Goal: Task Accomplishment & Management: Manage account settings

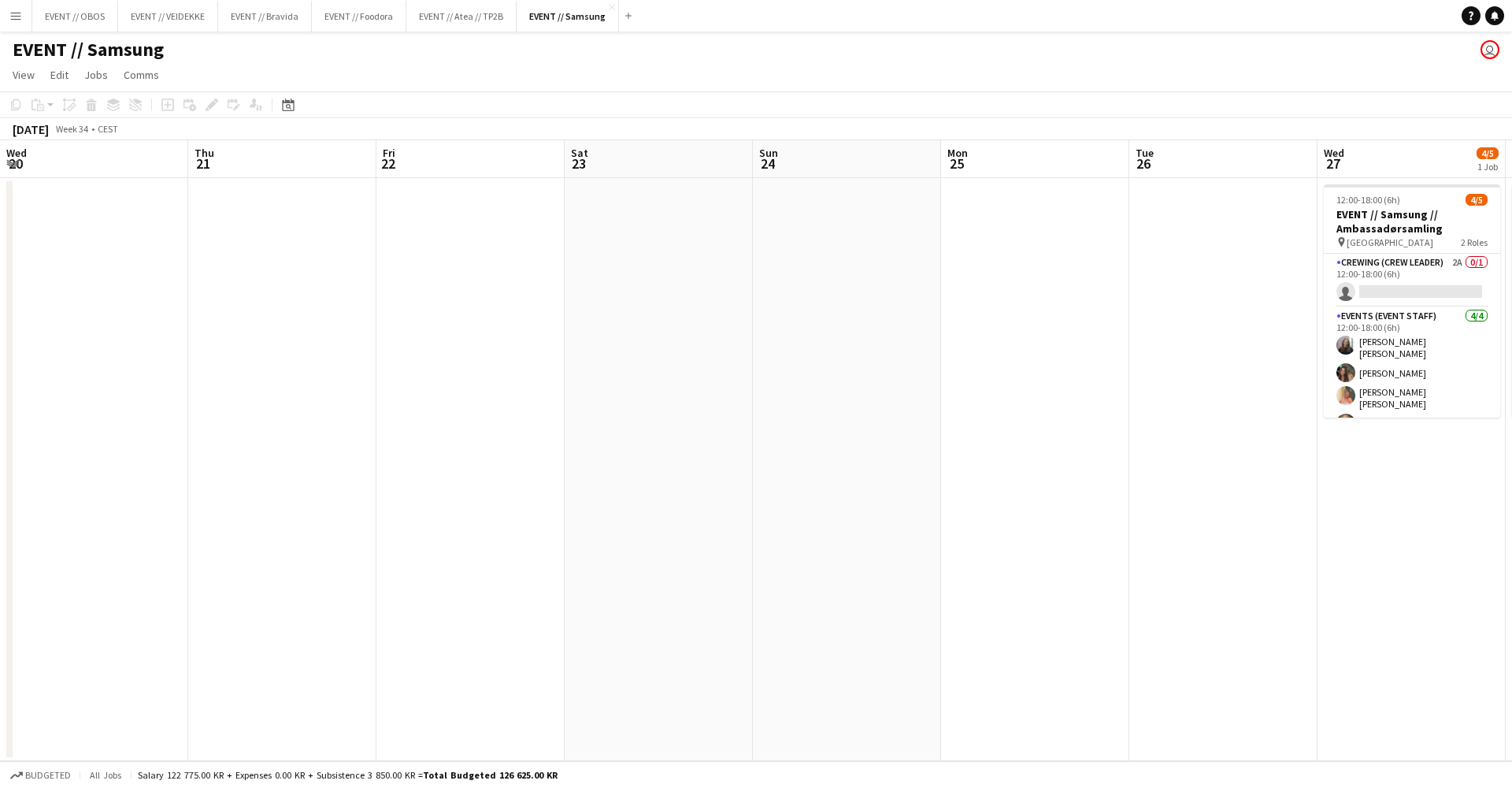
scroll to position [0, 583]
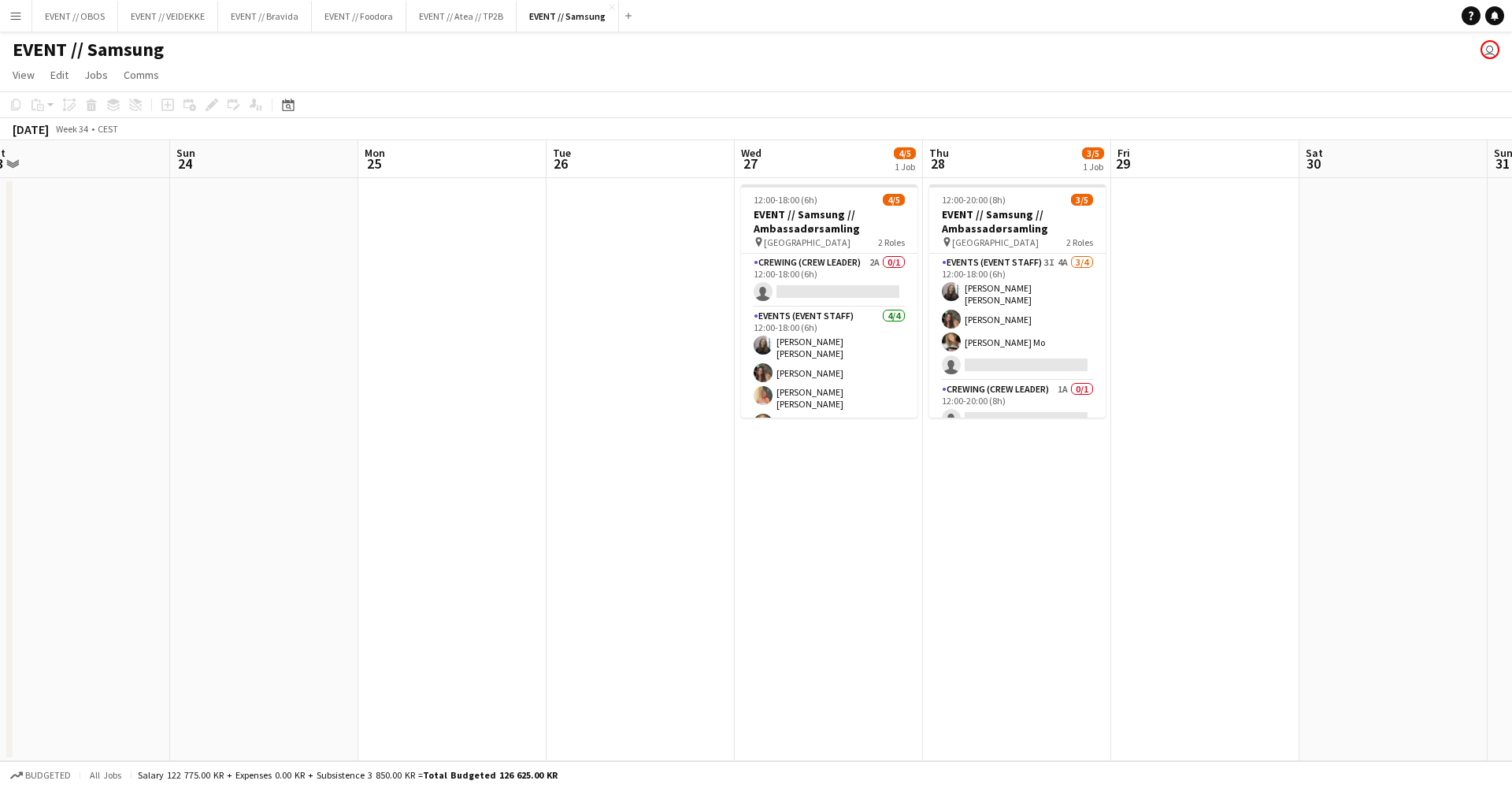
click at [772, 291] on app-card-role "Crewing (Crew Leader) 2A 0/1 12:00-18:00 (6h) single-neutral-actions" at bounding box center [829, 281] width 177 height 54
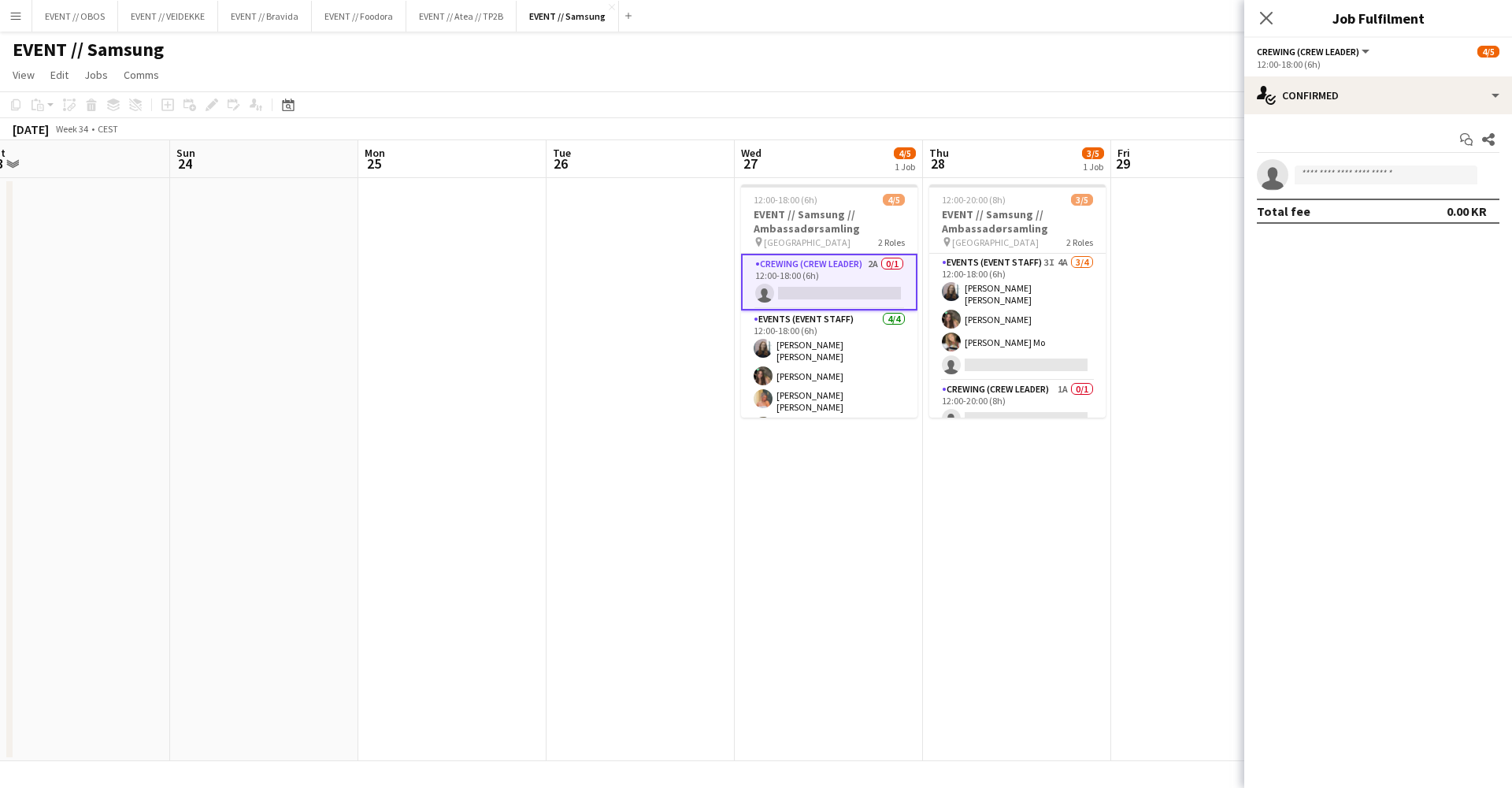
click at [1321, 190] on app-invite-slot "single-neutral-actions" at bounding box center [1378, 175] width 268 height 31
click at [1352, 177] on input at bounding box center [1386, 174] width 183 height 19
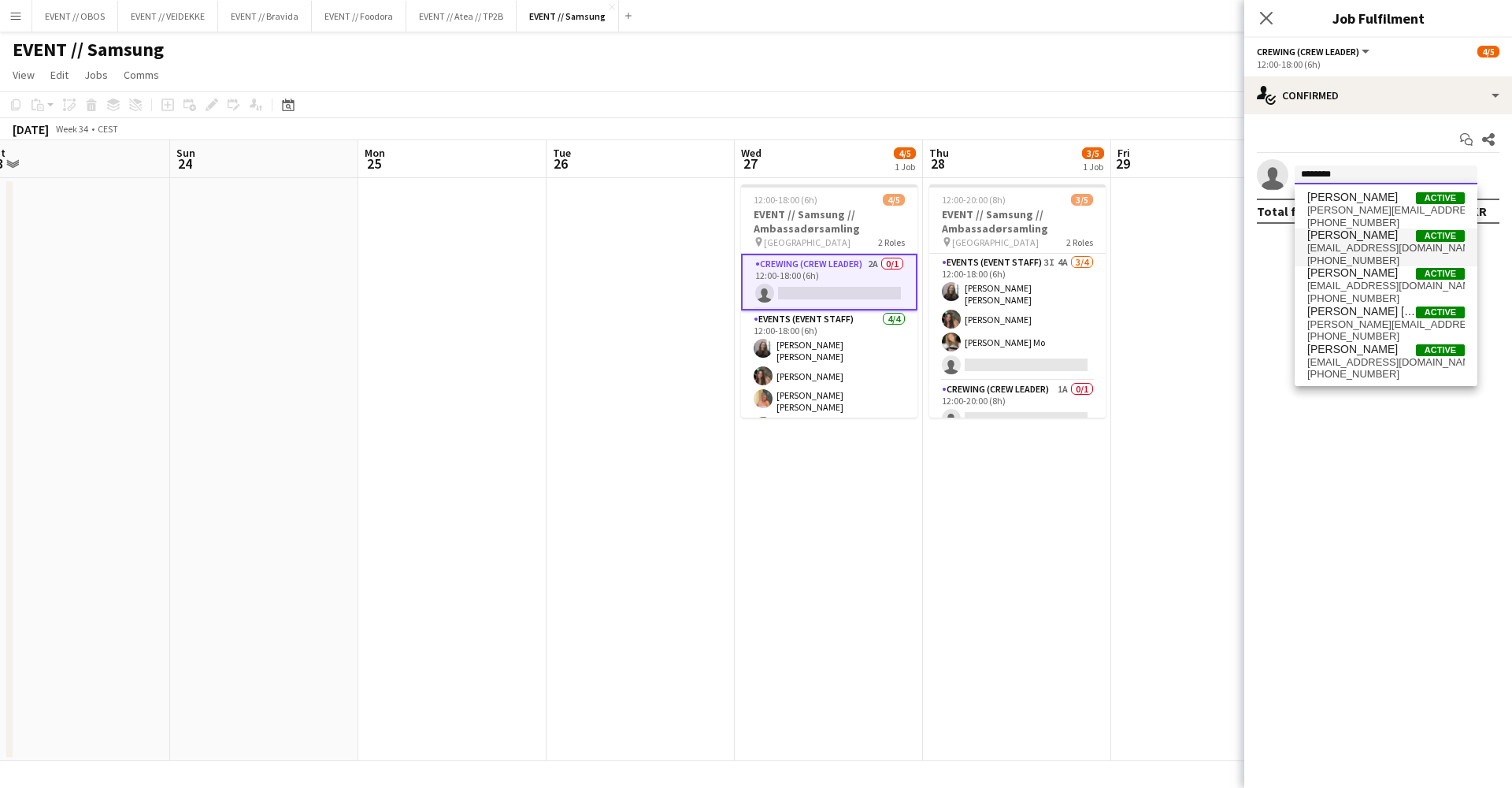
type input "********"
click at [1412, 241] on span "Mathilde Bårreng Active" at bounding box center [1386, 236] width 157 height 14
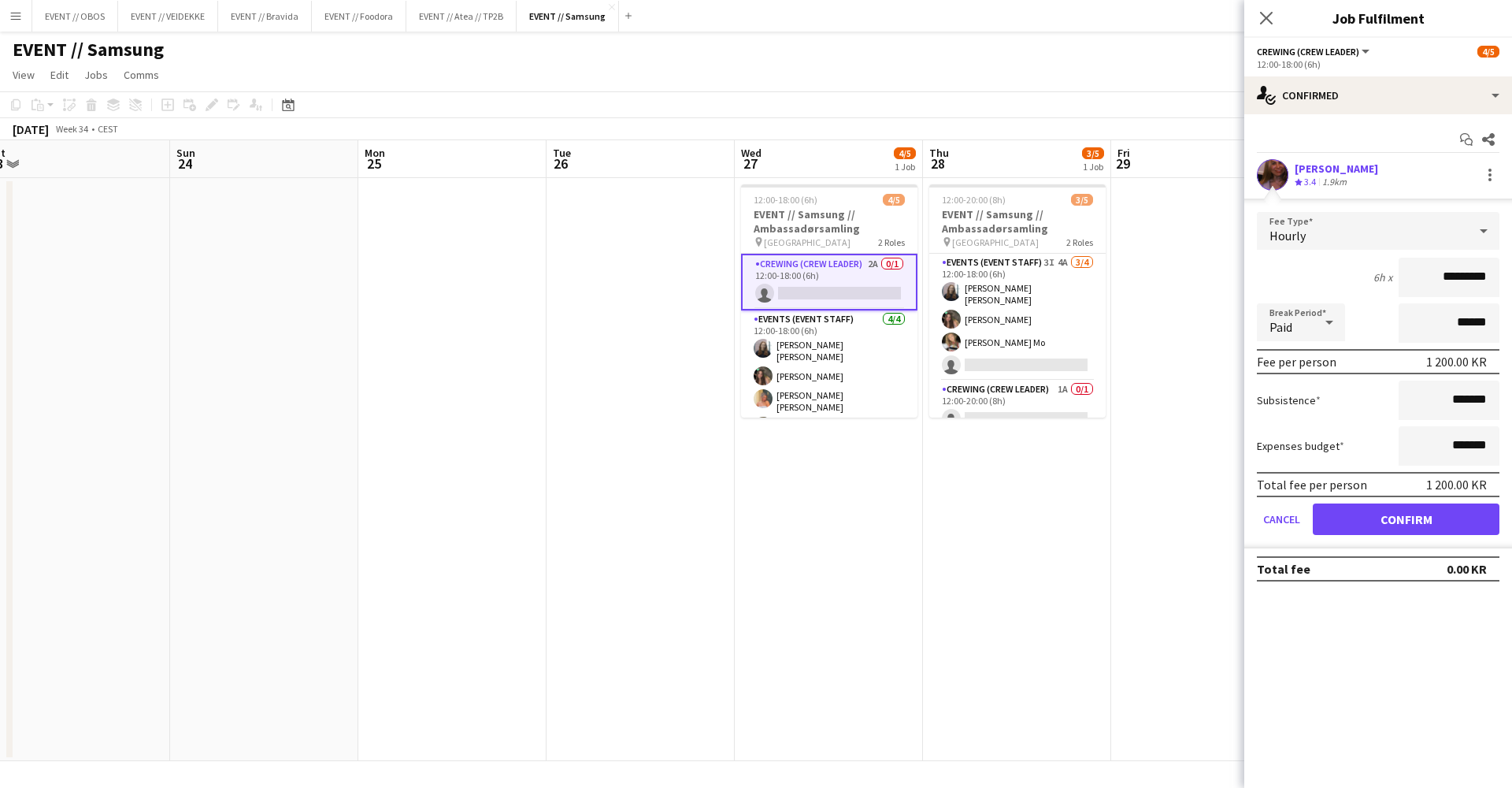
click at [1336, 525] on button "Confirm" at bounding box center [1406, 519] width 187 height 31
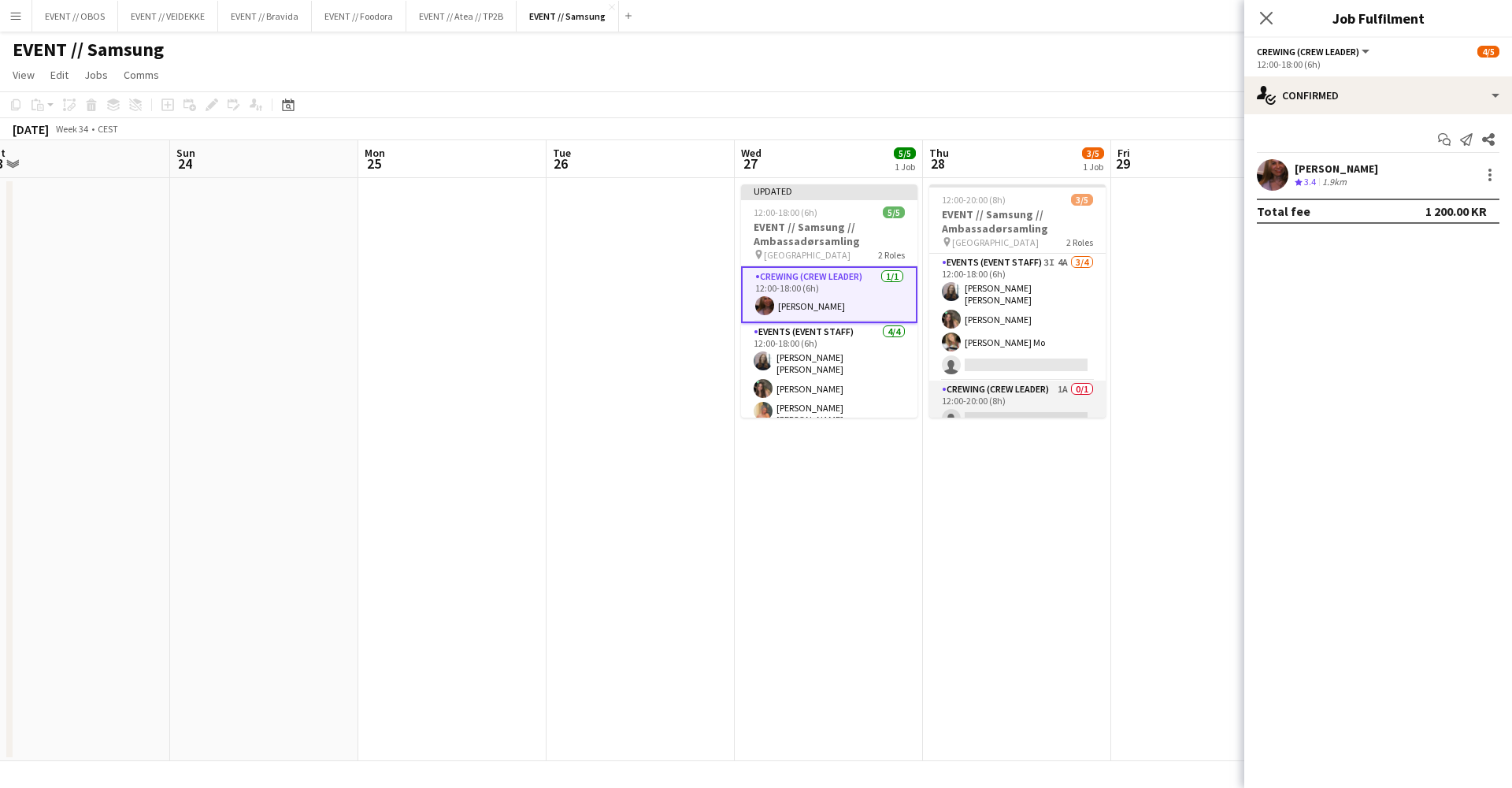
click at [1024, 393] on app-card-role "Crewing (Crew Leader) 1A 0/1 12:00-20:00 (8h) single-neutral-actions" at bounding box center [1017, 407] width 177 height 54
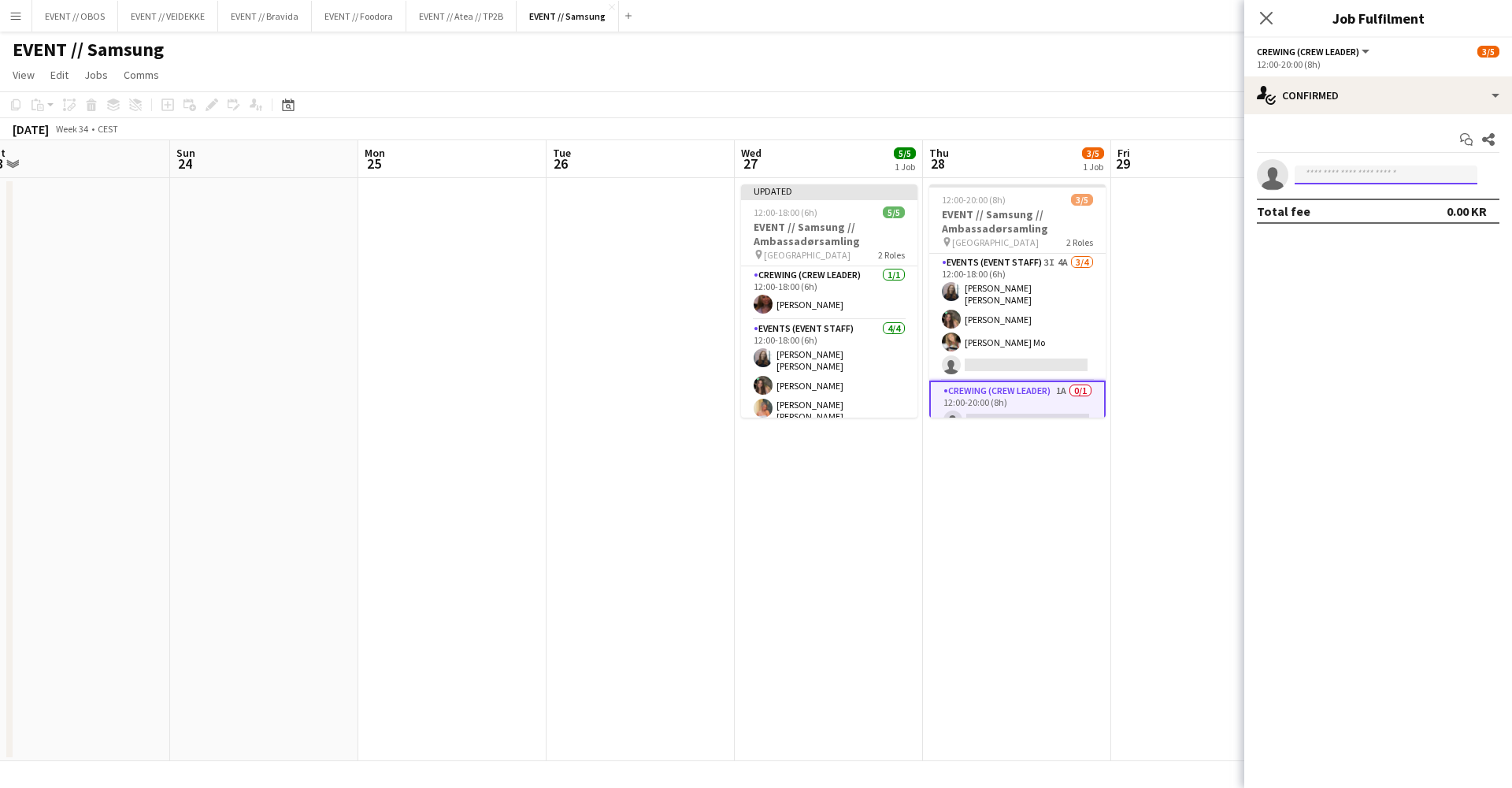
click at [1354, 173] on input at bounding box center [1386, 174] width 183 height 19
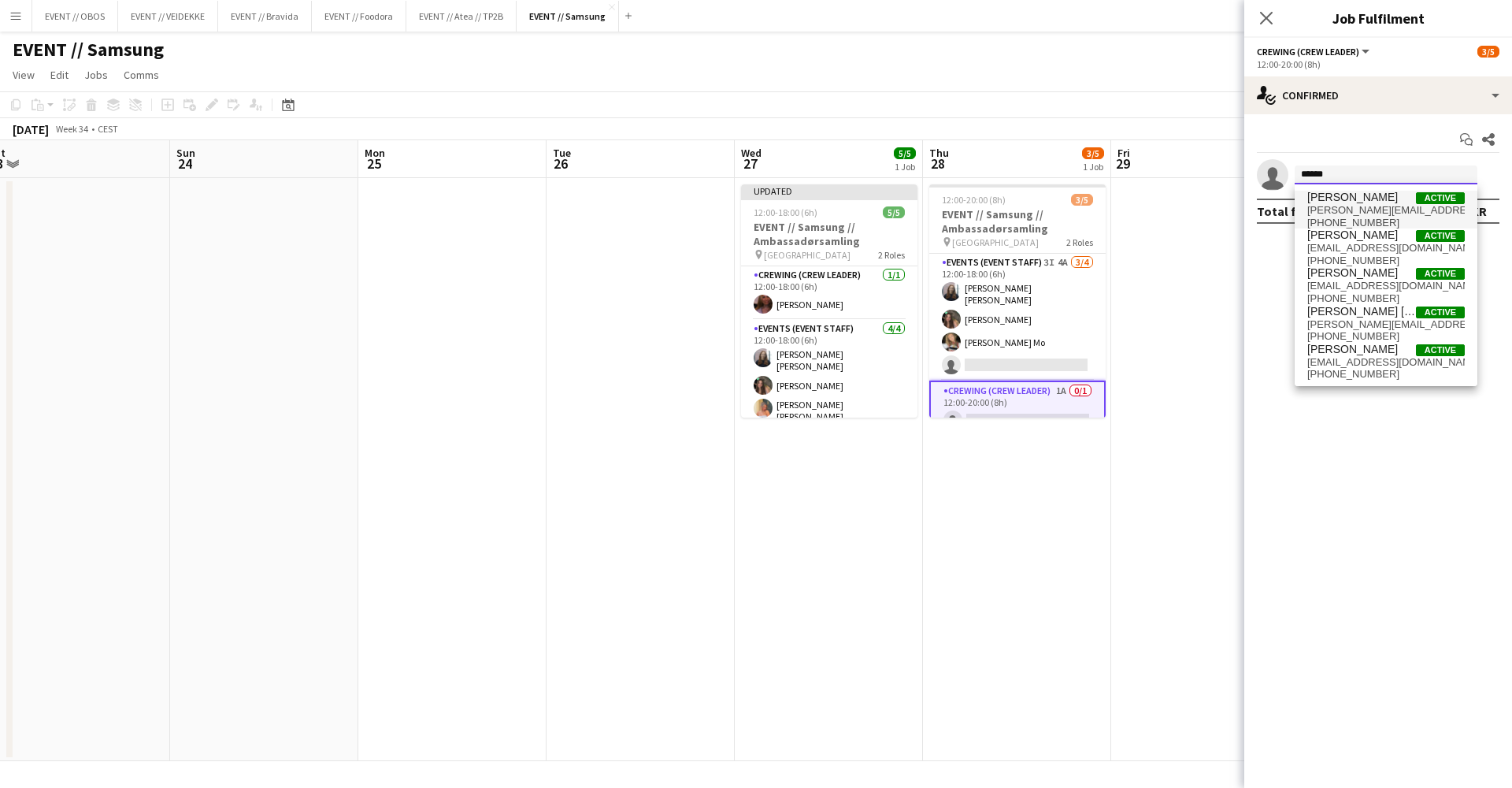
type input "********"
drag, startPoint x: 1365, startPoint y: 197, endPoint x: 1386, endPoint y: 262, distance: 68.3
click at [1386, 262] on span "+4799434030" at bounding box center [1386, 260] width 157 height 13
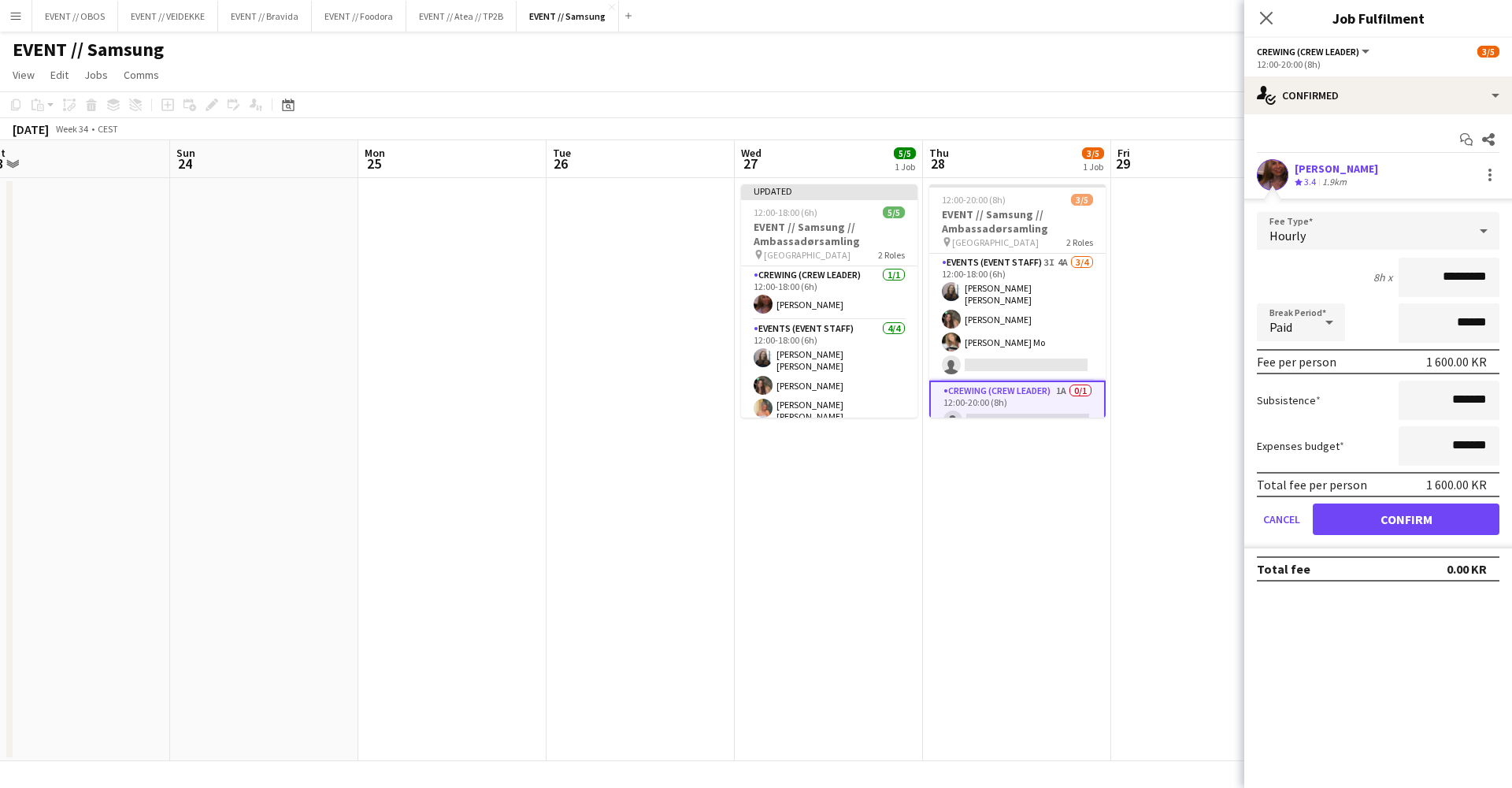
click at [1381, 516] on button "Confirm" at bounding box center [1406, 519] width 187 height 31
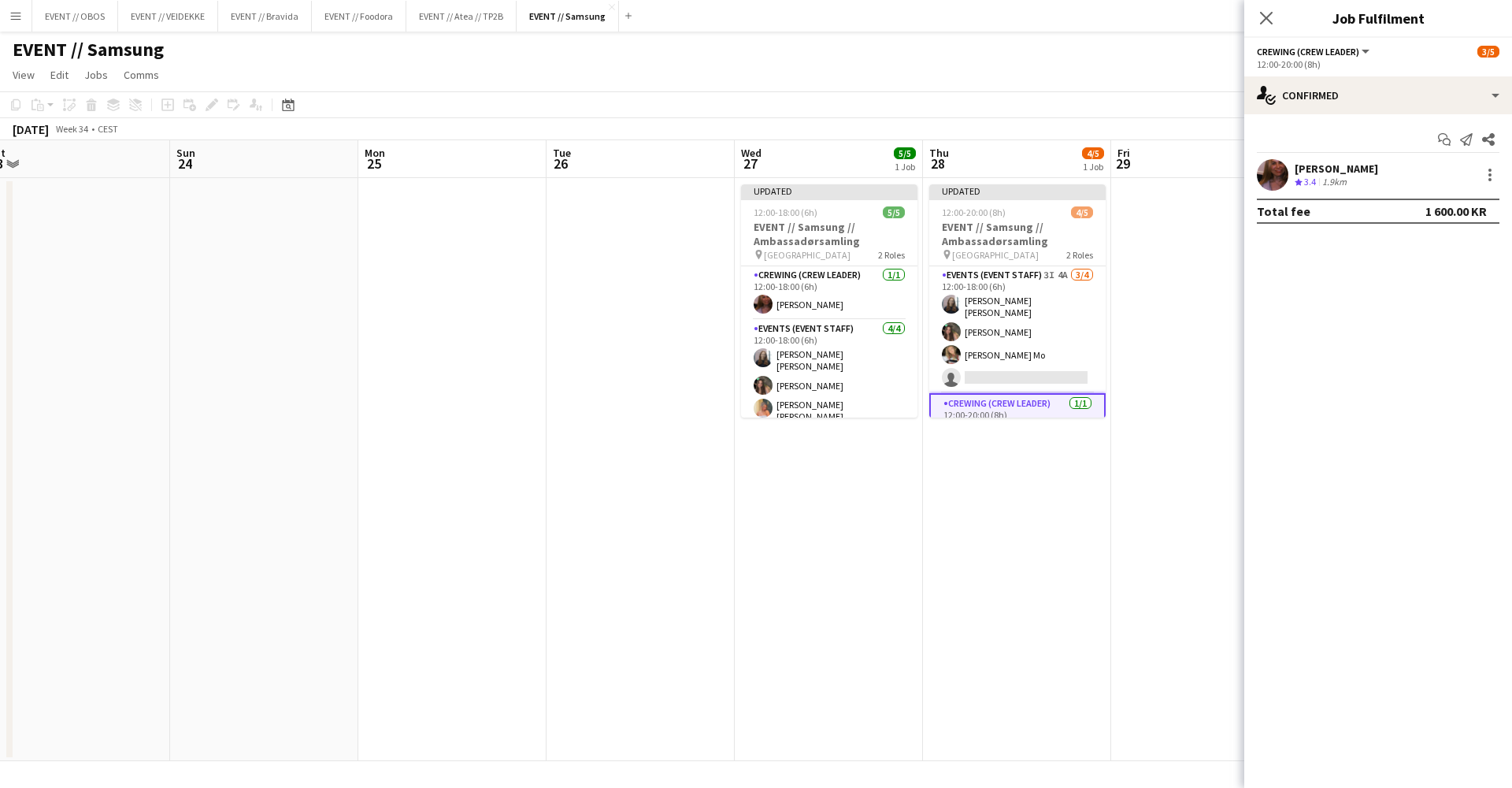
click at [1220, 368] on app-date-cell at bounding box center [1205, 469] width 189 height 583
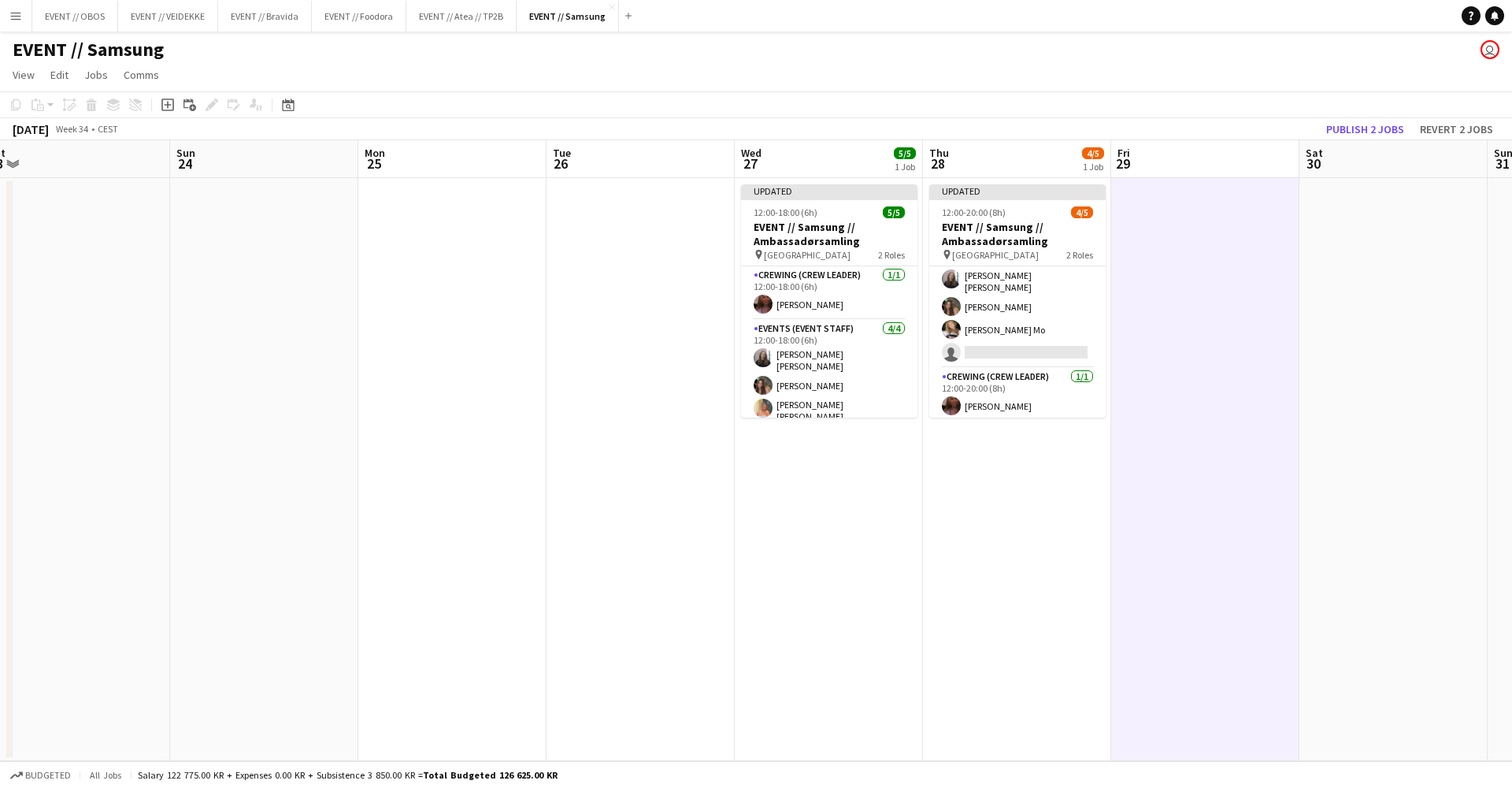
scroll to position [24, 0]
click at [1353, 139] on button "Publish 2 jobs" at bounding box center [1365, 129] width 91 height 21
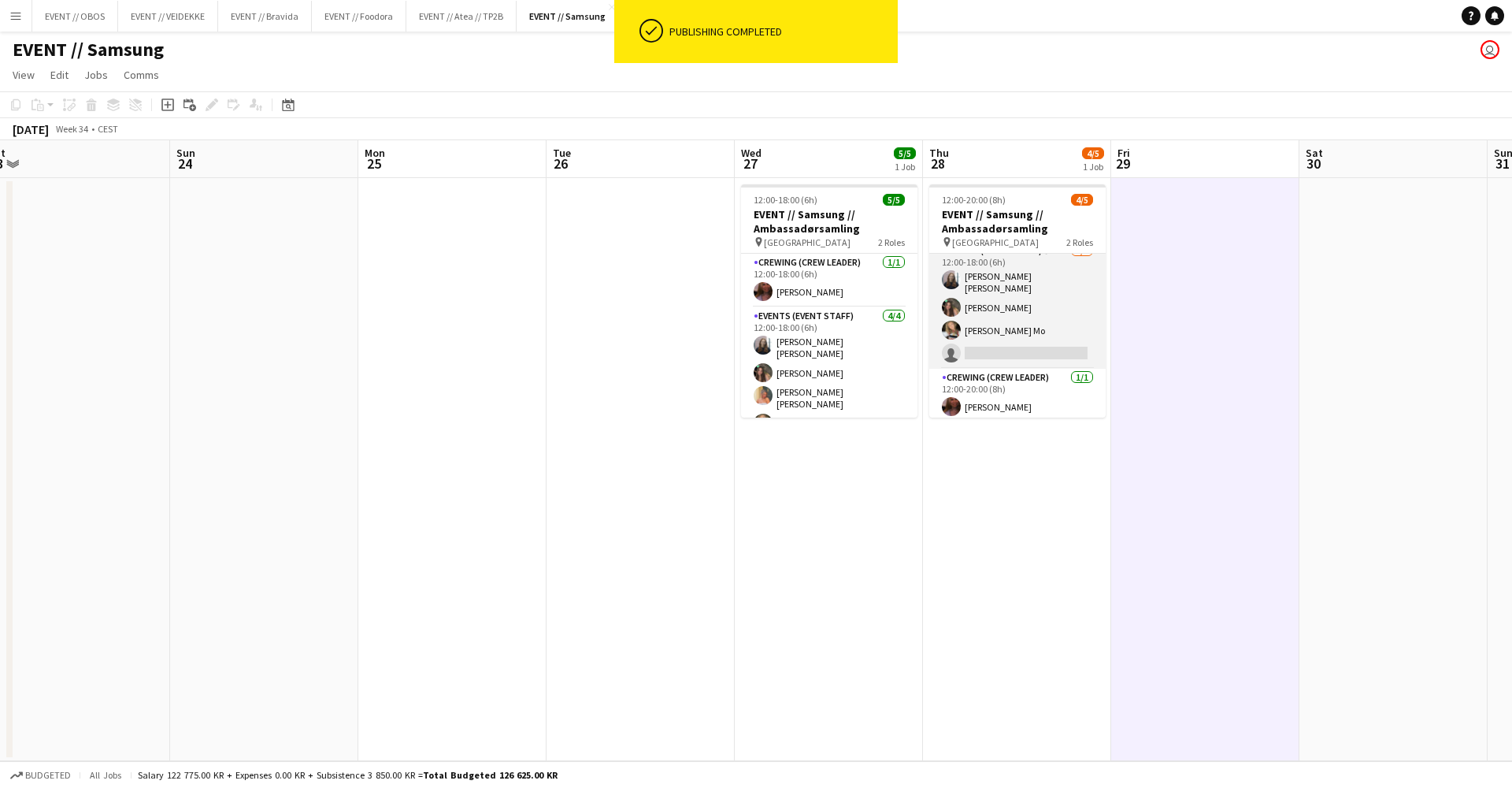
scroll to position [0, 583]
click at [972, 325] on app-card-role "Events (Event Staff) 3I 4A 3/4 12:00-18:00 (6h) Helene Sofie Braaten Rafaela Go…" at bounding box center [1016, 305] width 177 height 127
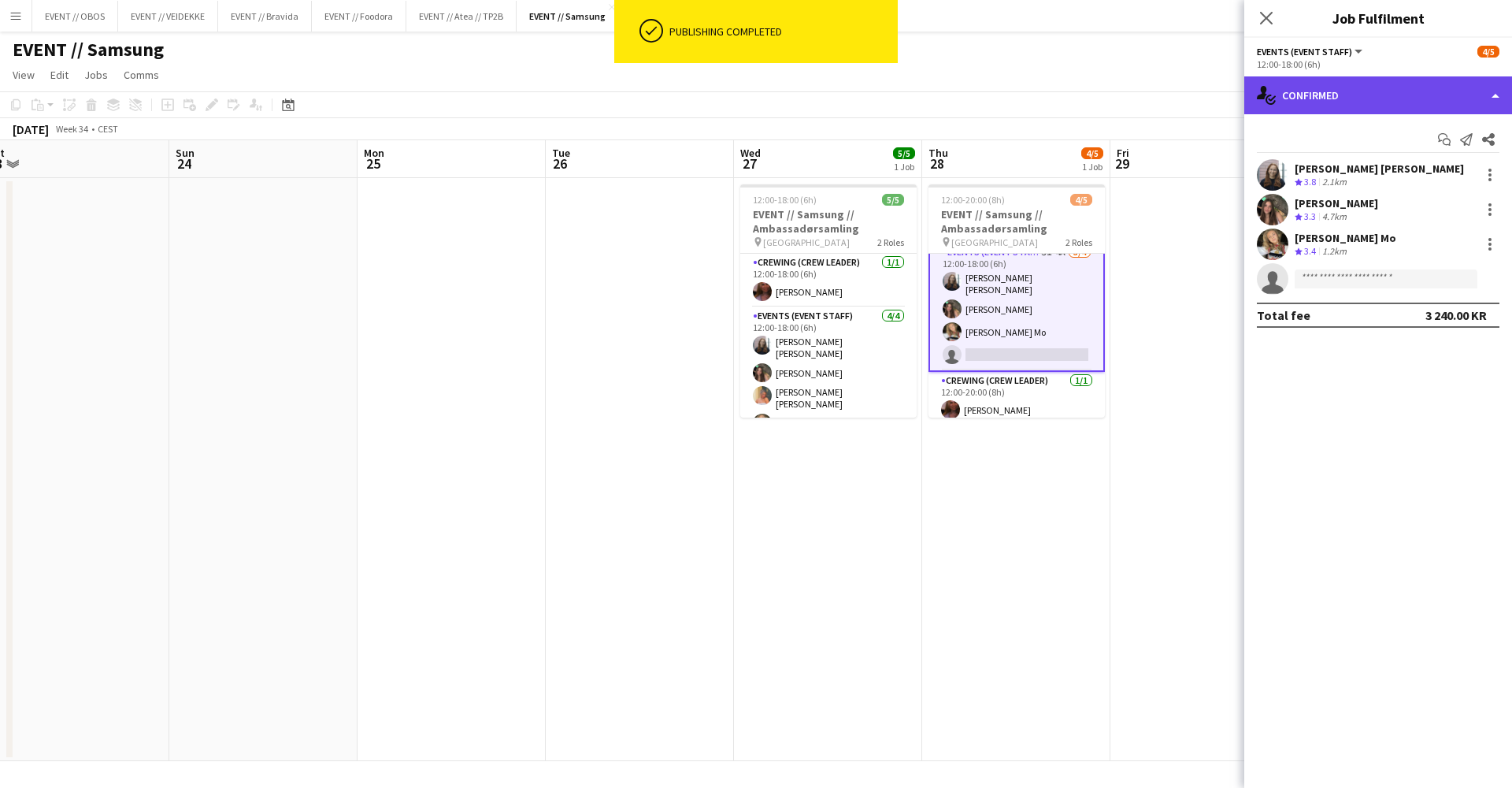
click at [1282, 108] on div "single-neutral-actions-check-2 Confirmed" at bounding box center [1378, 95] width 268 height 38
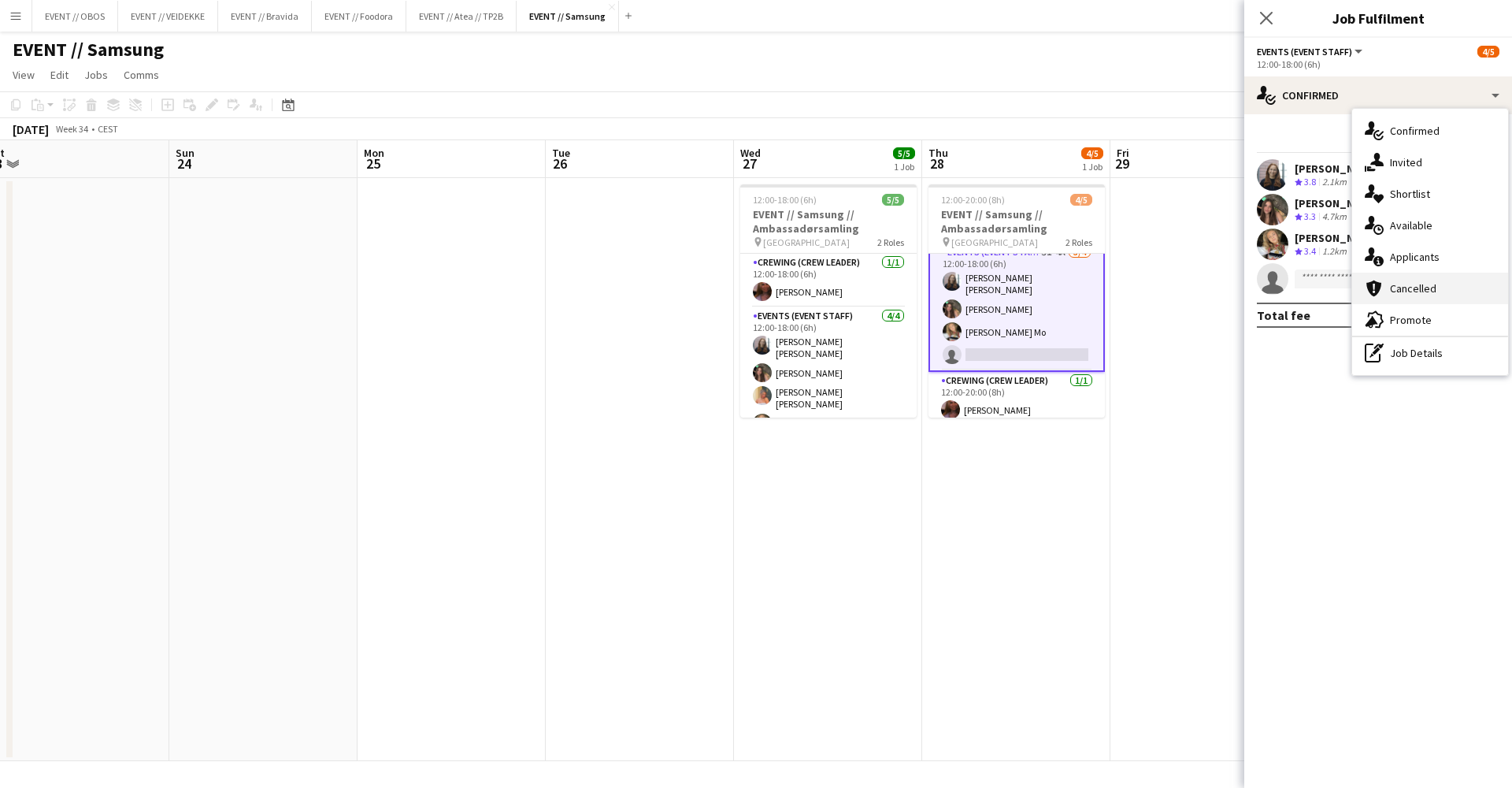
click at [1412, 274] on div "cancellation Cancelled" at bounding box center [1431, 288] width 156 height 31
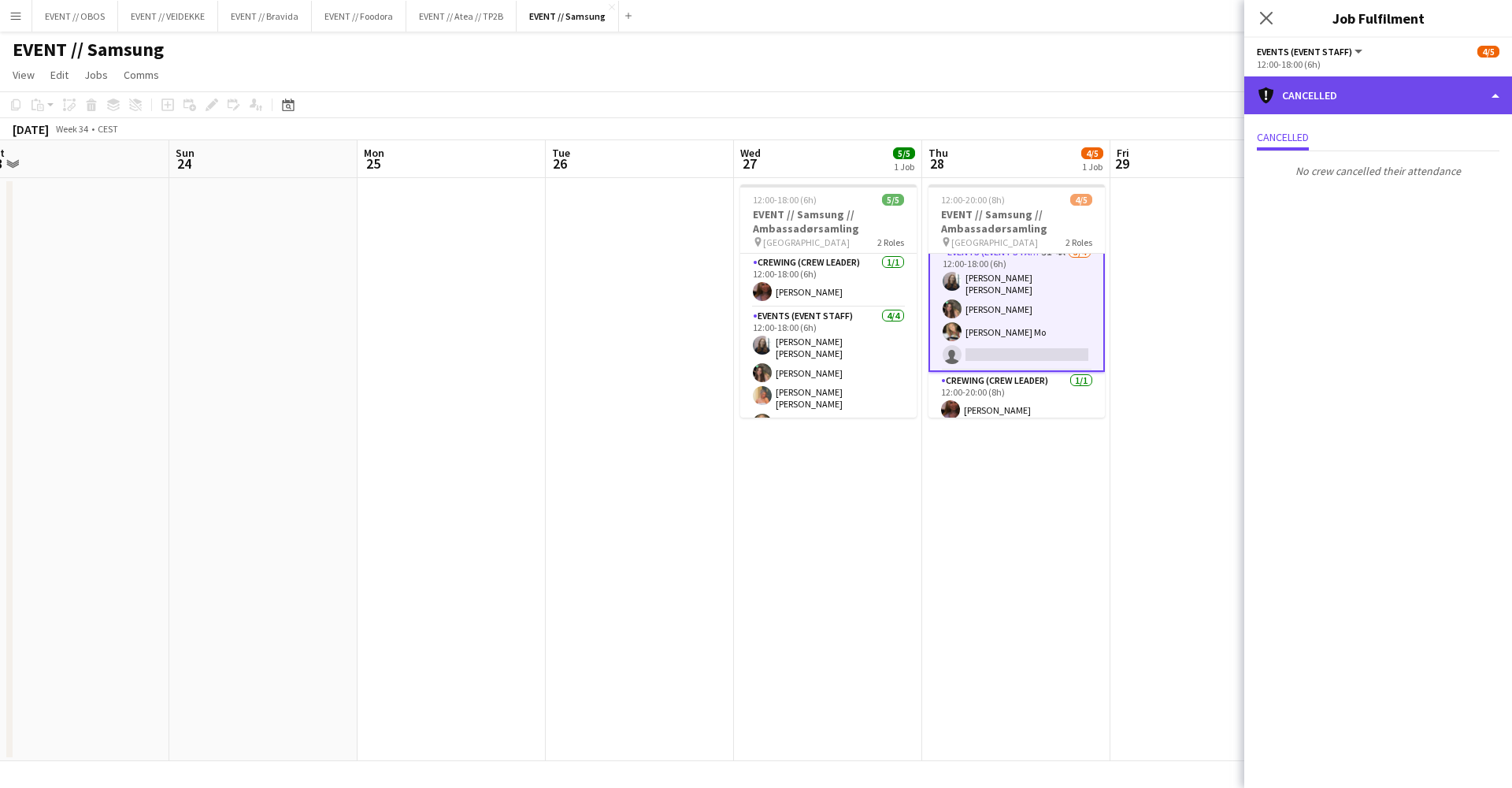
click at [1345, 78] on div "cancellation Cancelled" at bounding box center [1378, 95] width 268 height 38
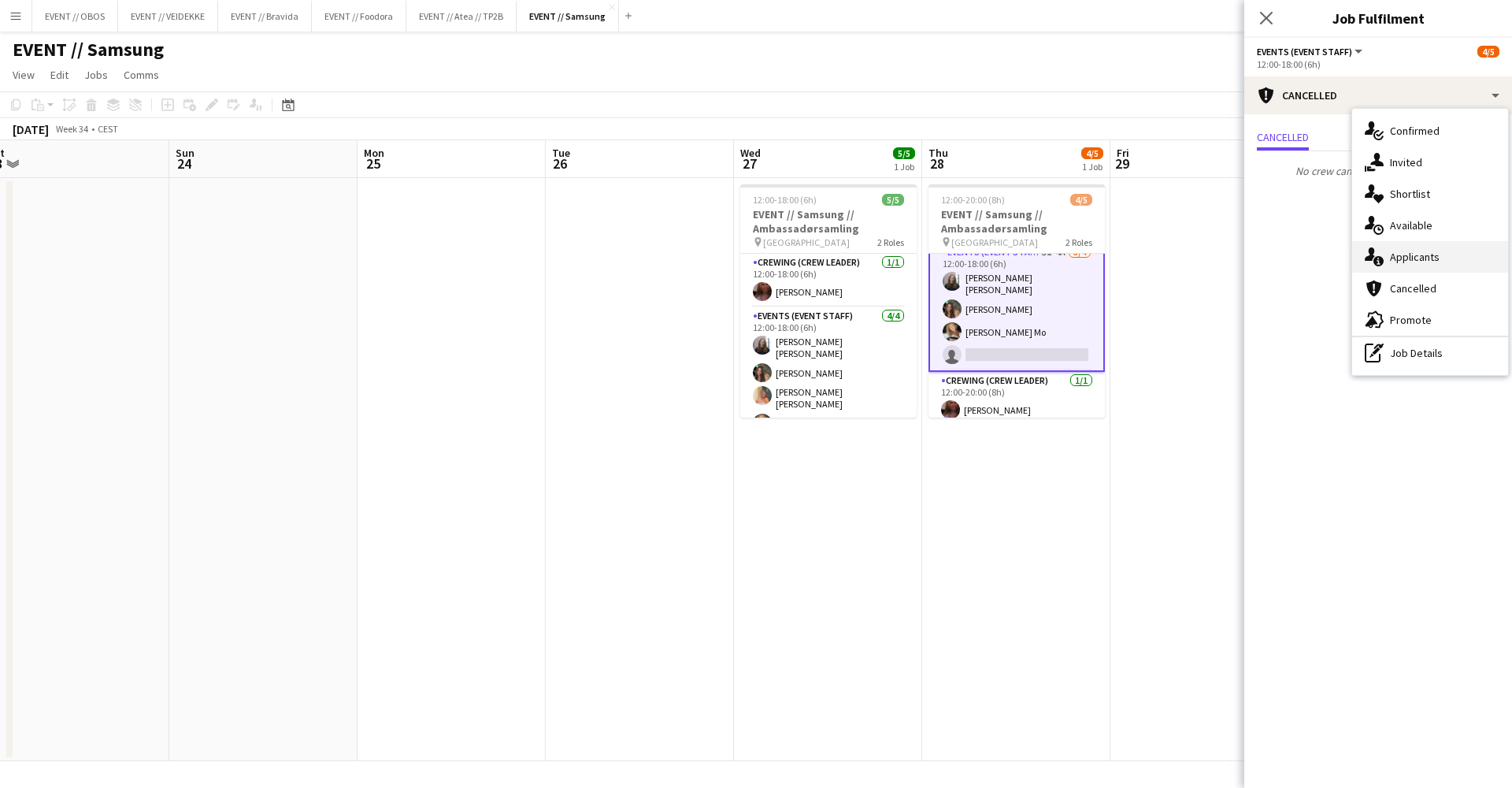
click at [1391, 262] on div "single-neutral-actions-information Applicants" at bounding box center [1431, 257] width 156 height 31
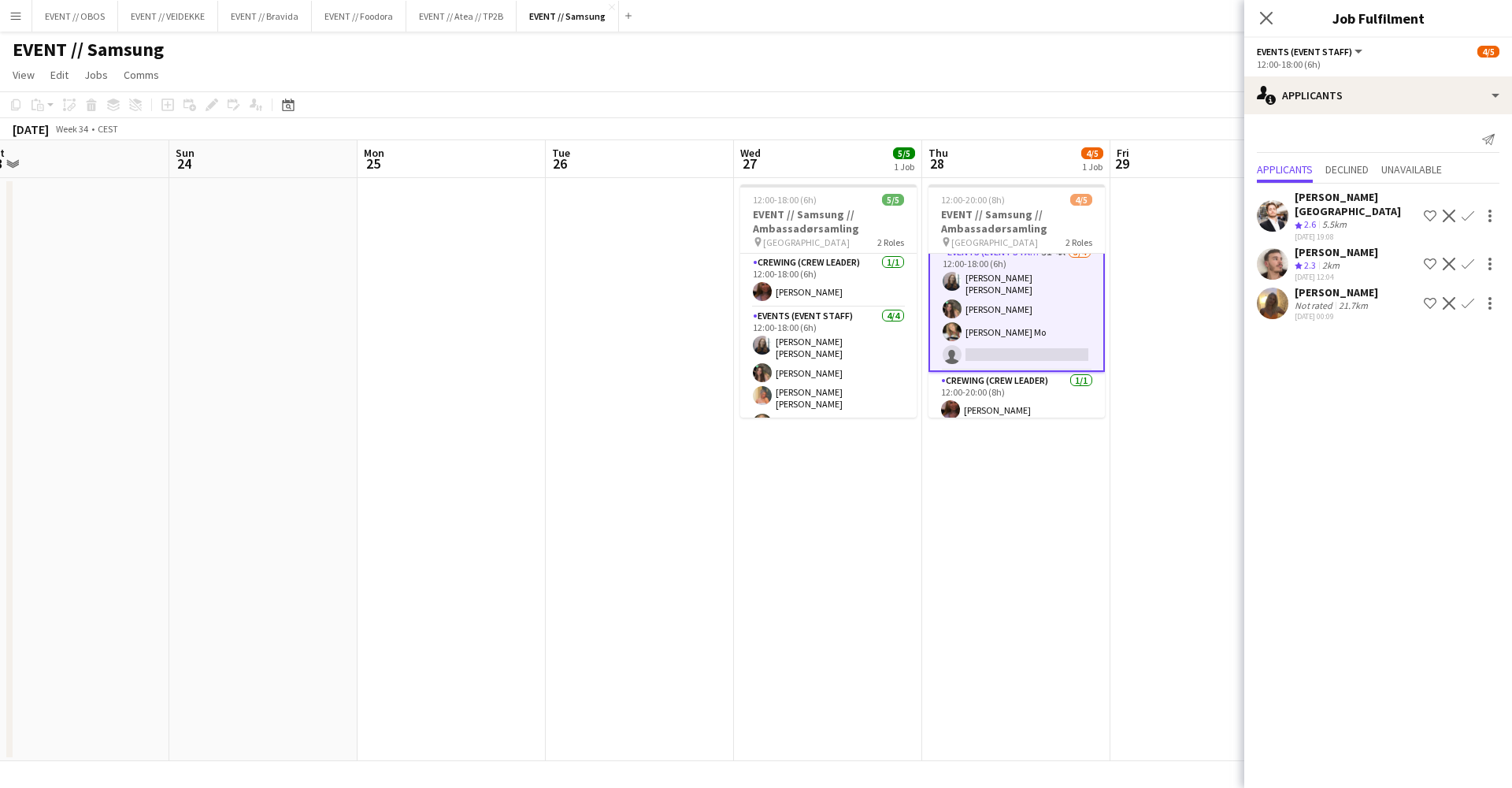
click at [1266, 287] on app-user-avatar at bounding box center [1273, 303] width 31 height 31
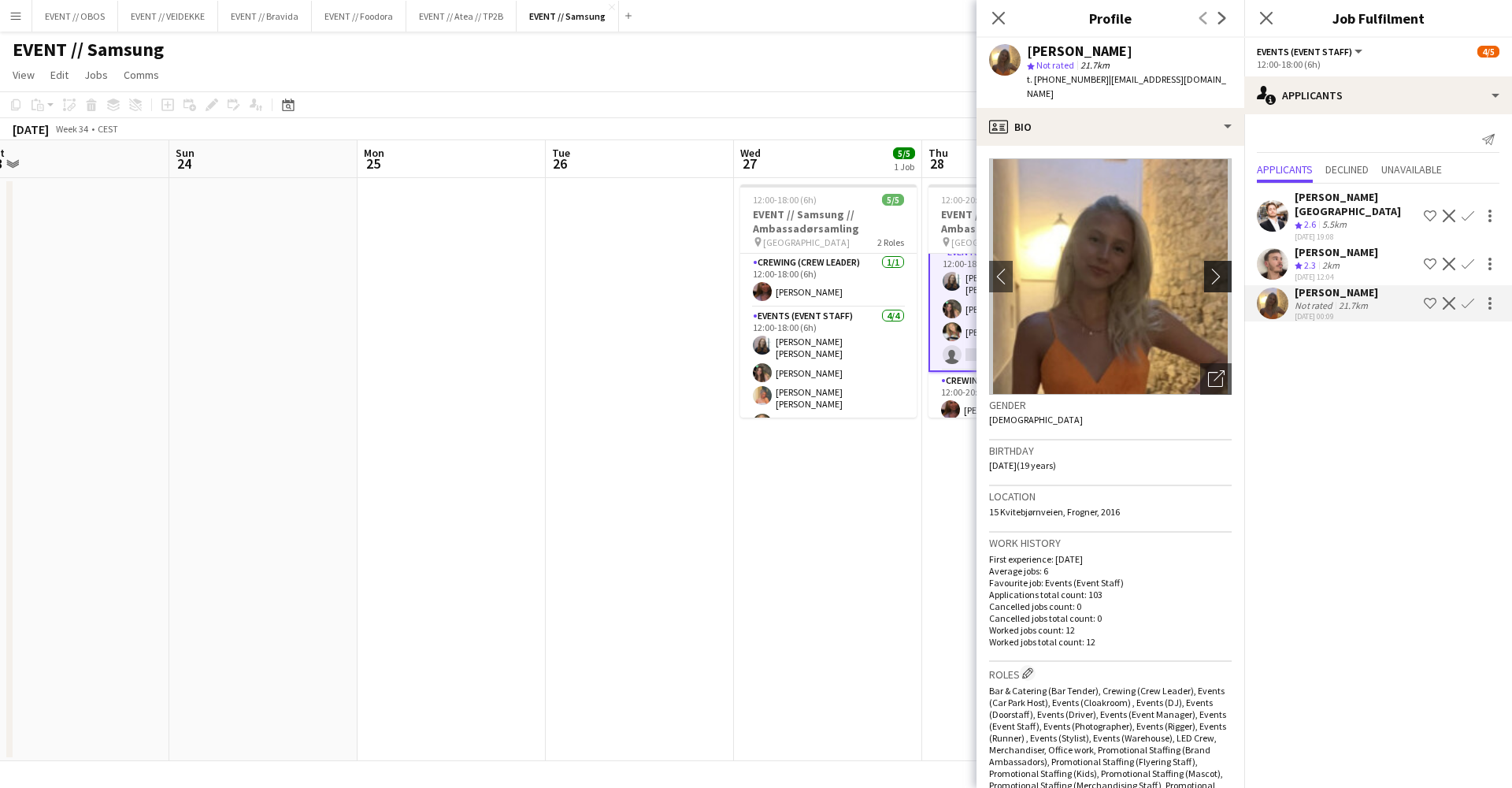
click at [1216, 275] on button "chevron-right" at bounding box center [1220, 277] width 31 height 31
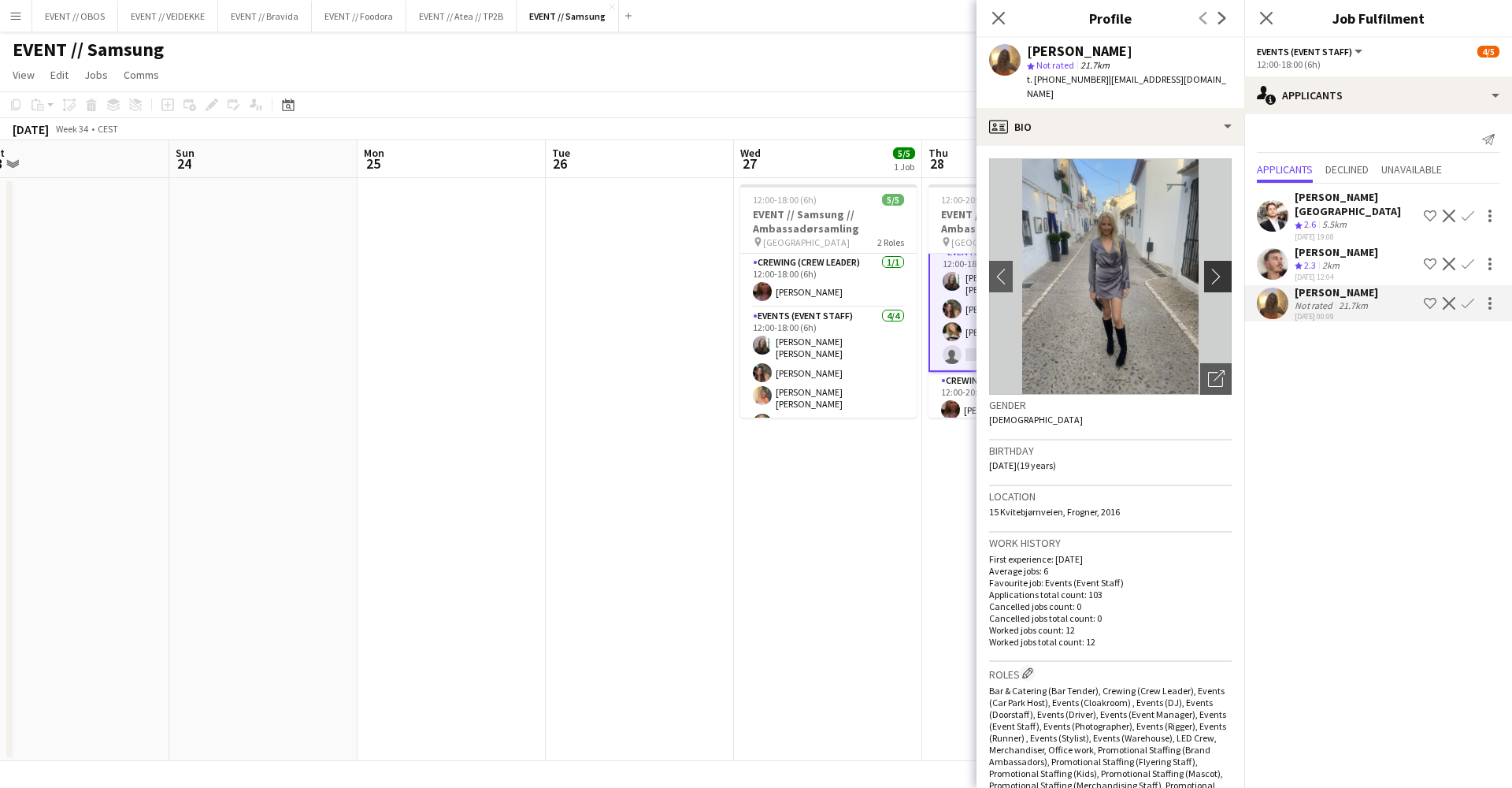
click at [1216, 275] on button "chevron-right" at bounding box center [1220, 277] width 31 height 31
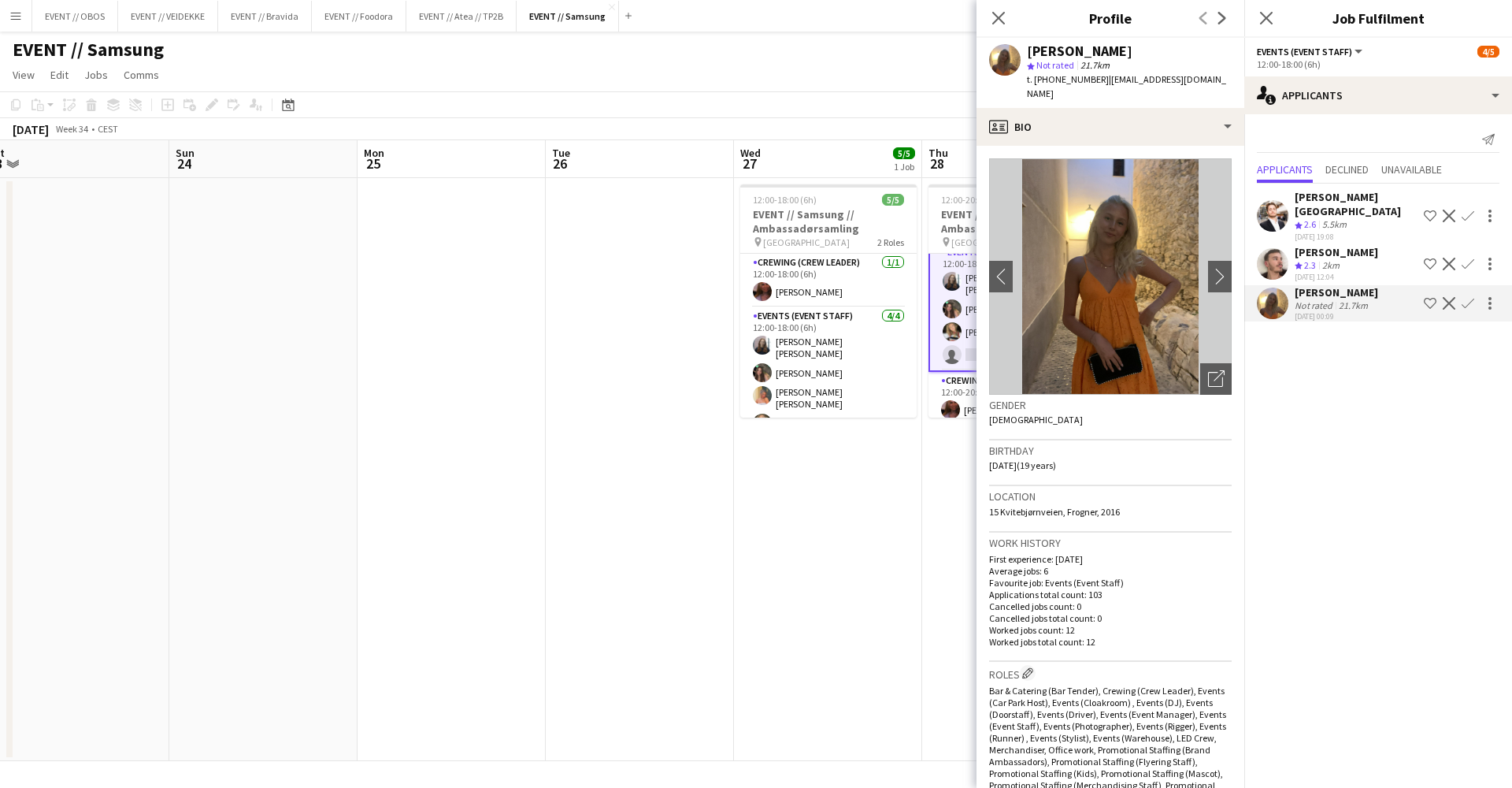
click at [835, 45] on div "EVENT // Samsung user" at bounding box center [756, 46] width 1512 height 30
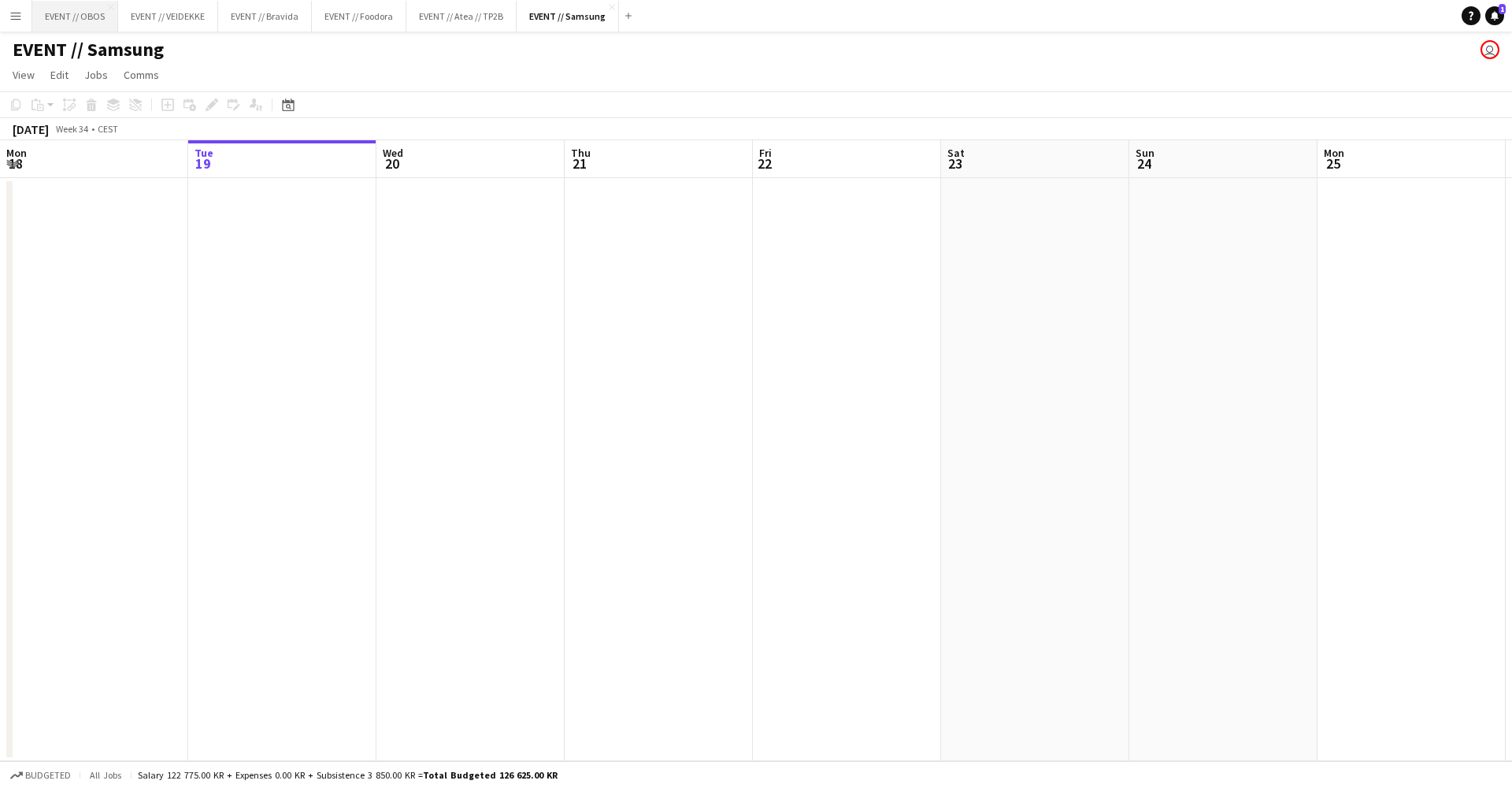
click at [100, 30] on button "EVENT // OBOS Close" at bounding box center [75, 16] width 86 height 30
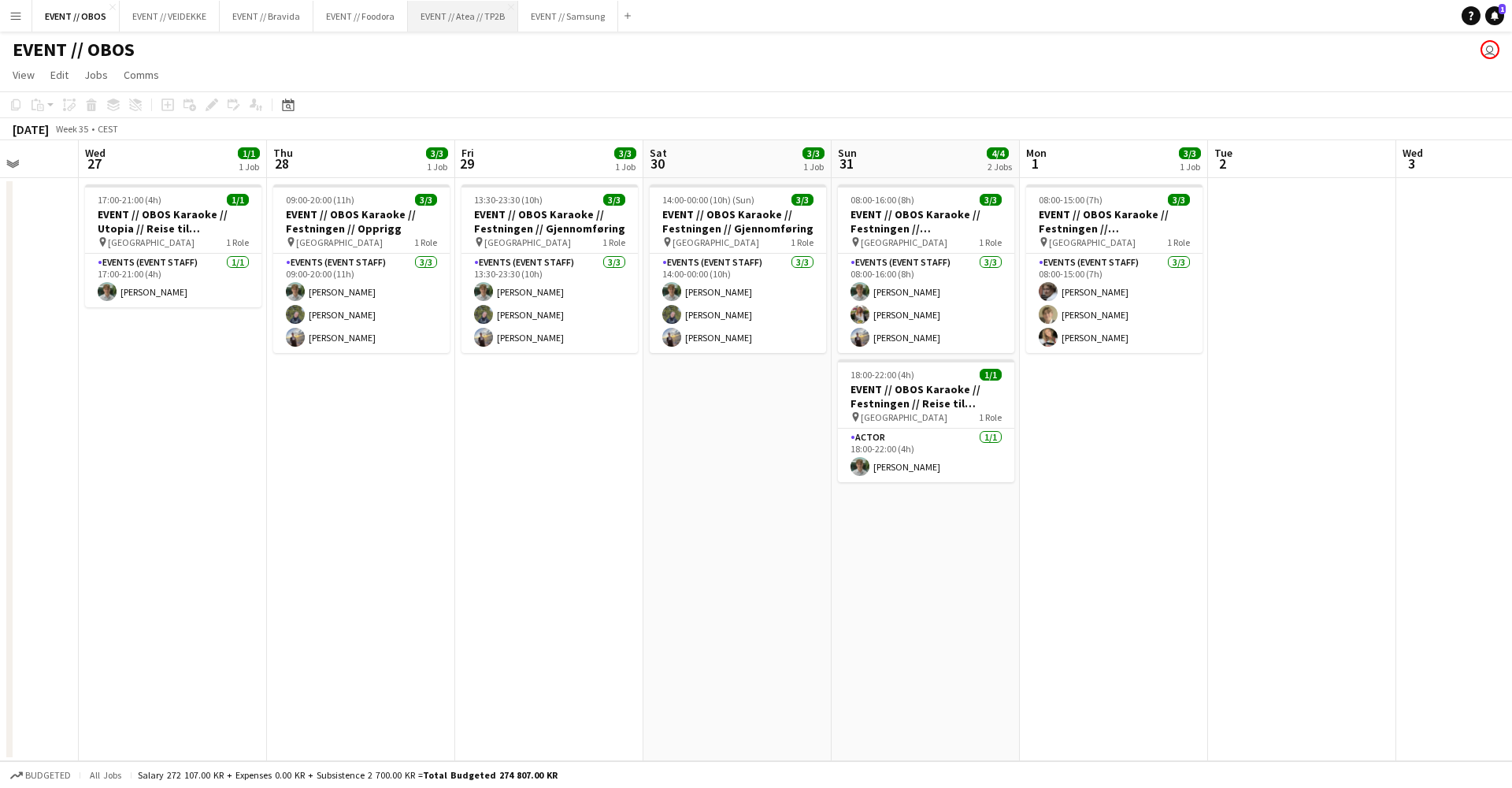
click at [465, 15] on button "EVENT // Atea // TP2B Close" at bounding box center [462, 16] width 110 height 30
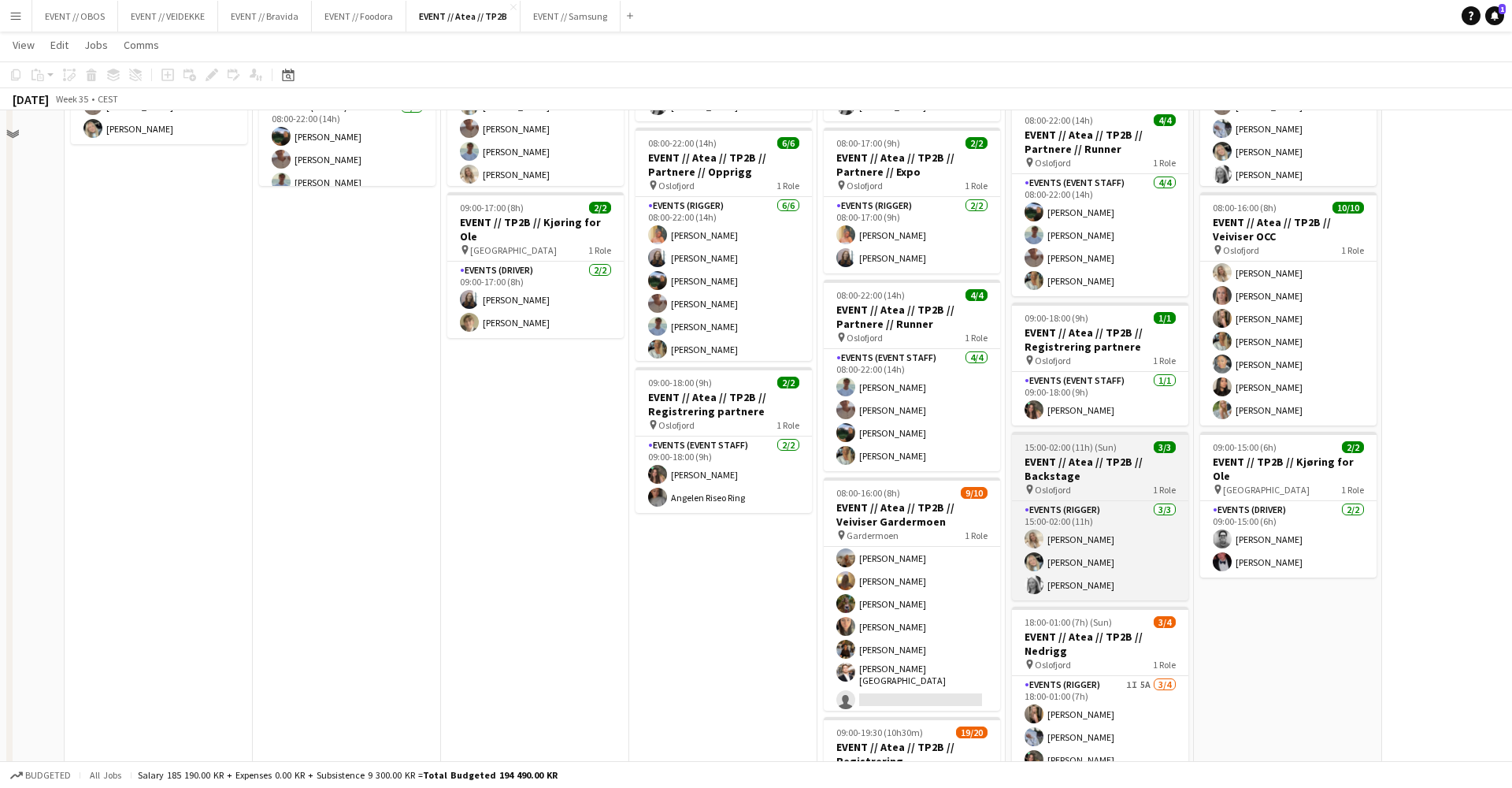
scroll to position [327, 0]
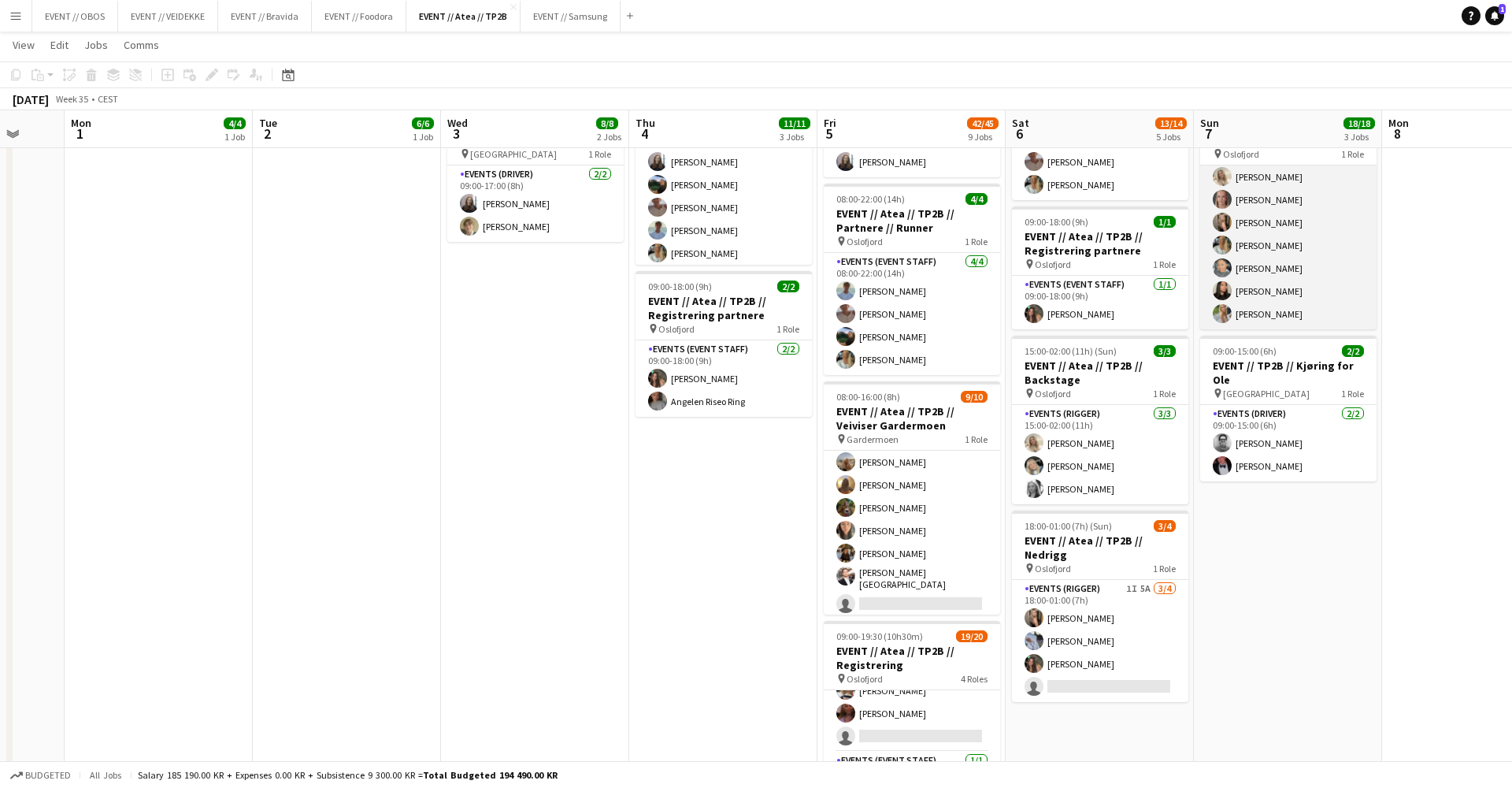
click at [976, 305] on app-user-avatar at bounding box center [1222, 313] width 19 height 19
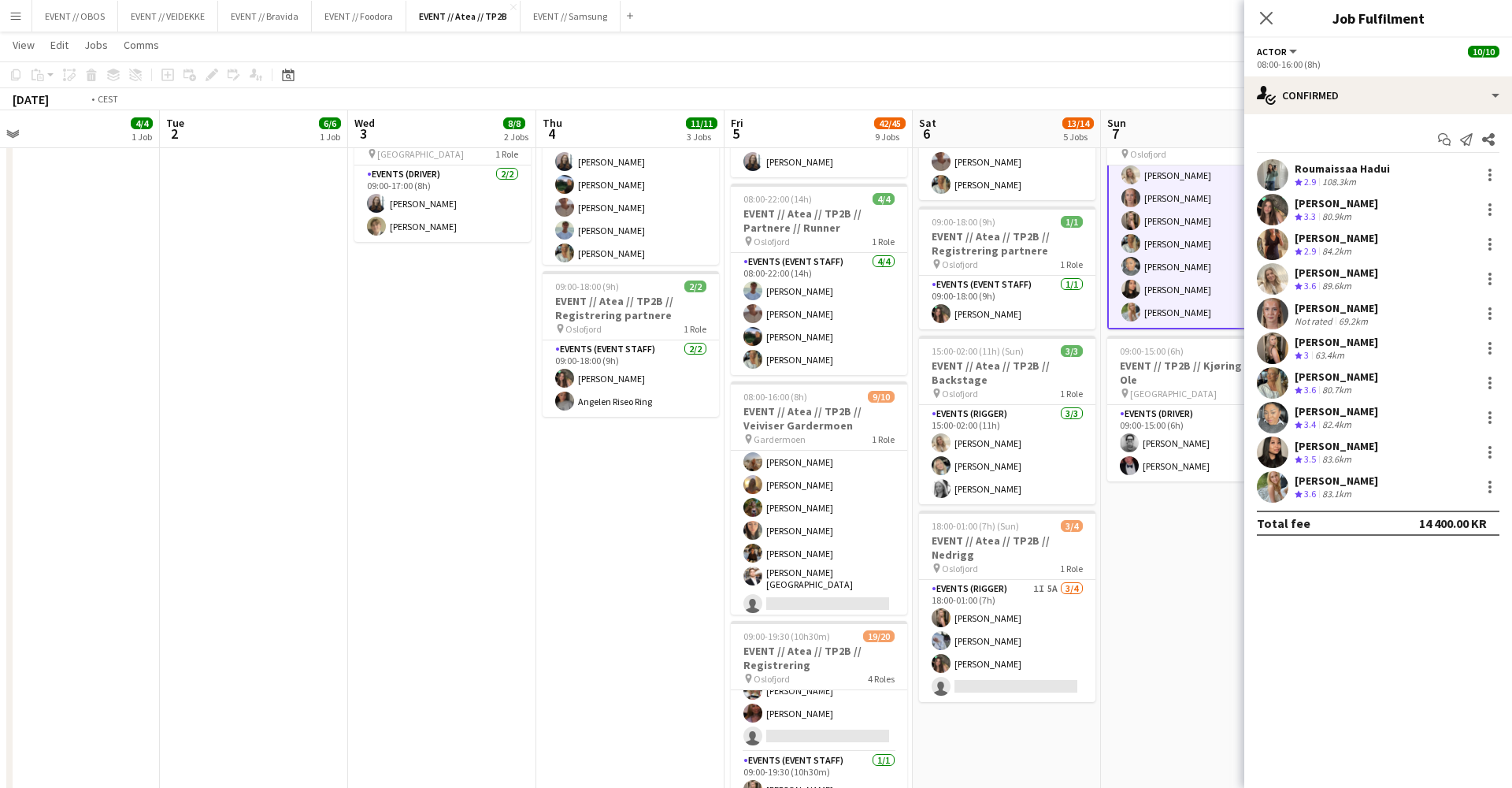
scroll to position [0, 793]
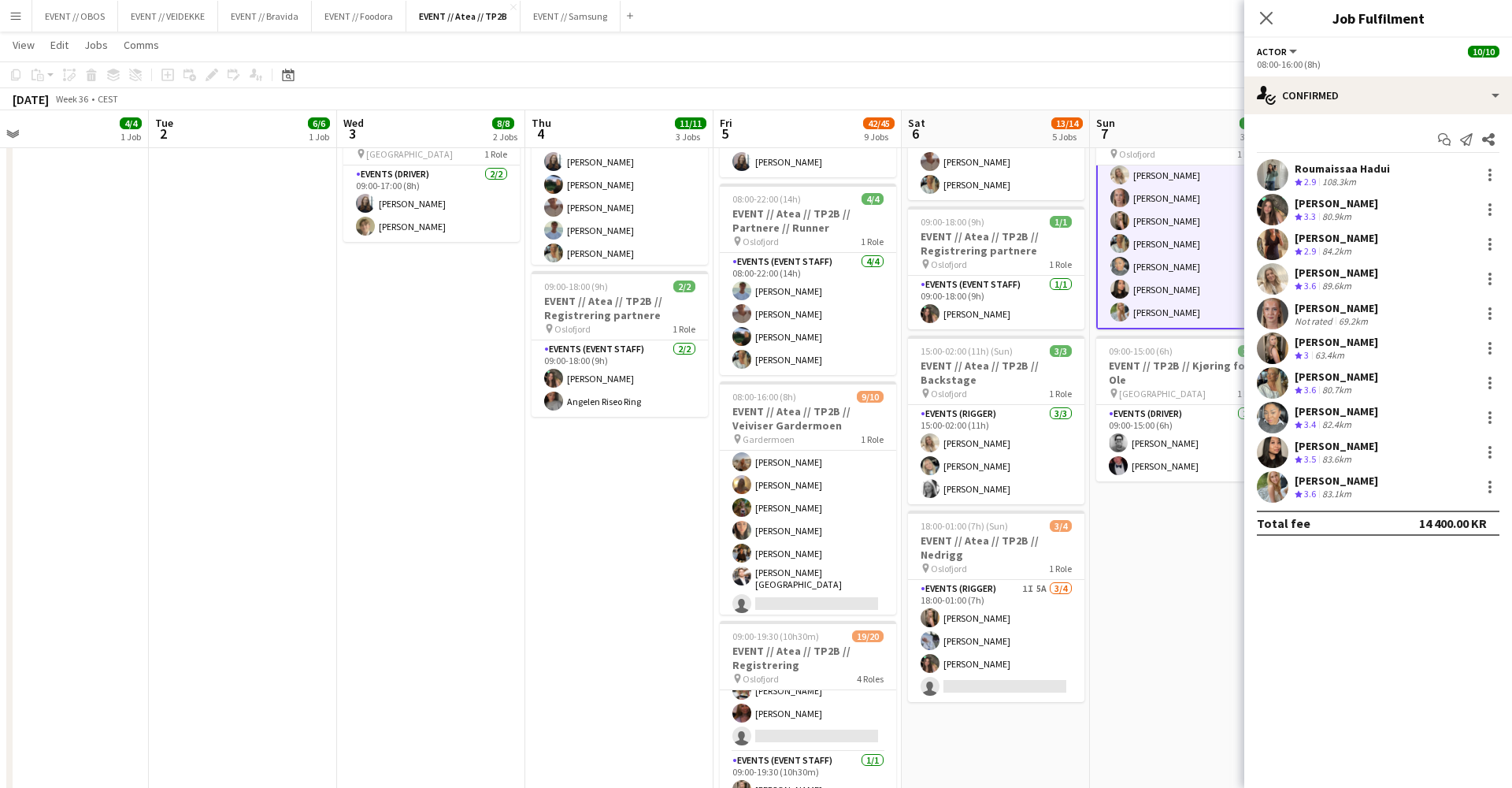
click at [976, 591] on app-date-cell "08:00-16:00 (8h) 6/6 EVENT // Atea // TP2B // Partnere // Nedrigg pin Oslofjord…" at bounding box center [1184, 653] width 189 height 1606
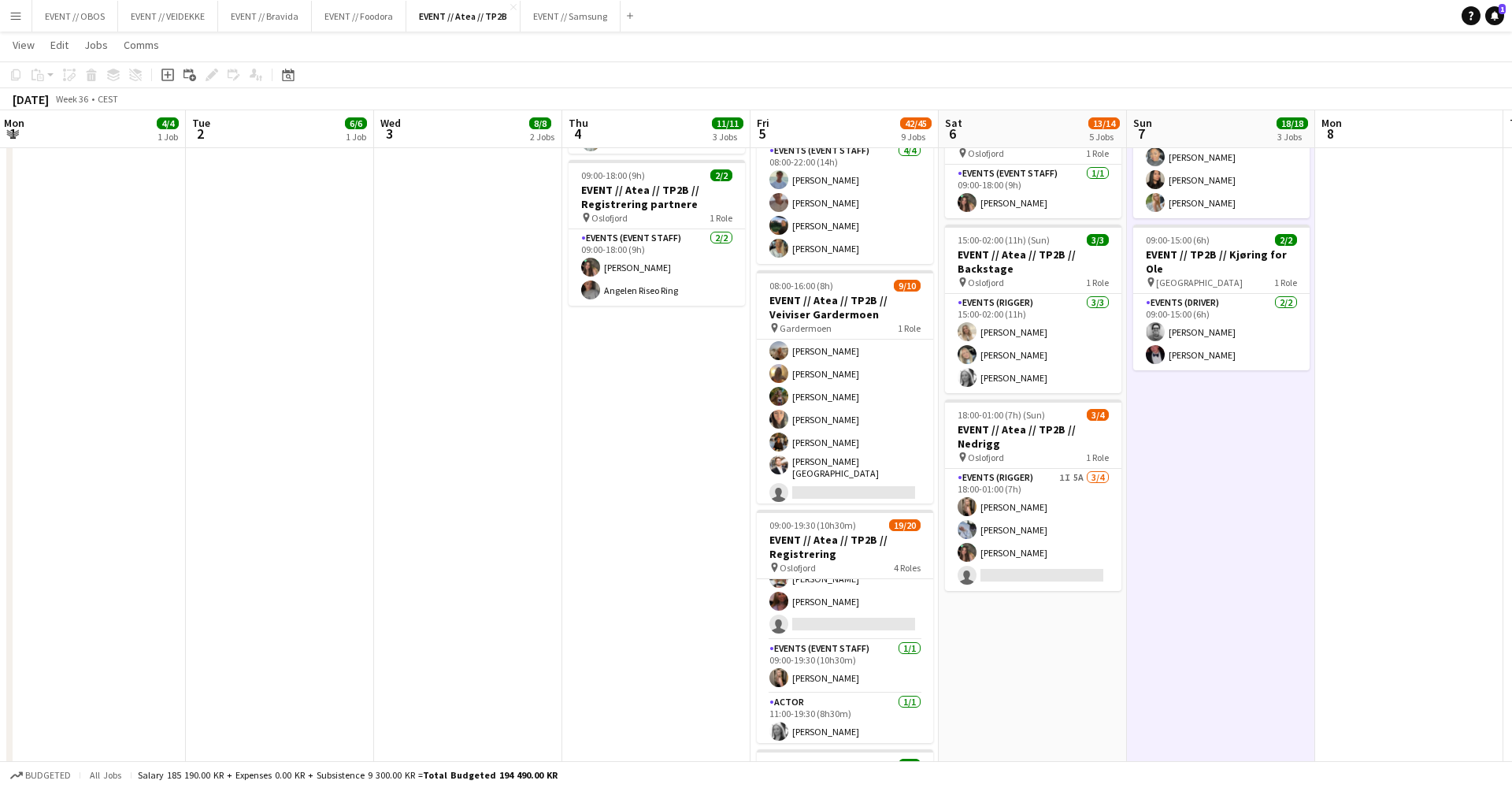
scroll to position [416, 0]
click at [716, 562] on app-date-cell "08:00-18:00 (10h) 3/3 EVENT // Atea // TP2B // Dekorering og backstage oppsett …" at bounding box center [656, 542] width 189 height 1606
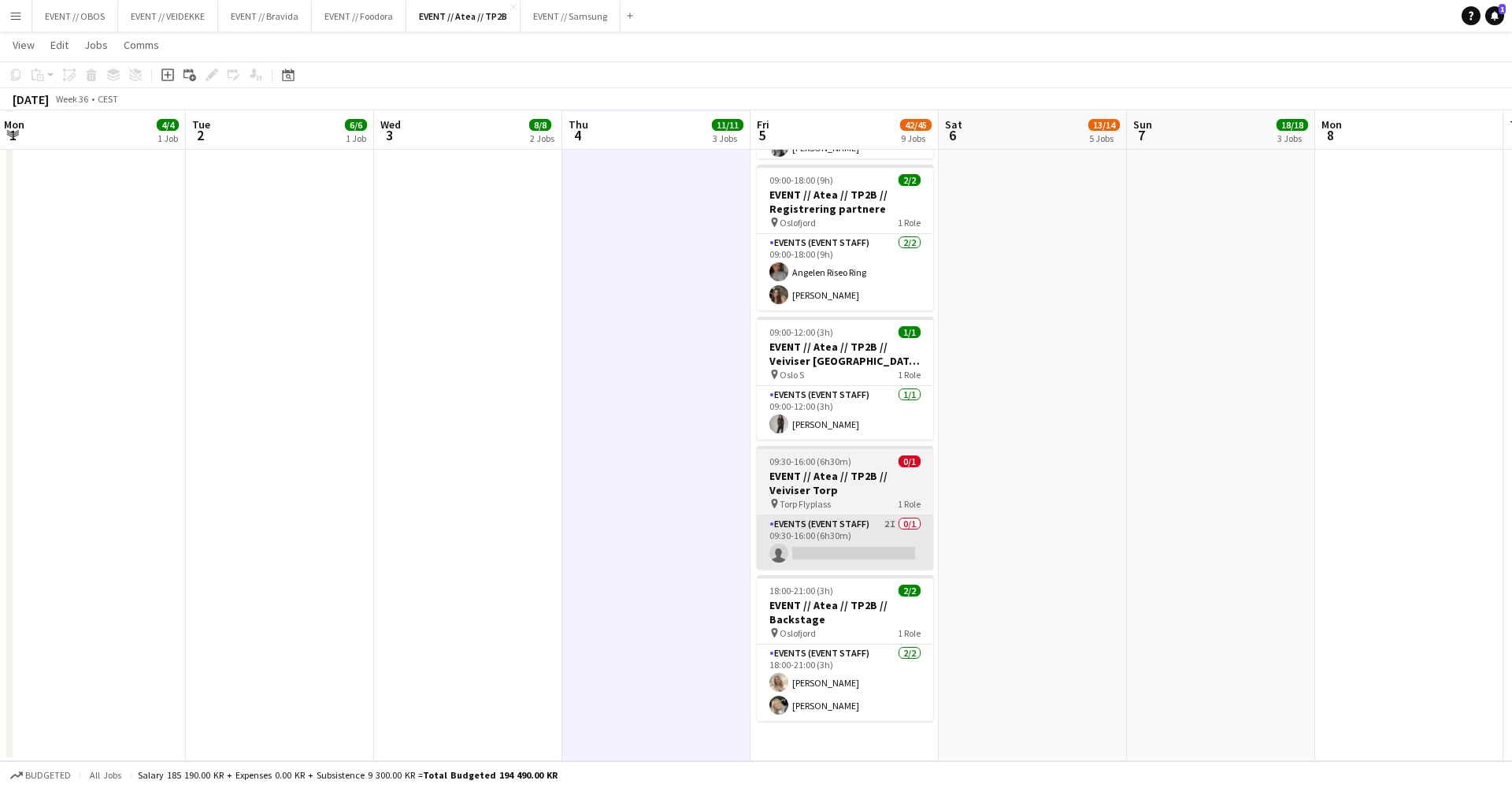
scroll to position [1022, 0]
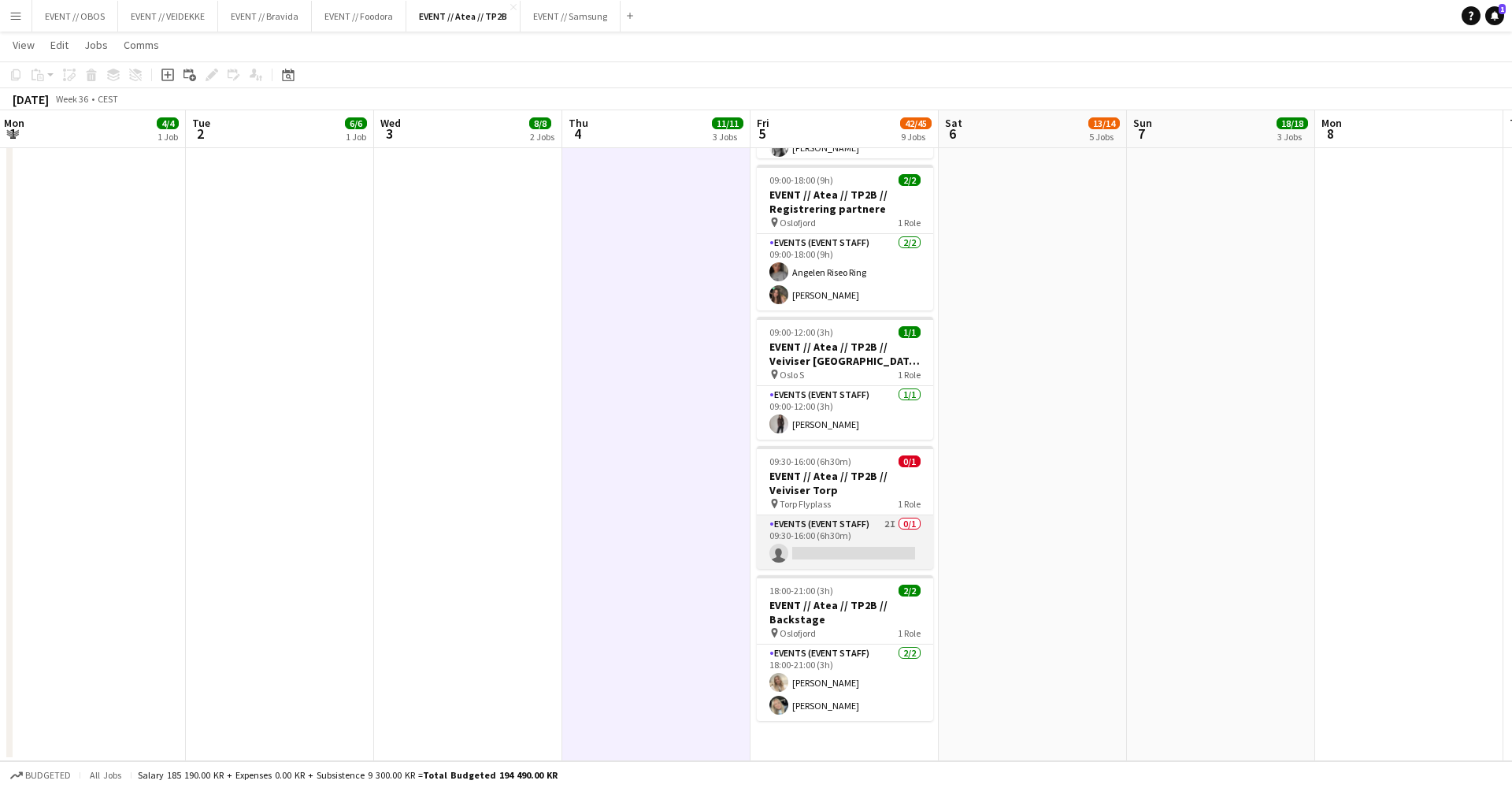
click at [800, 546] on app-card-role "Events (Event Staff) 2I 0/1 09:30-16:00 (6h30m) single-neutral-actions" at bounding box center [845, 542] width 177 height 54
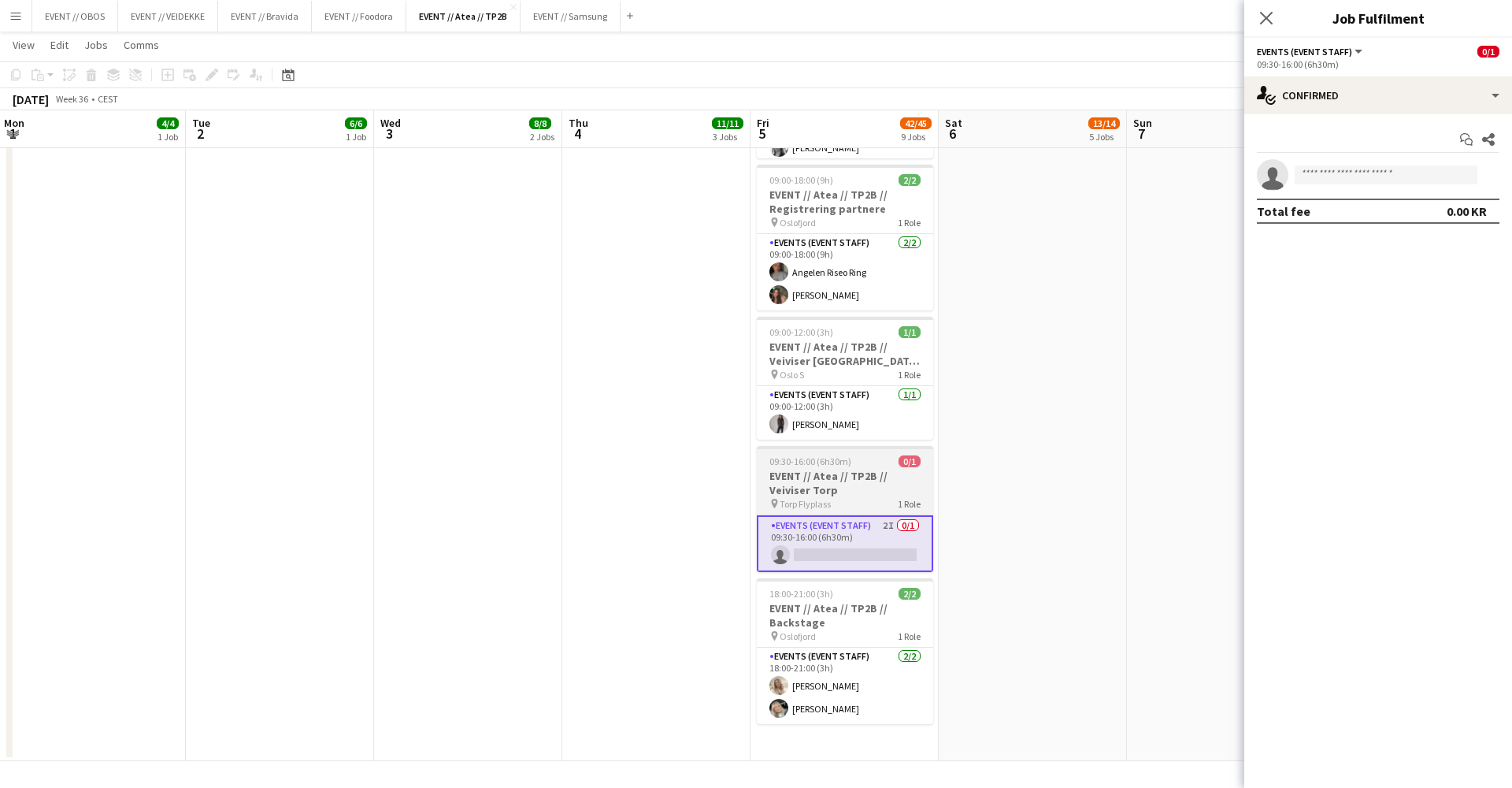
click at [835, 481] on h3 "EVENT // Atea // TP2B // Veiviser Torp" at bounding box center [845, 483] width 177 height 28
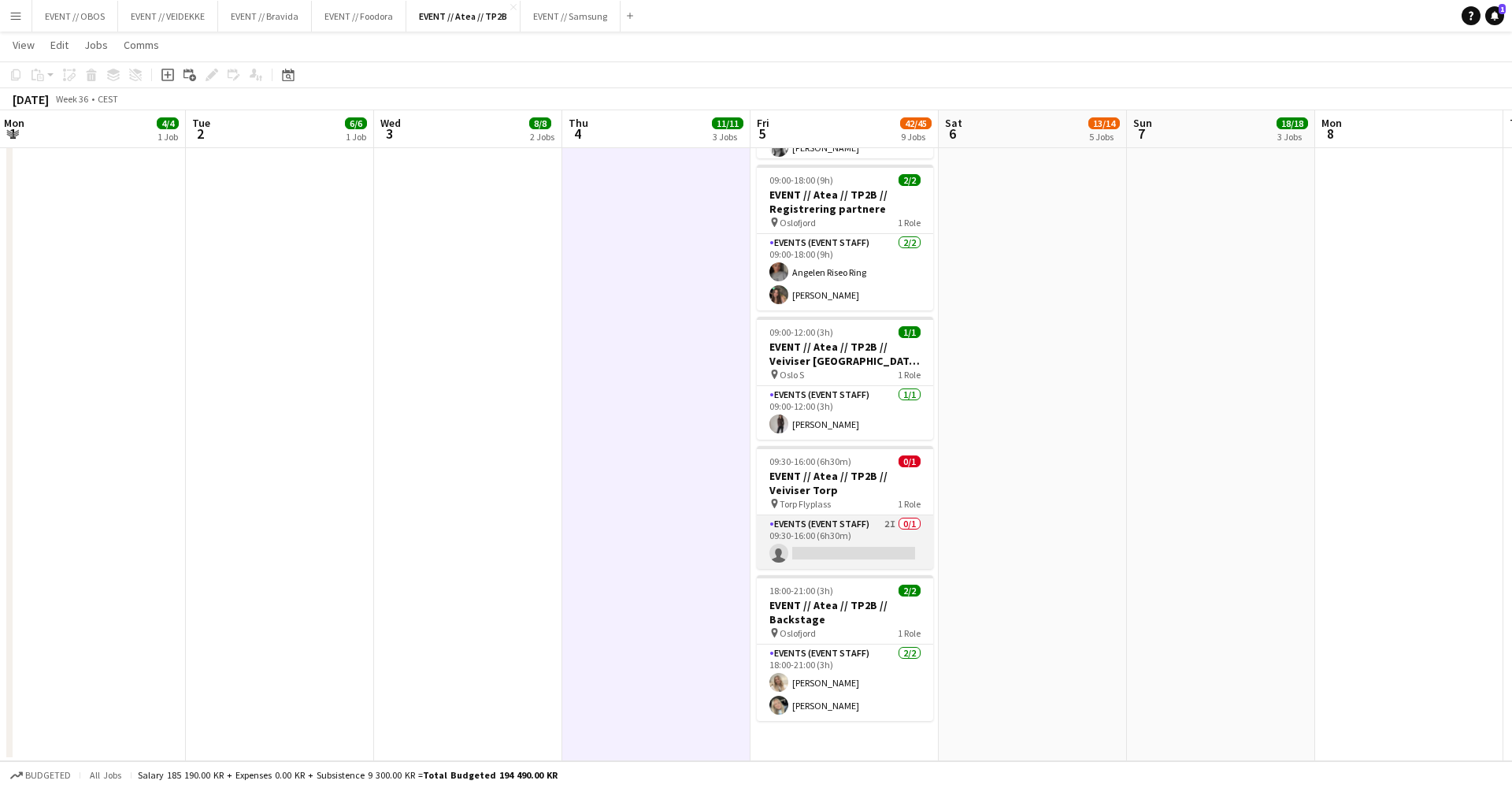
click at [819, 545] on app-card-role "Events (Event Staff) 2I 0/1 09:30-16:00 (6h30m) single-neutral-actions" at bounding box center [845, 542] width 177 height 54
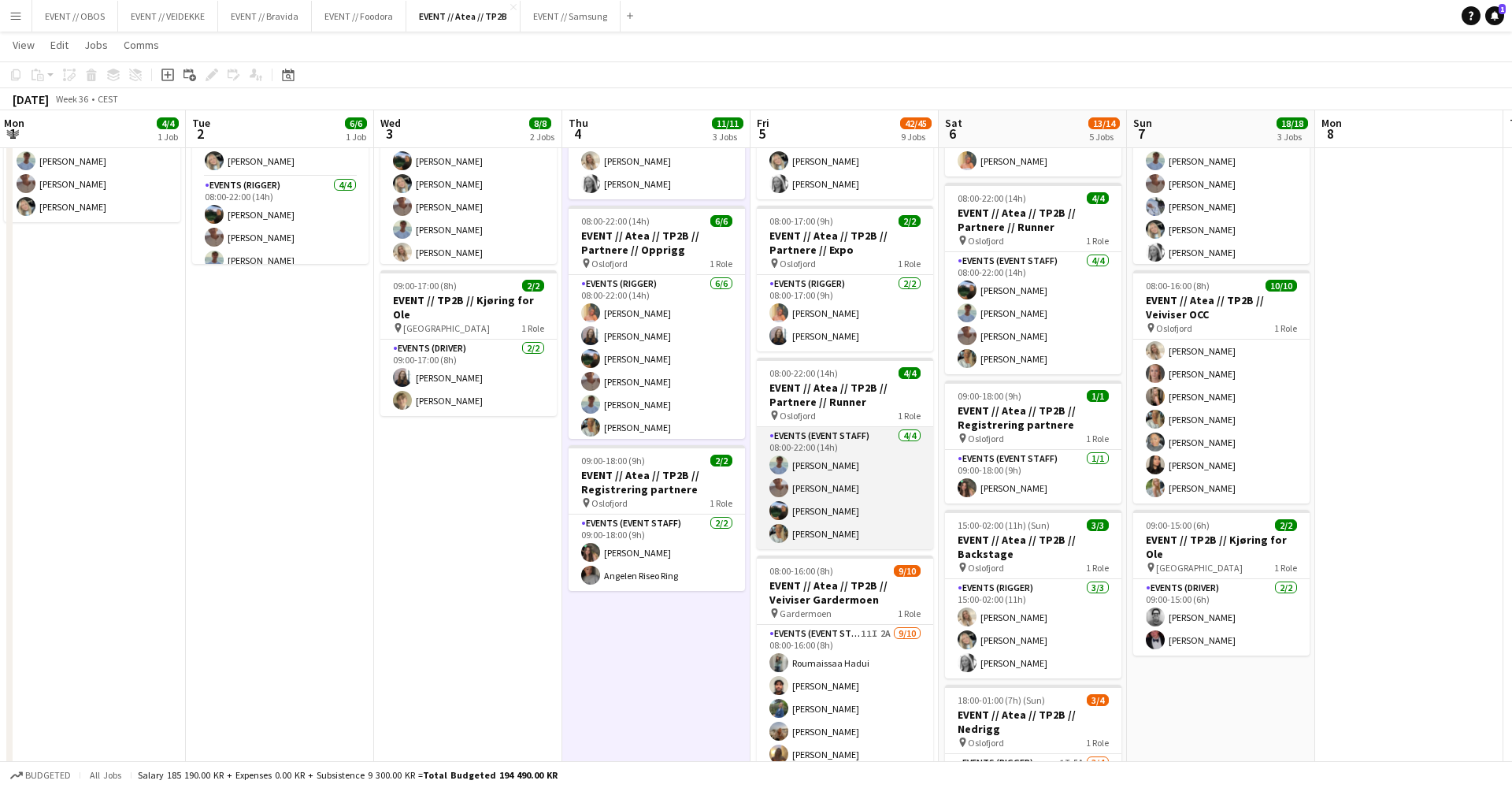
scroll to position [153, 0]
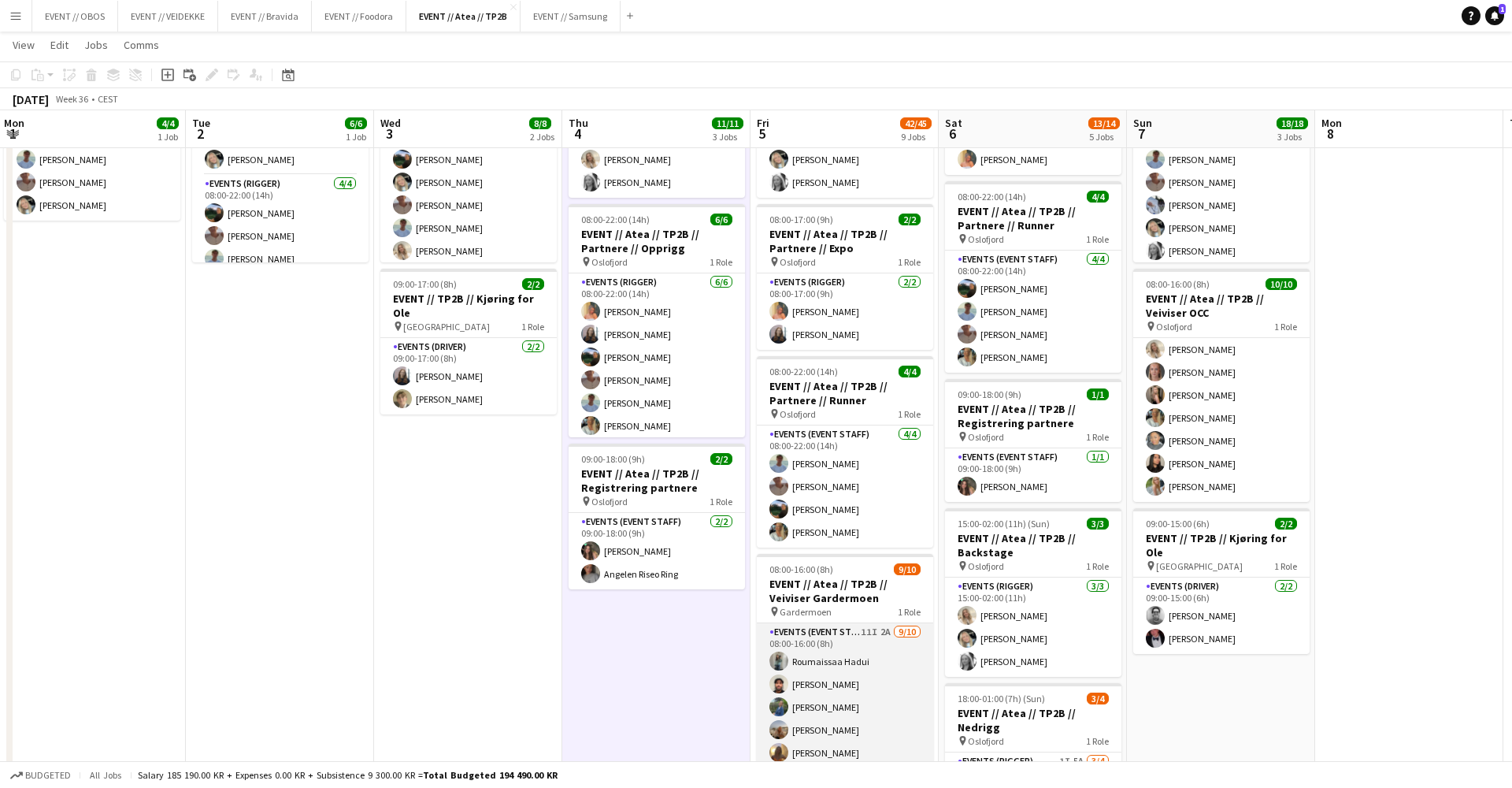
click at [802, 638] on app-card-role "Events (Event Staff) 11I 2A [DATE] 08:00-16:00 (8h) [PERSON_NAME] [PERSON_NAME]…" at bounding box center [845, 756] width 177 height 264
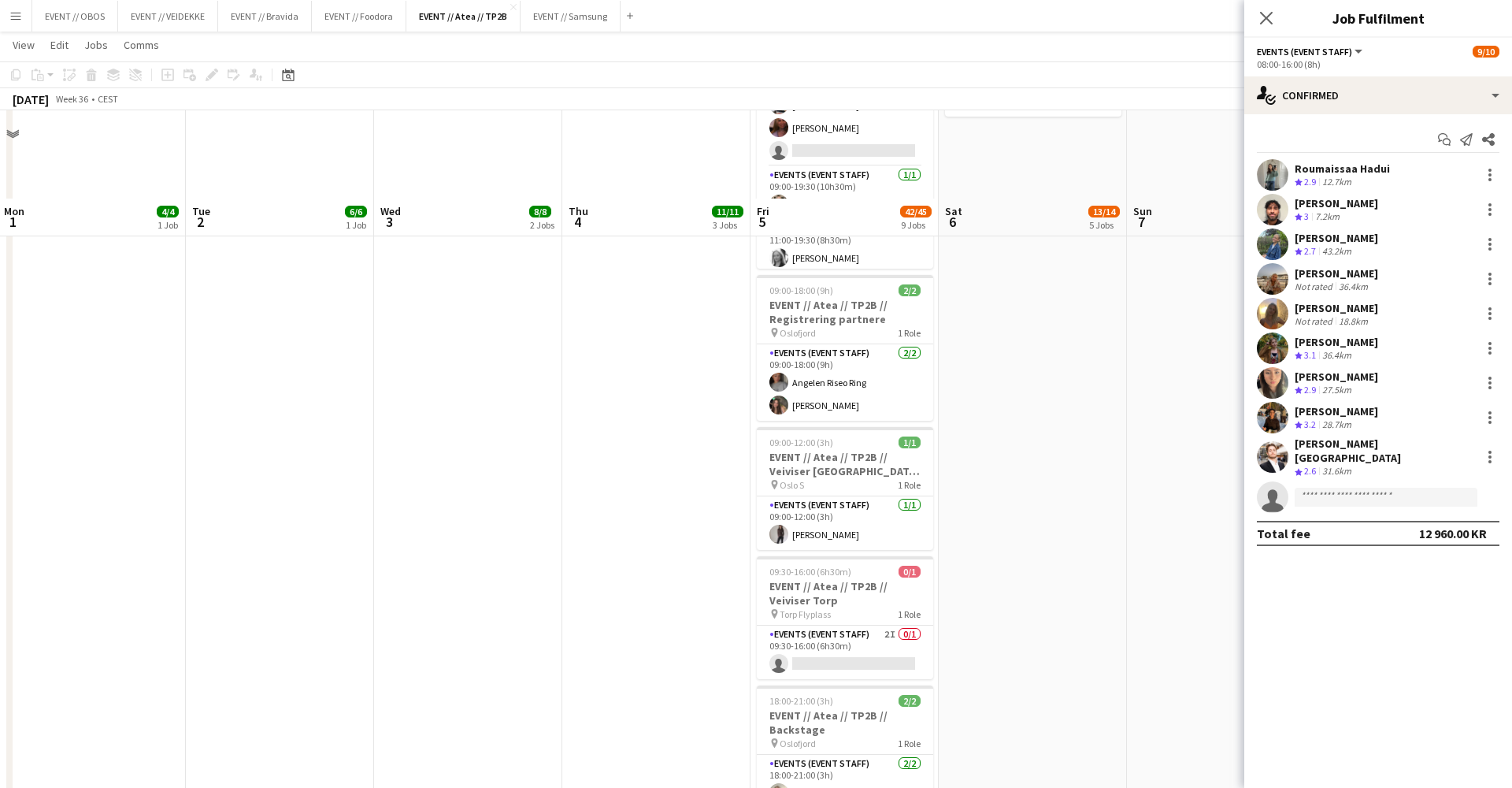
scroll to position [1000, 0]
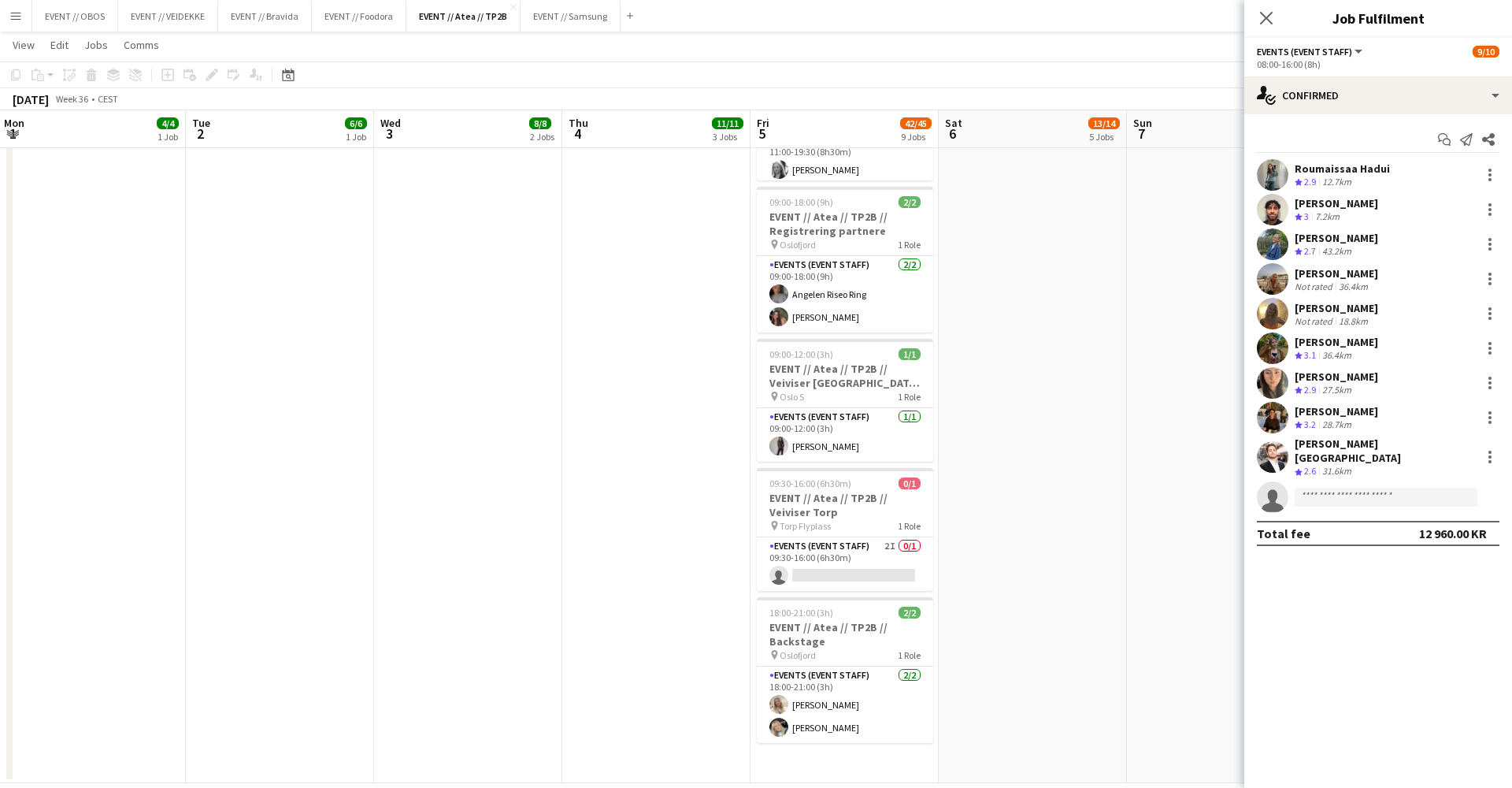
click at [800, 513] on h3 "EVENT // Atea // TP2B // Veiviser Torp" at bounding box center [845, 504] width 177 height 28
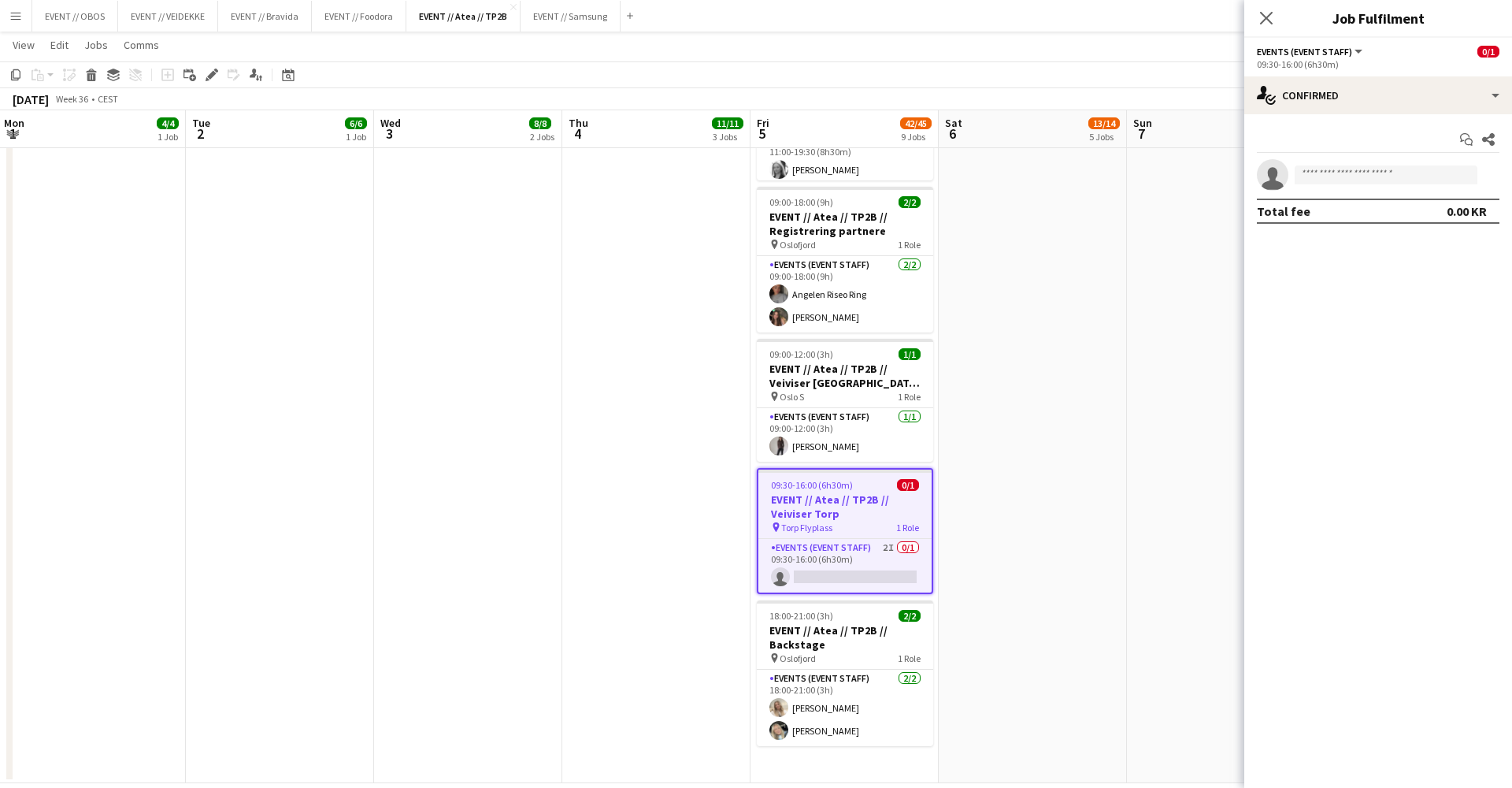
scroll to position [0, 755]
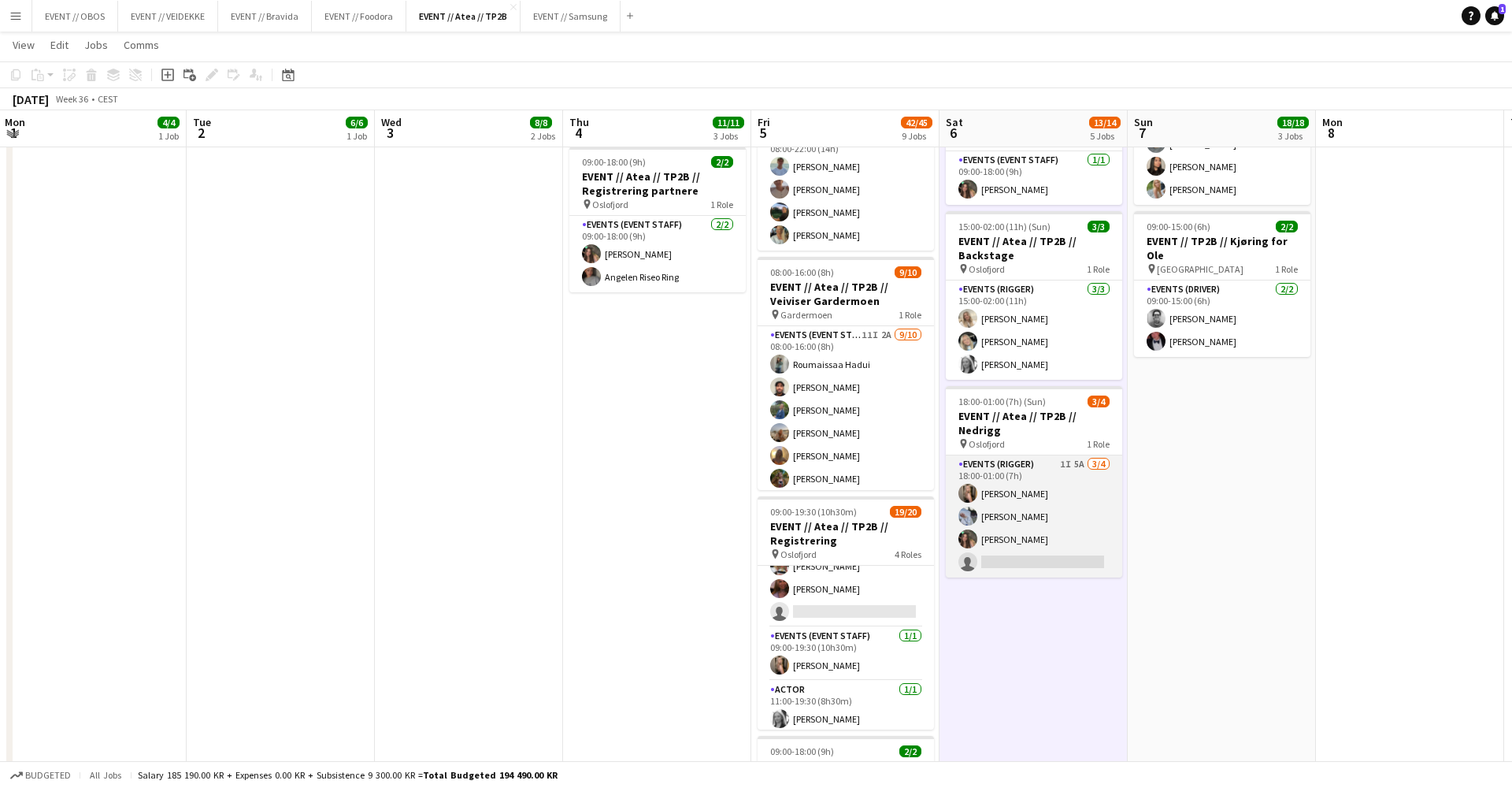
scroll to position [451, 0]
click at [976, 558] on app-card-role "Events (Rigger) 1I 5A [DATE] 18:00-01:00 (7h) [PERSON_NAME] [PERSON_NAME] [PERS…" at bounding box center [1034, 516] width 177 height 122
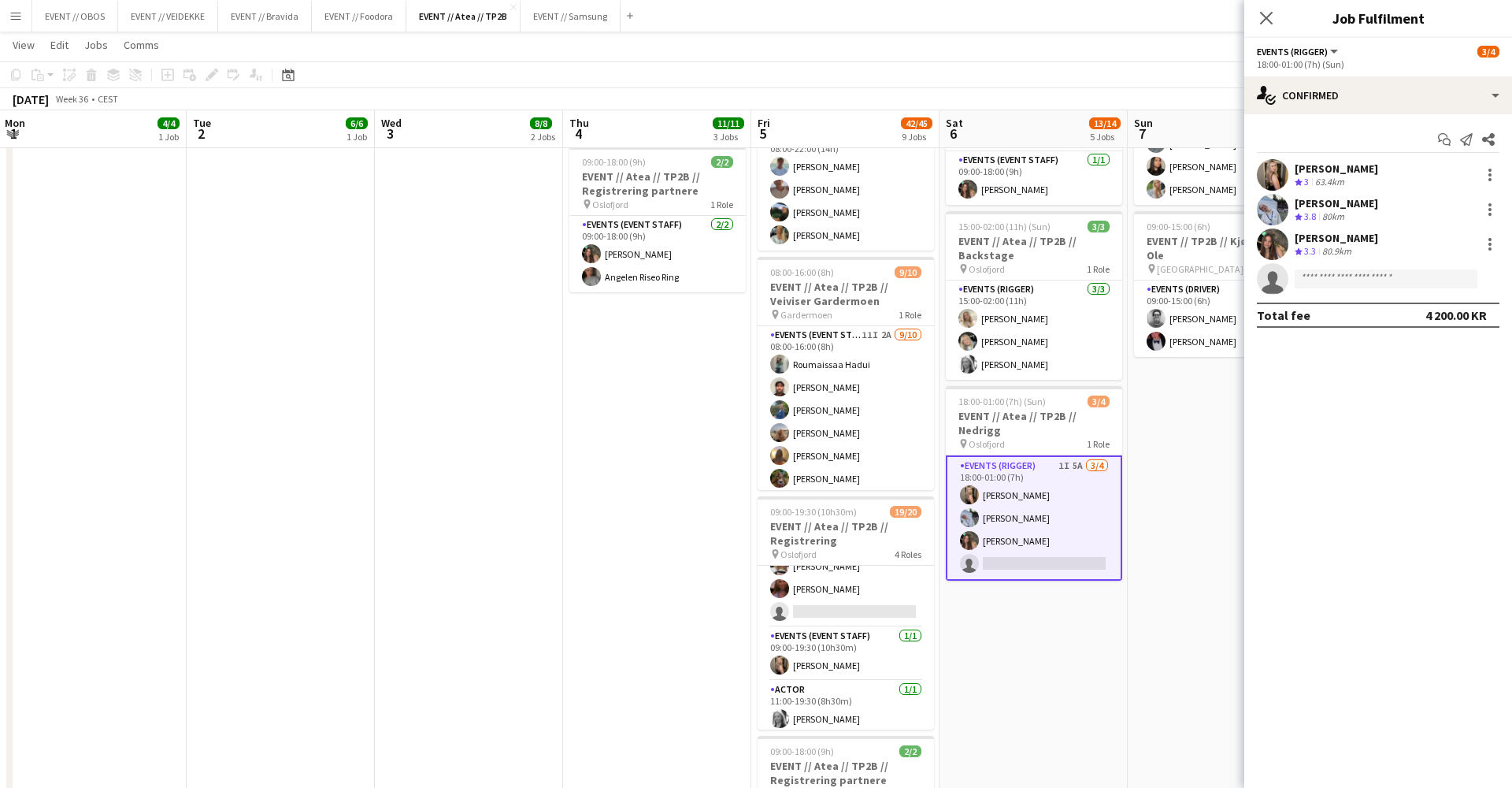
scroll to position [0, 754]
click at [976, 478] on app-date-cell "08:00-16:00 (8h) 6/6 EVENT // Atea // TP2B // Partnere // Nedrigg pin Oslofjord…" at bounding box center [1223, 529] width 189 height 1606
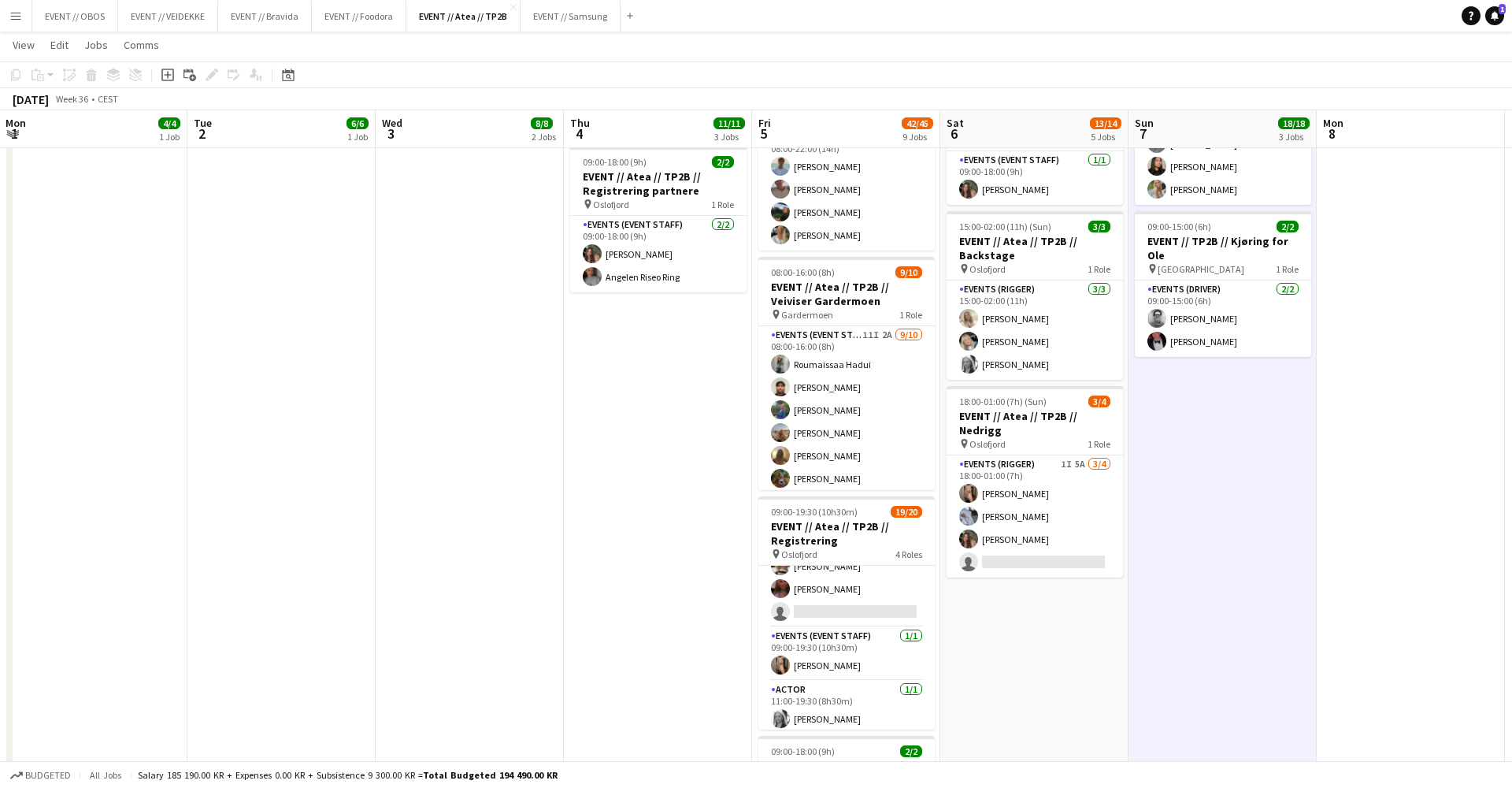
click at [435, 623] on app-date-cell "08:00-22:00 (14h) 6/6 EVENT // Atea // TP2B // Partnere // Opprigg pin Oslofjor…" at bounding box center [469, 529] width 189 height 1606
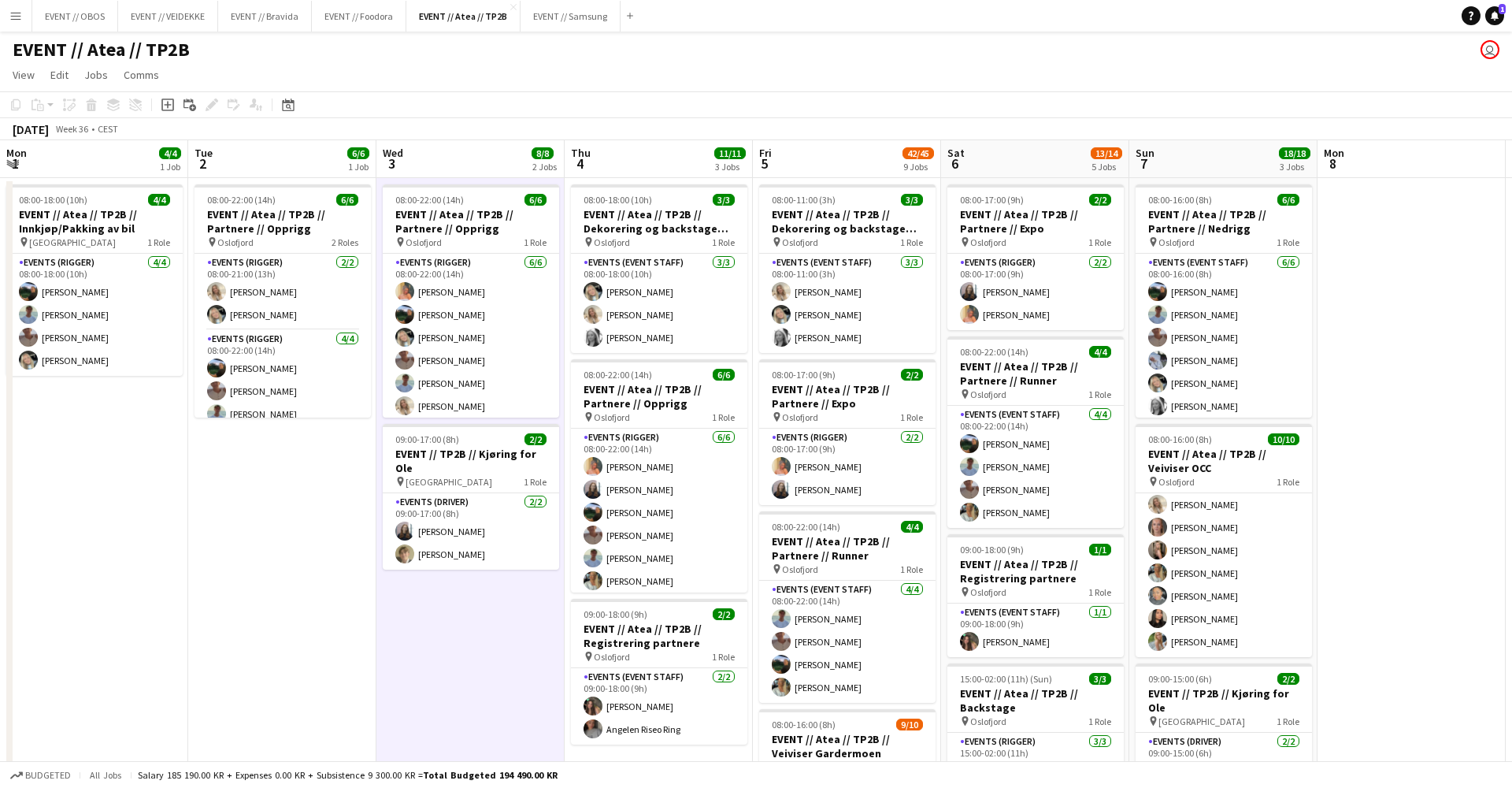
scroll to position [0, 0]
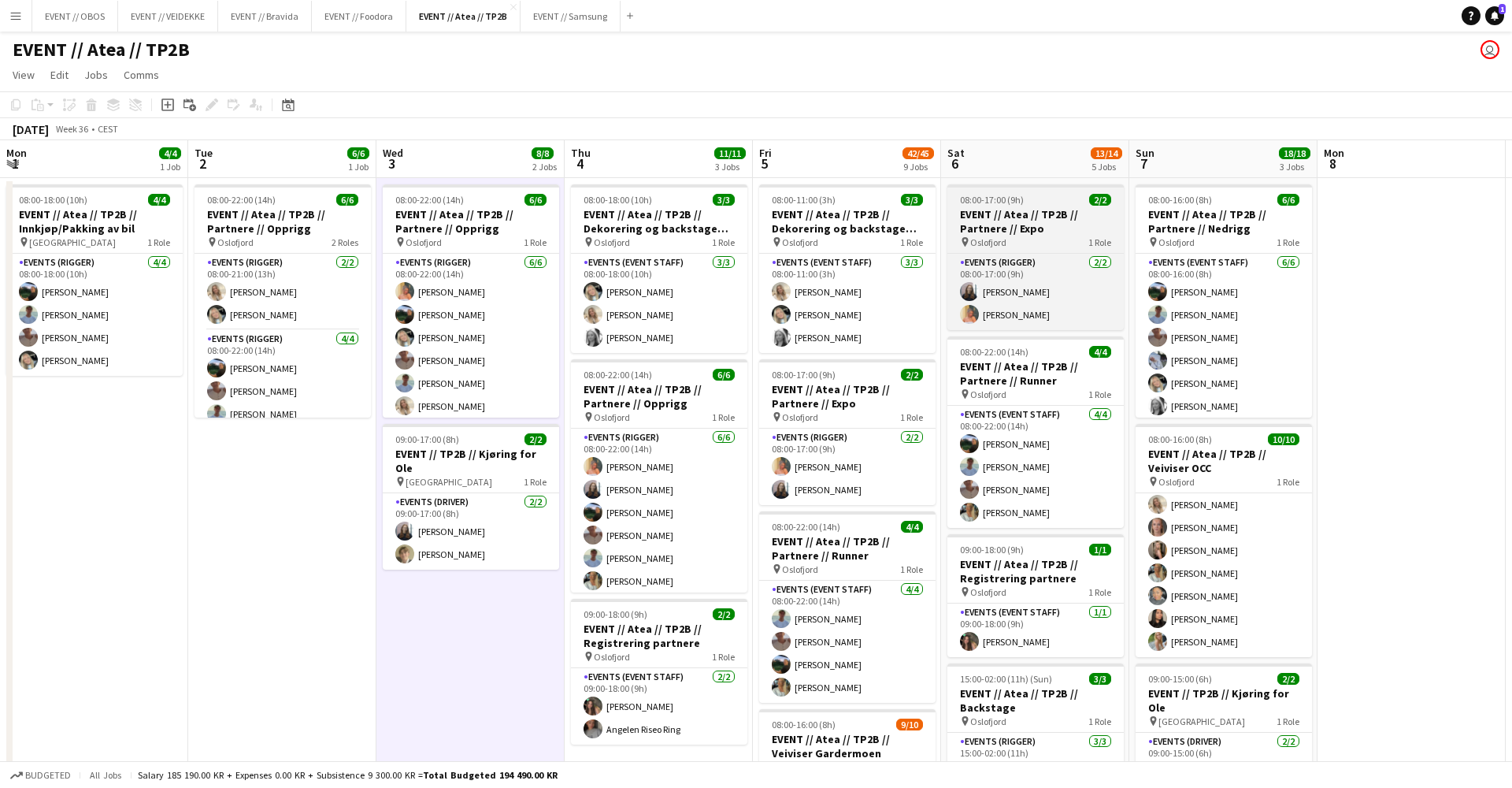
click at [976, 207] on app-job-card "08:00-17:00 (9h) 2/2 EVENT // Atea // TP2B // Partnere // Expo pin Oslofjord 1 …" at bounding box center [1036, 257] width 177 height 146
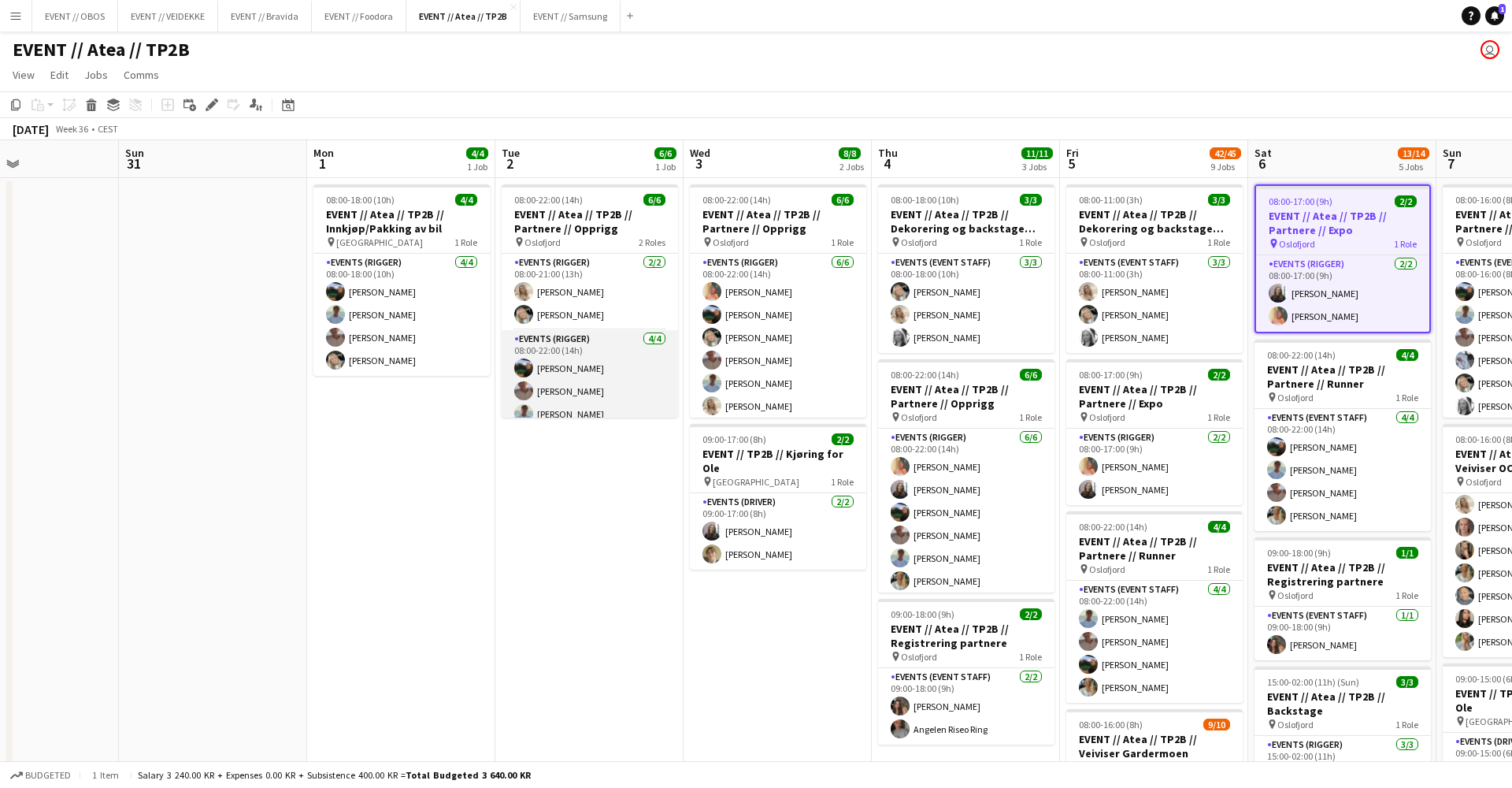
scroll to position [0, 399]
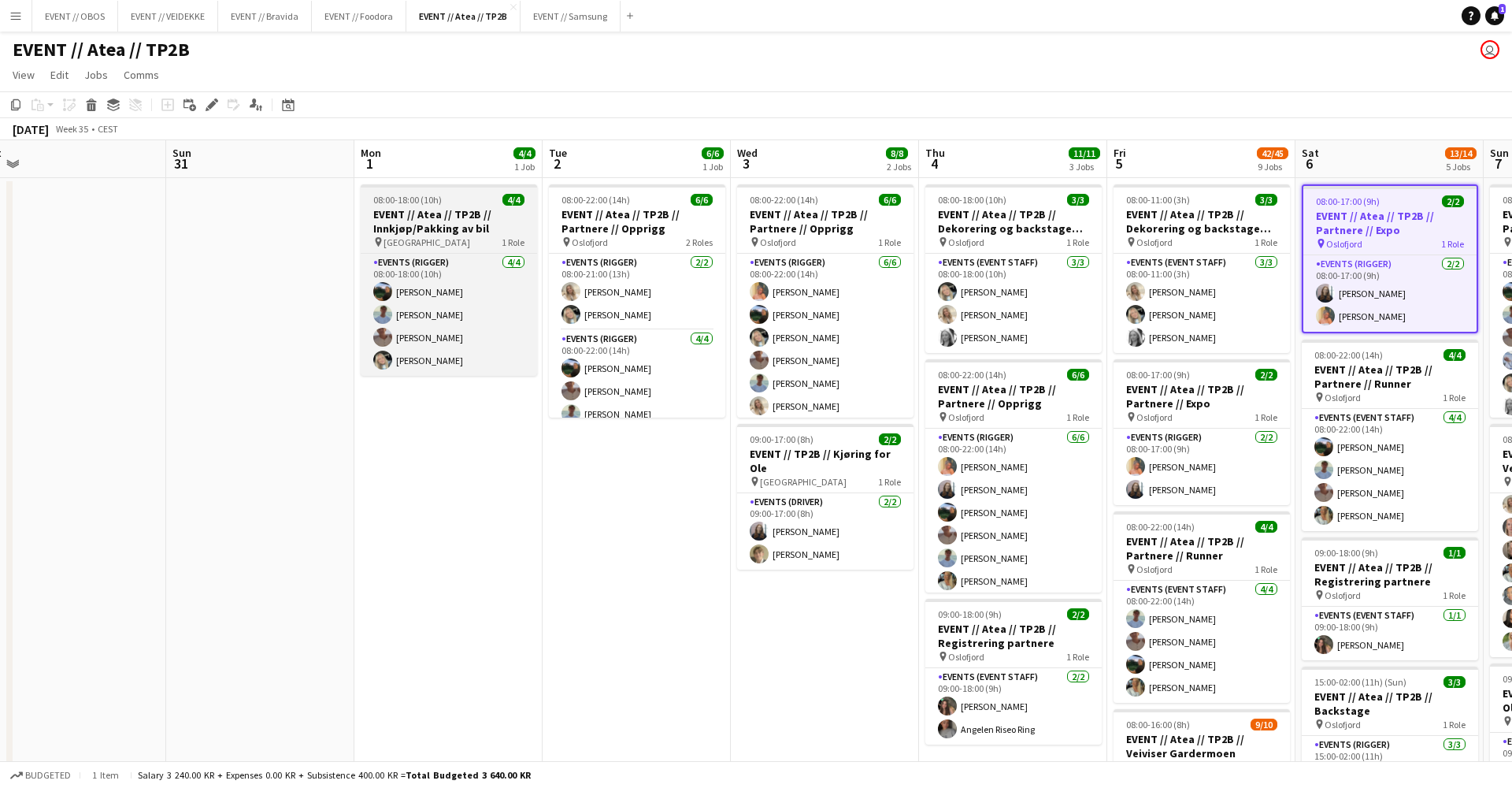
click at [414, 244] on div "pin Oslo 1 Role" at bounding box center [449, 241] width 177 height 13
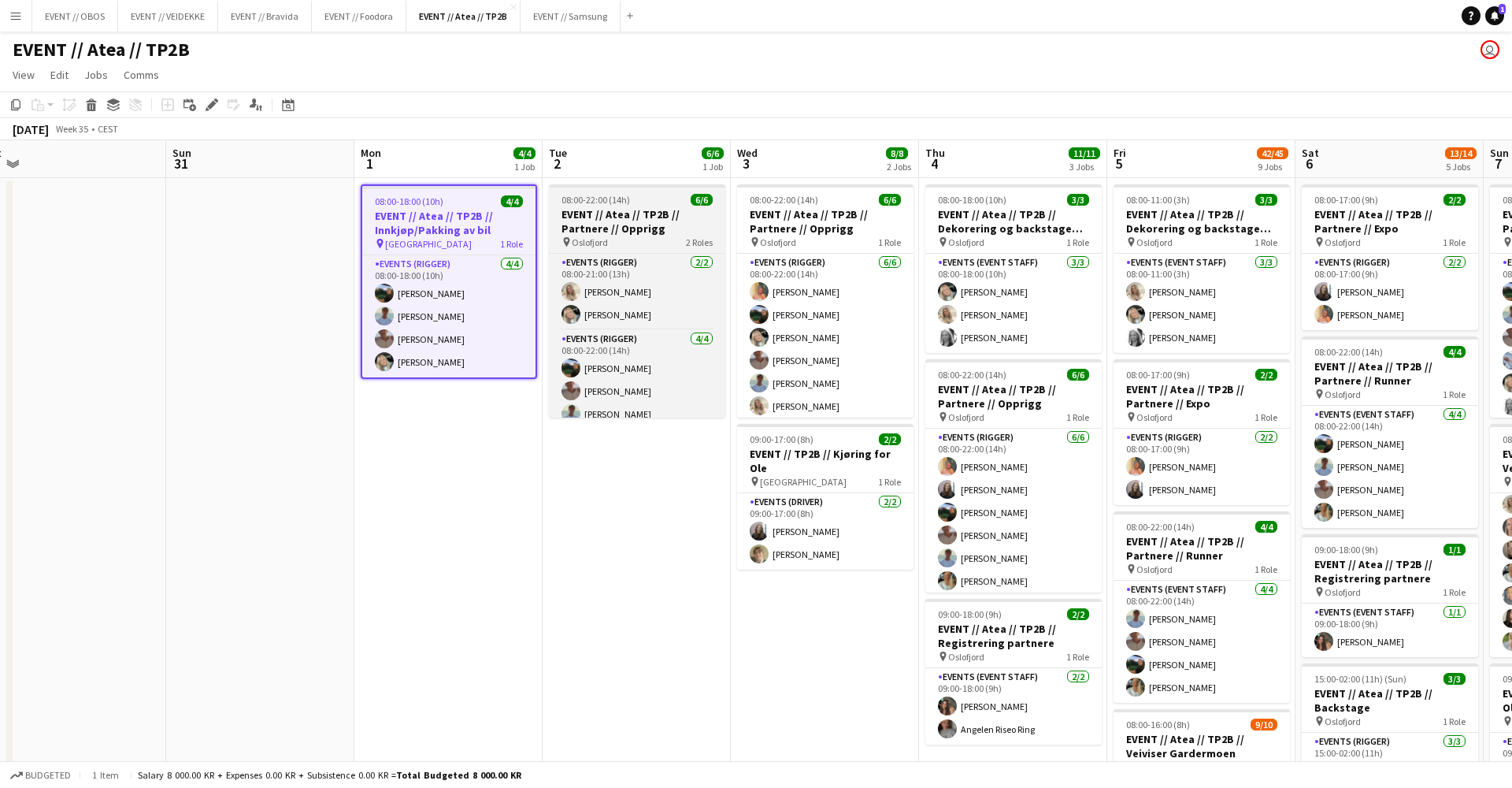
click at [591, 216] on h3 "EVENT // Atea // TP2B // Partnere // Opprigg" at bounding box center [637, 221] width 177 height 28
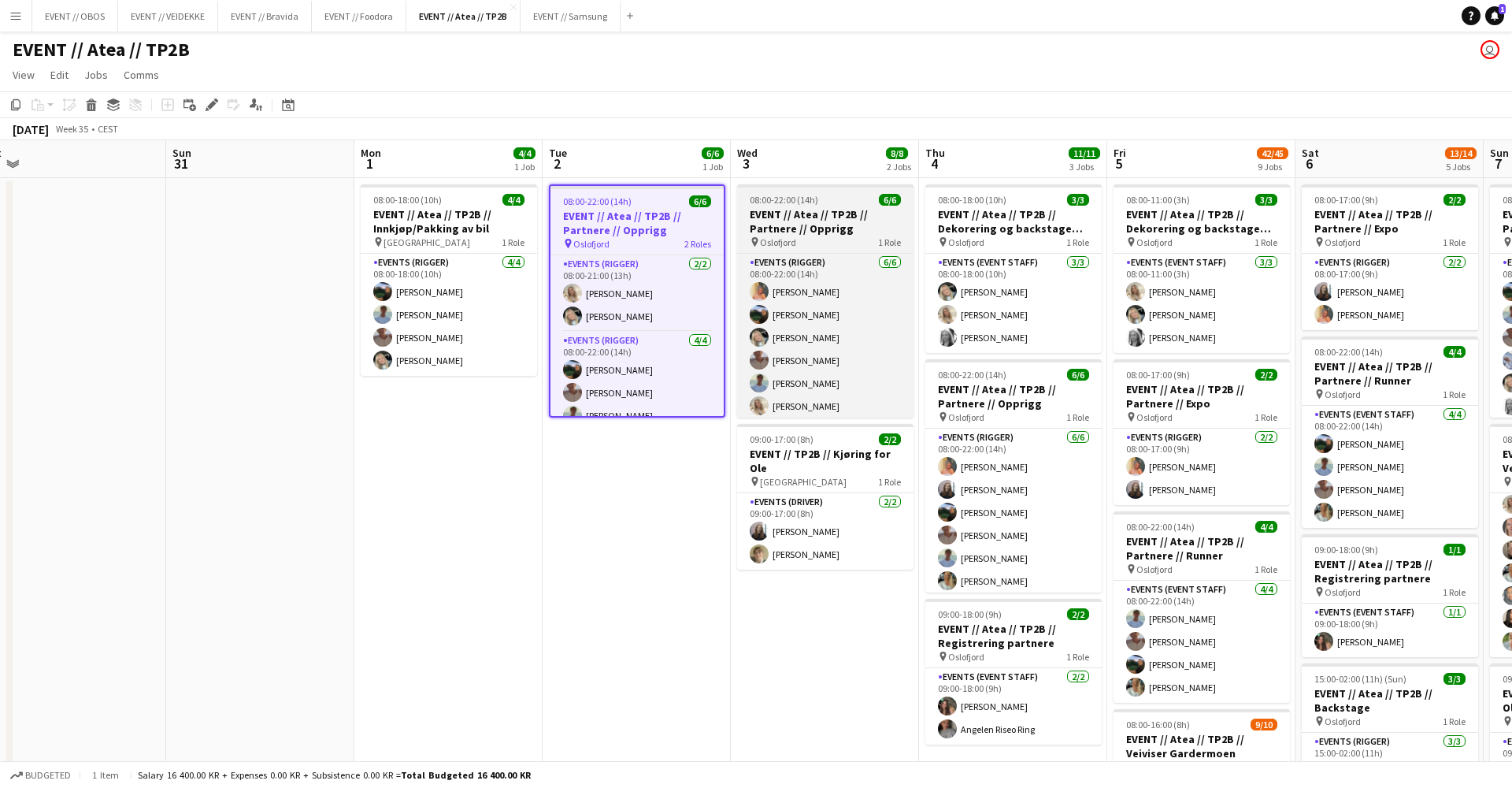
click at [802, 210] on h3 "EVENT // Atea // TP2B // Partnere // Opprigg" at bounding box center [825, 221] width 177 height 28
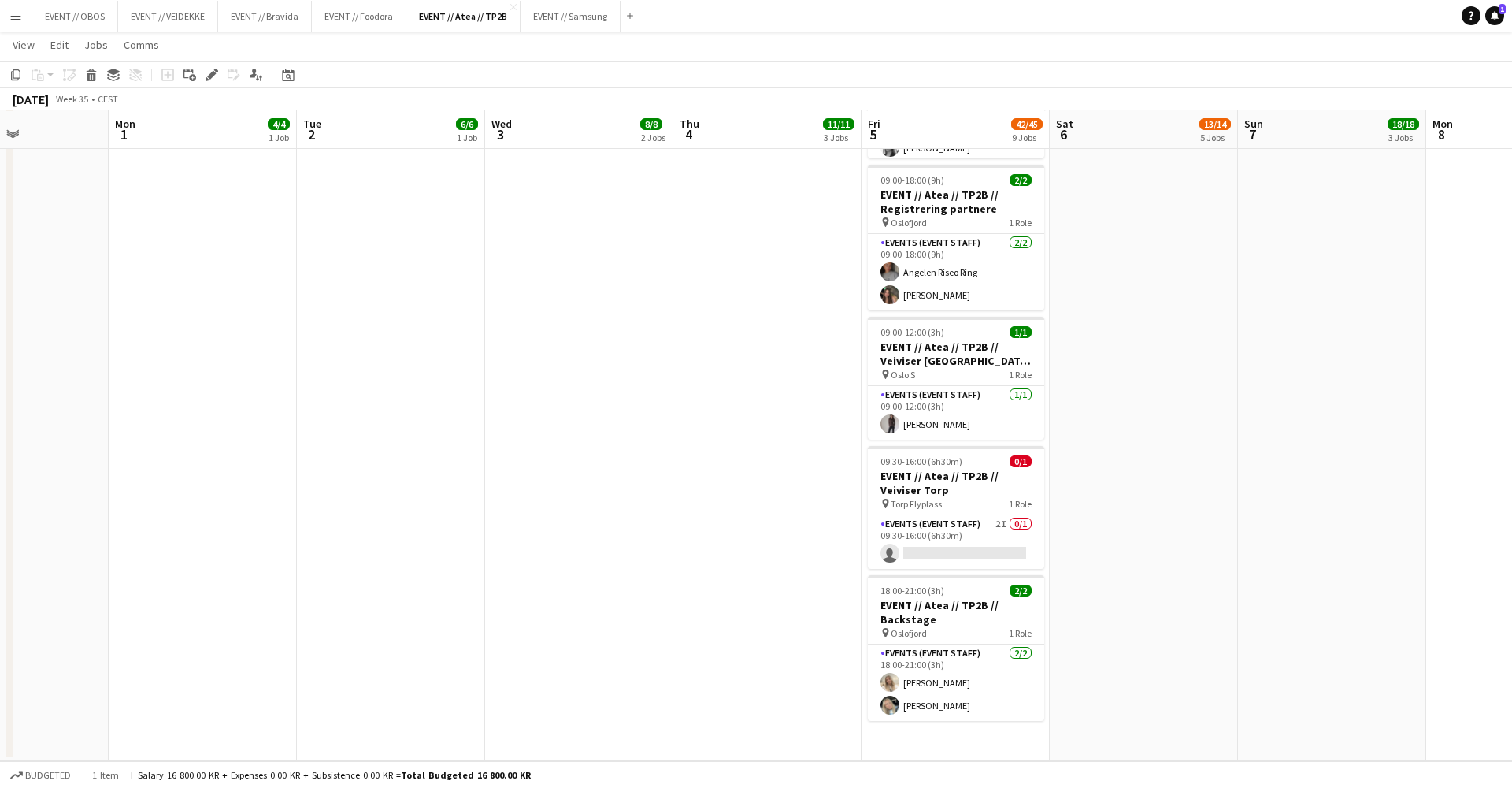
scroll to position [1022, 0]
click at [948, 521] on app-card-role "Events (Event Staff) 2I 0/1 09:30-16:00 (6h30m) single-neutral-actions" at bounding box center [956, 542] width 177 height 54
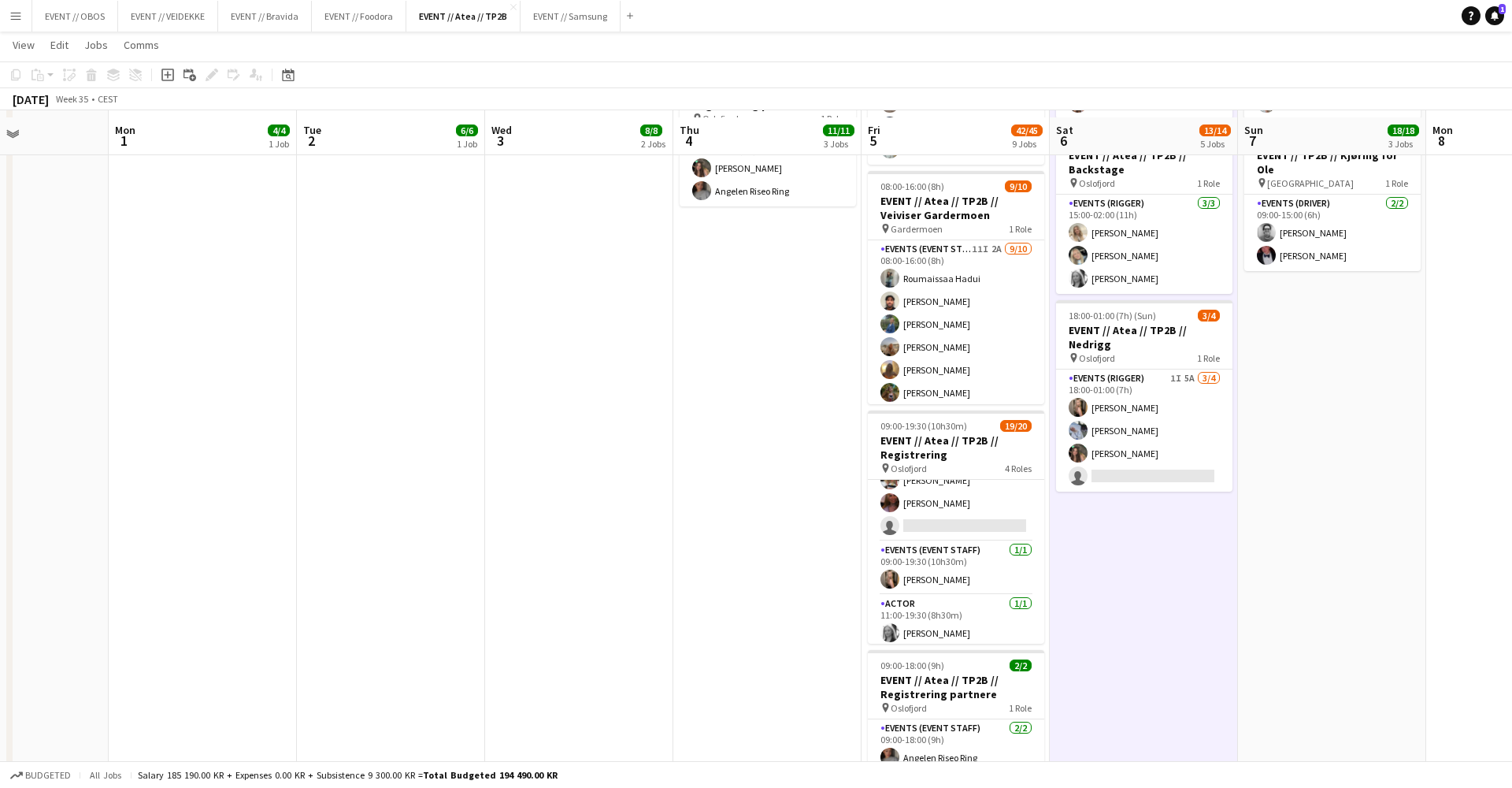
scroll to position [526, 0]
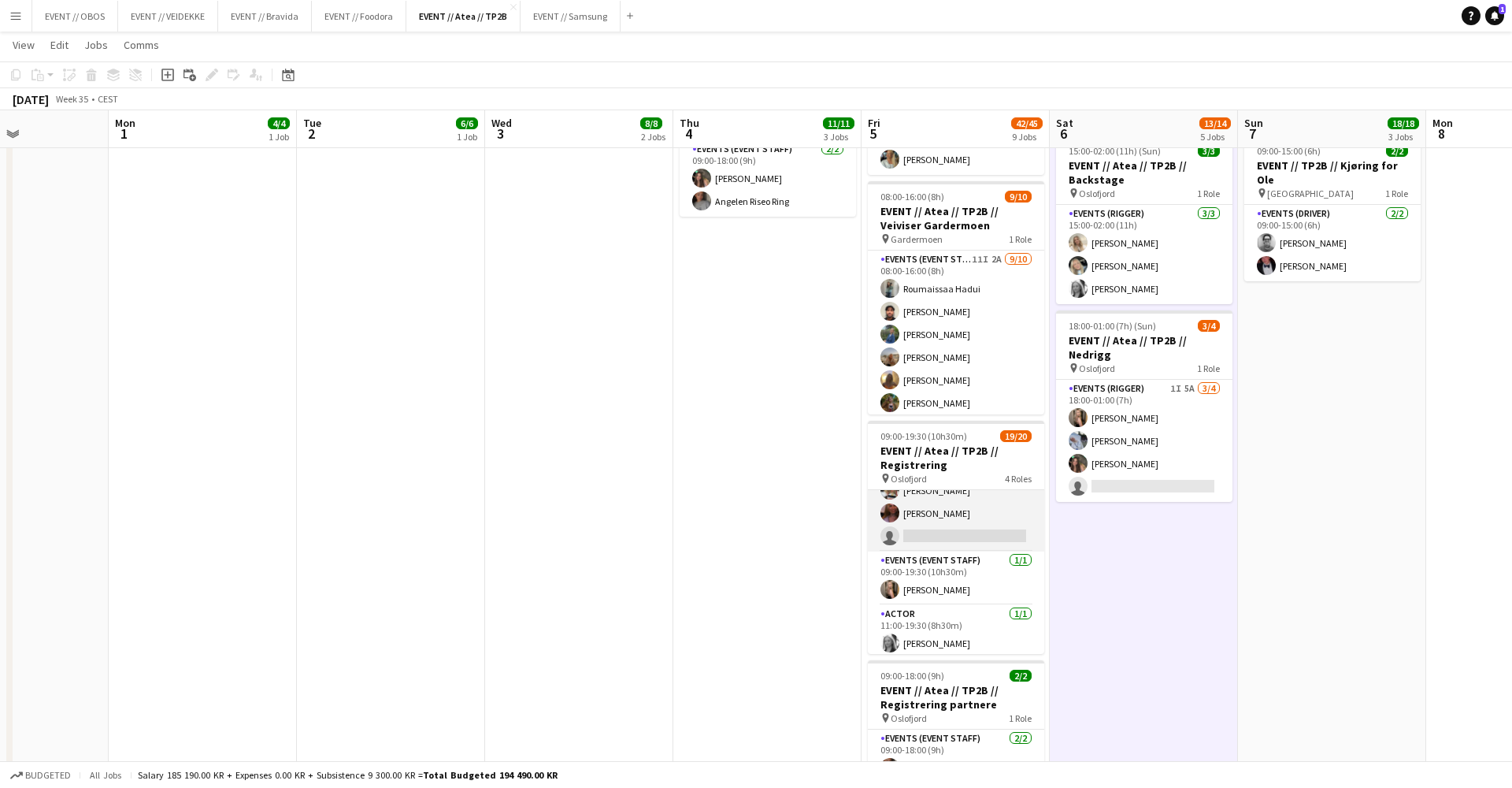
click at [938, 543] on app-card-role "Events (Event Staff) 6I 1A [DATE] 09:00-18:00 (9h) [PERSON_NAME] [PERSON_NAME] …" at bounding box center [956, 431] width 177 height 241
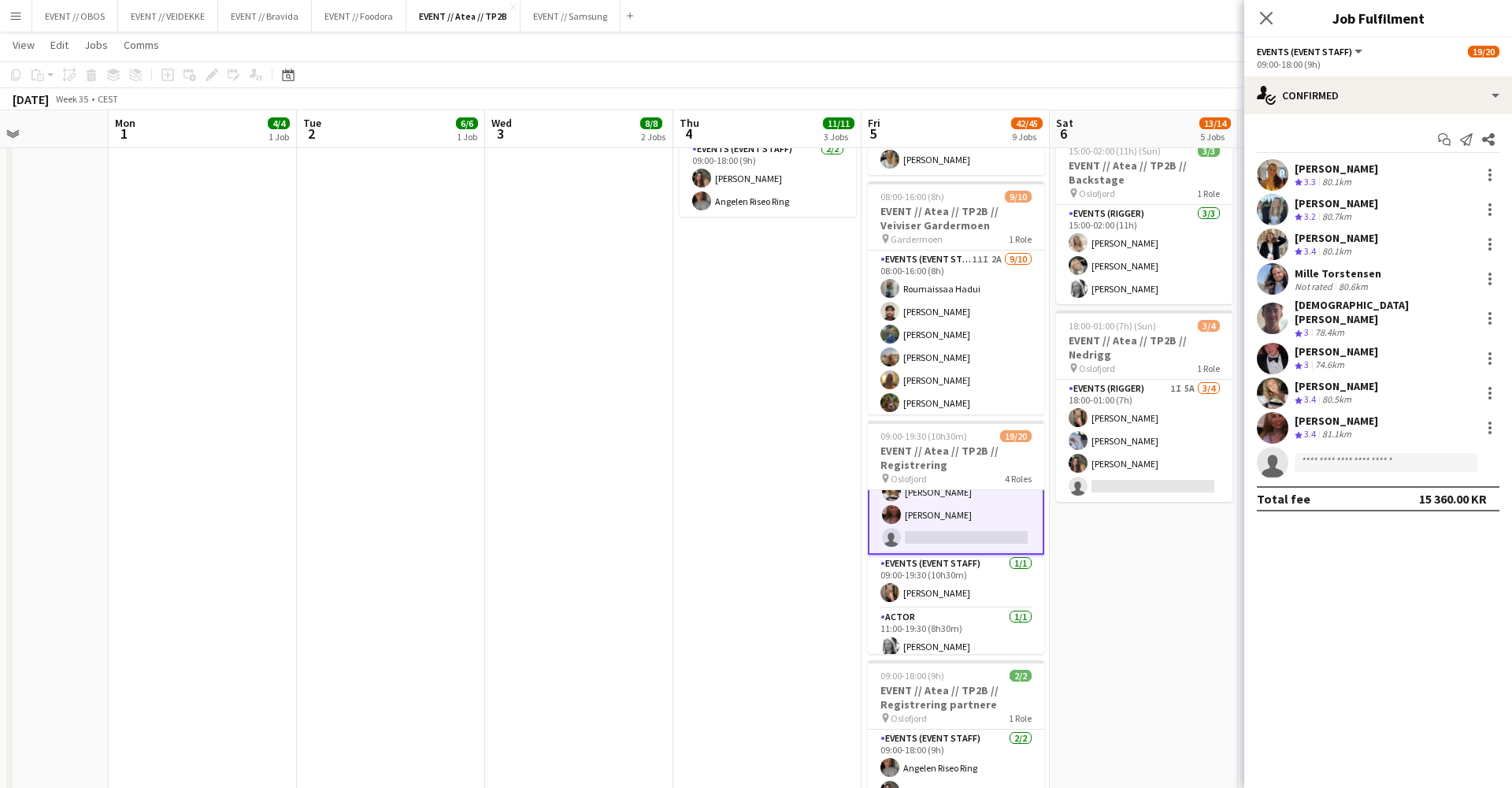
click at [976, 638] on app-date-cell "08:00-17:00 (9h) 2/2 EVENT // Atea // TP2B // Partnere // Expo pin Oslofjord 1 …" at bounding box center [1144, 453] width 189 height 1606
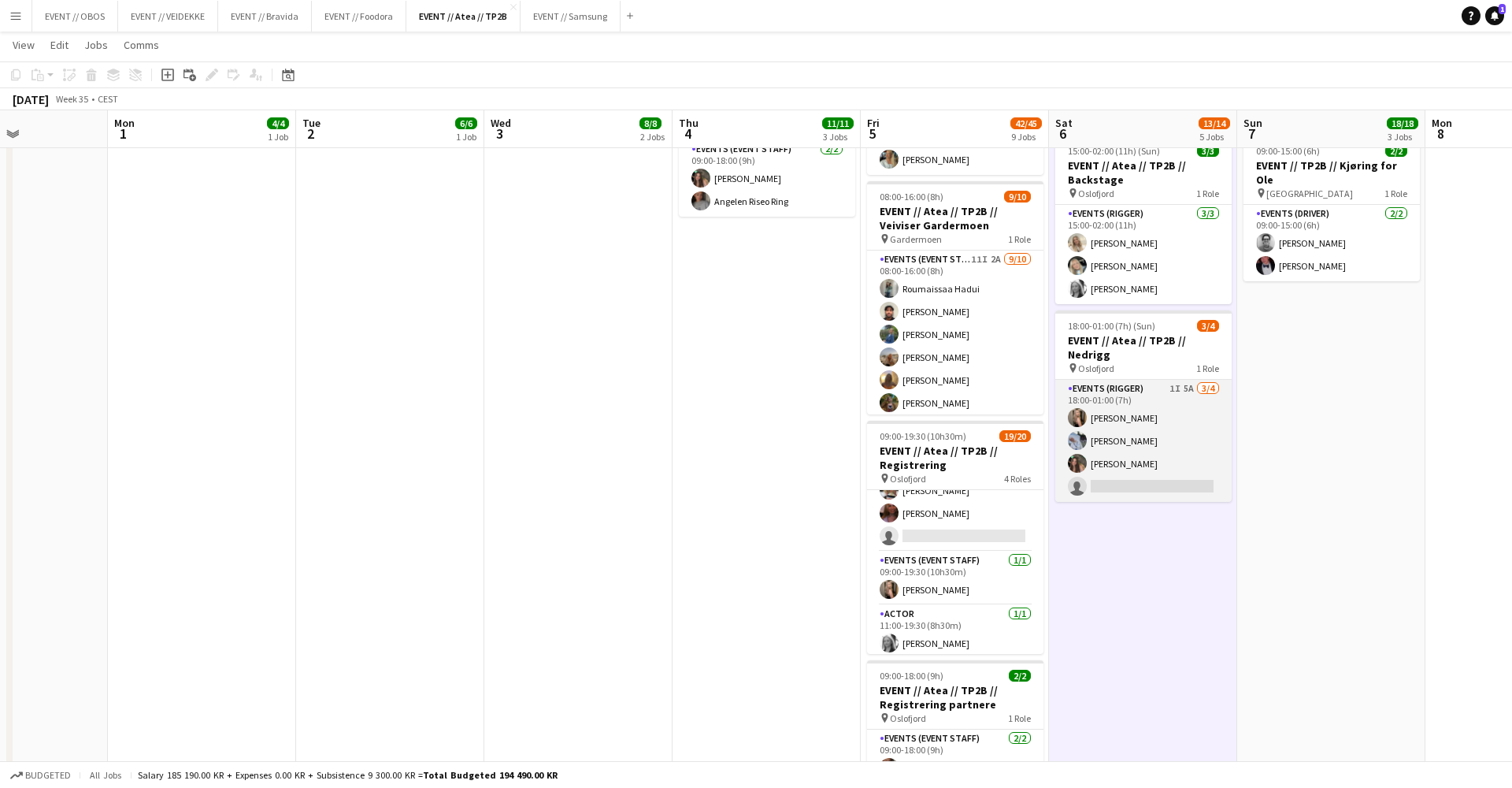
click at [976, 498] on app-card-role "Events (Rigger) 1I 5A [DATE] 18:00-01:00 (7h) [PERSON_NAME] [PERSON_NAME] [PERS…" at bounding box center [1144, 440] width 177 height 122
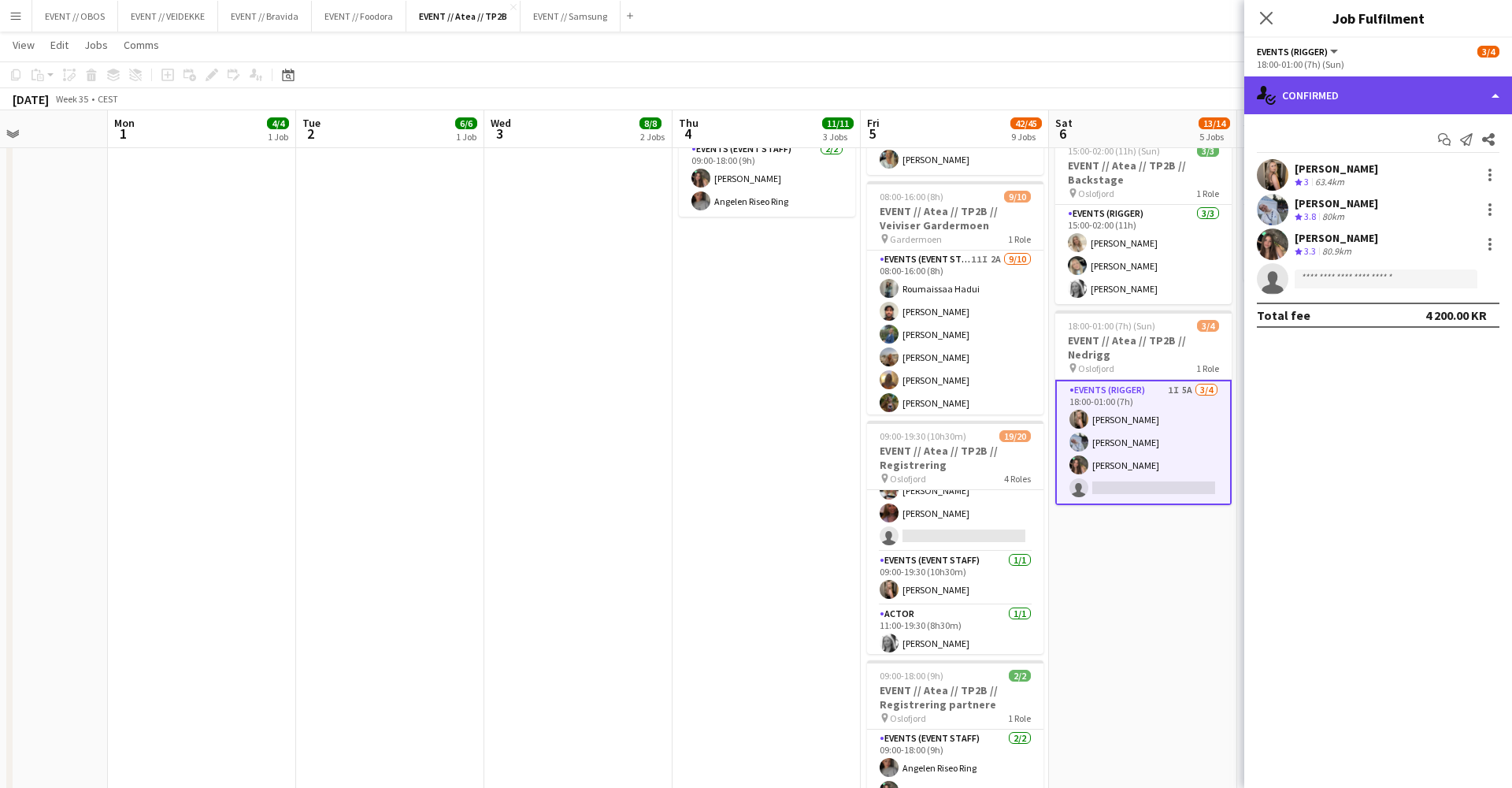
click at [976, 109] on div "single-neutral-actions-check-2 Confirmed" at bounding box center [1378, 95] width 268 height 38
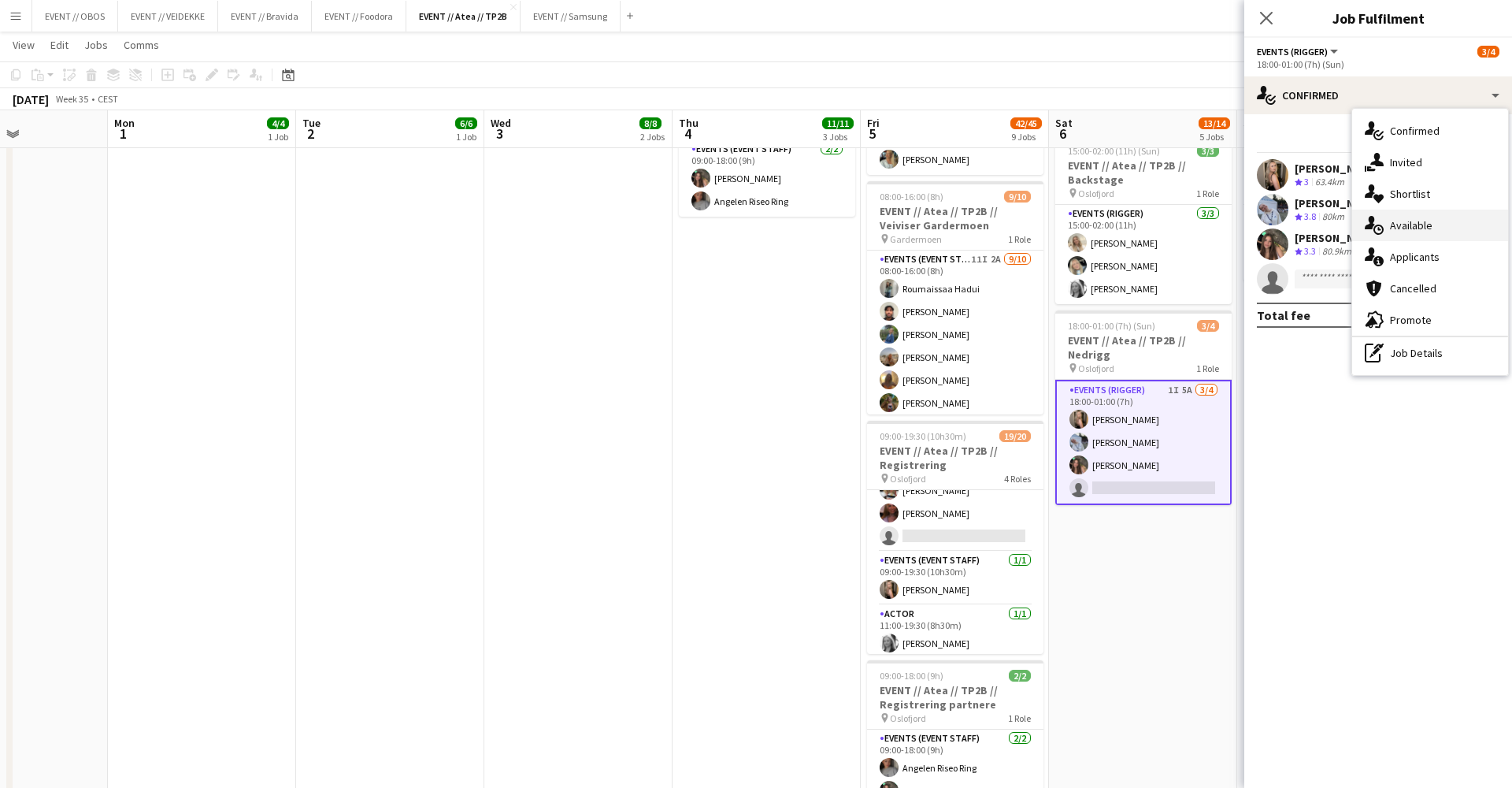
click at [976, 233] on icon "single-neutral-actions-upload" at bounding box center [1374, 225] width 19 height 19
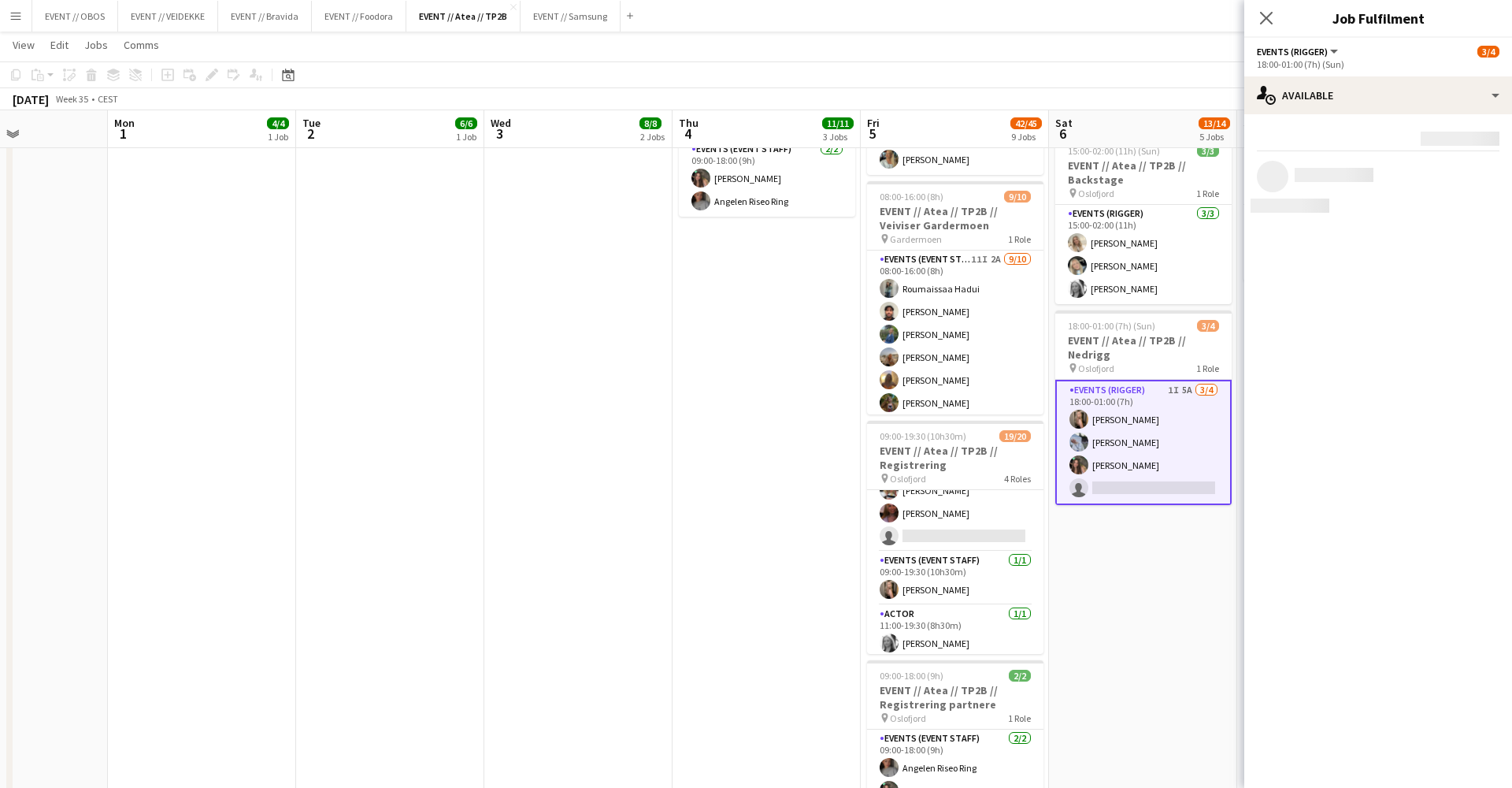
click at [976, 119] on div "Rating: 0 - 5 0 5 Distance: 1km - 1001km+ 1001km+ To use matched requirements f…" at bounding box center [1378, 171] width 268 height 113
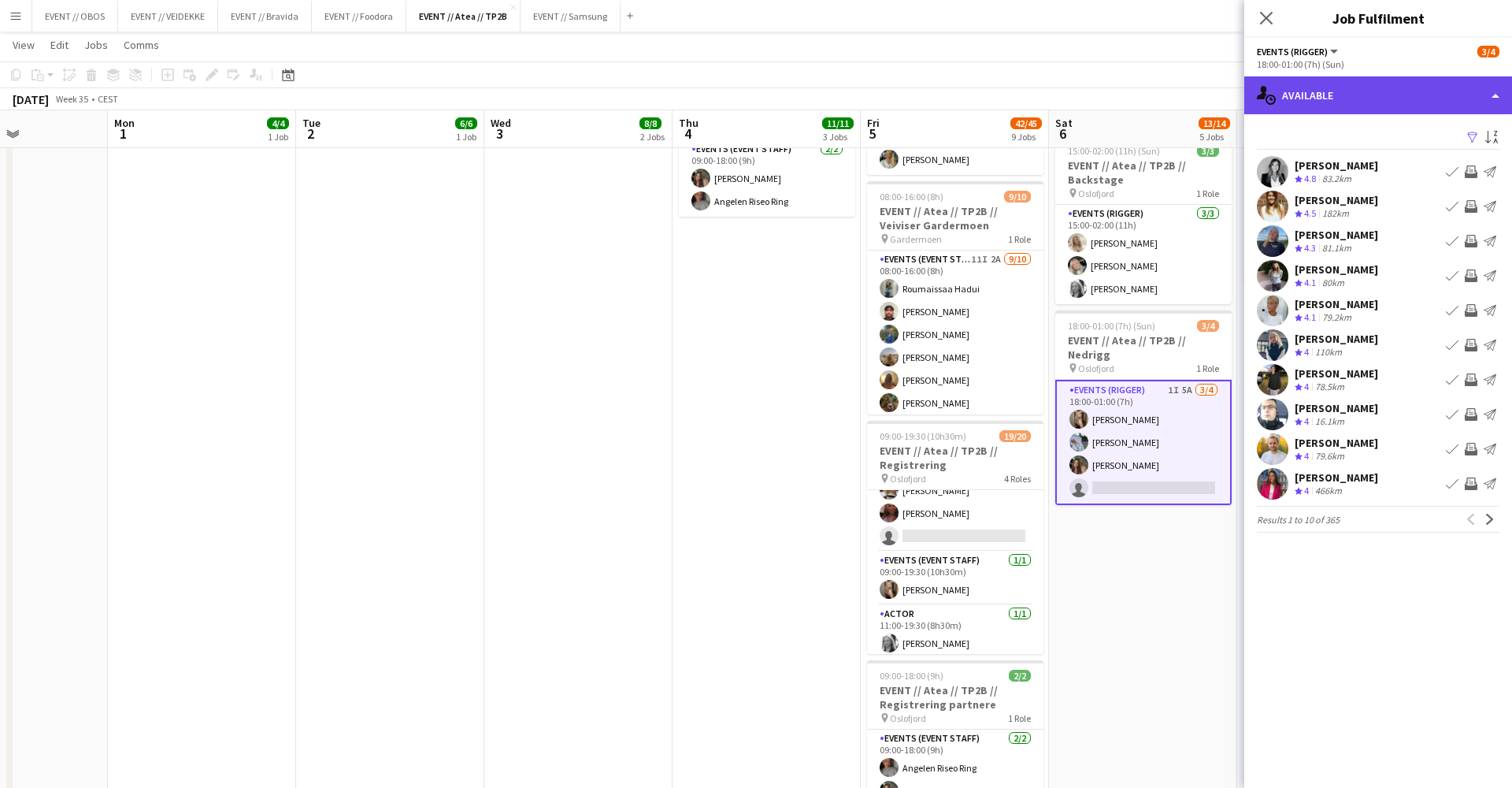
click at [976, 110] on div "single-neutral-actions-upload Available" at bounding box center [1378, 95] width 268 height 38
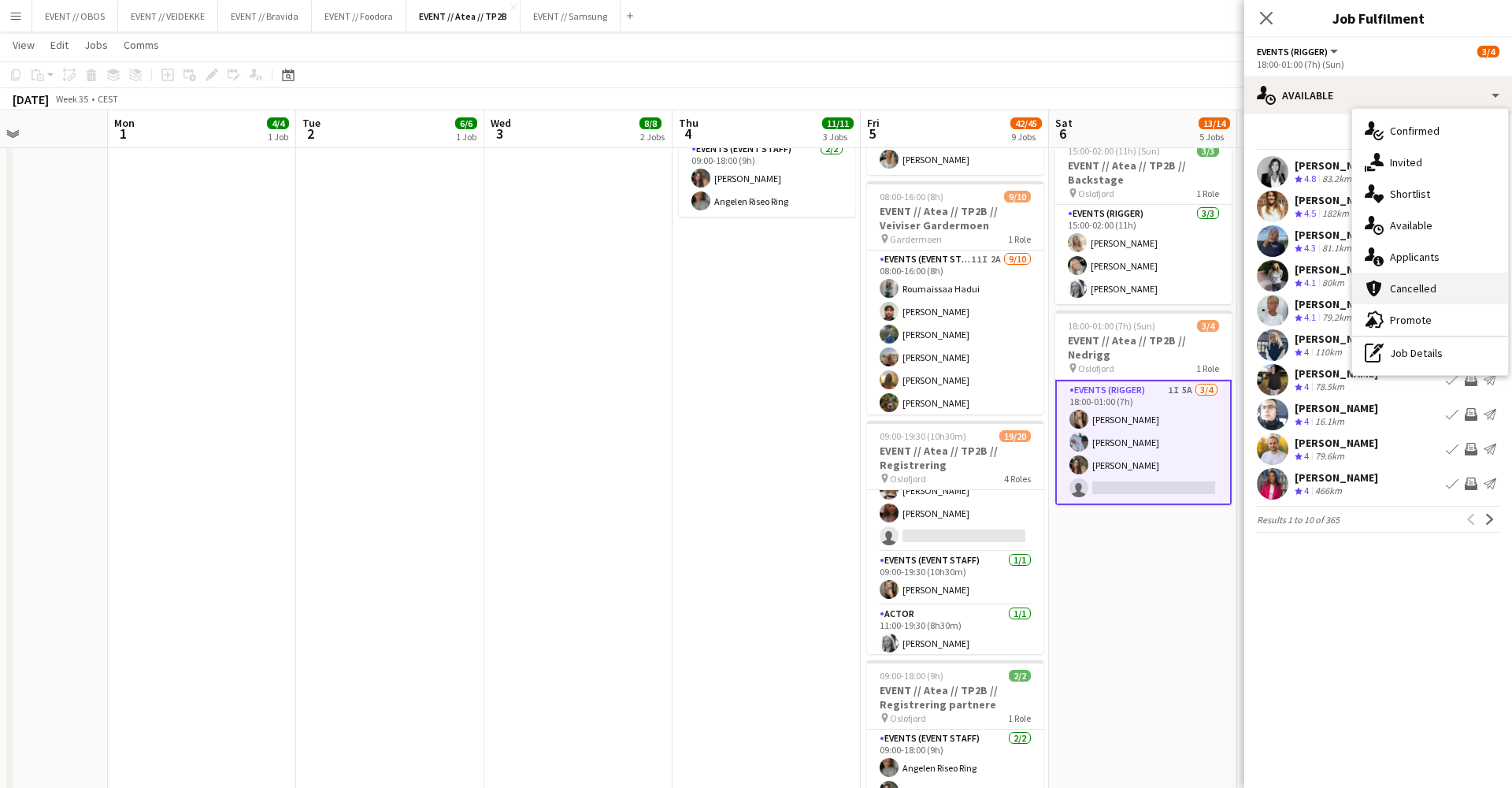
click at [976, 286] on div "cancellation Cancelled" at bounding box center [1431, 288] width 156 height 31
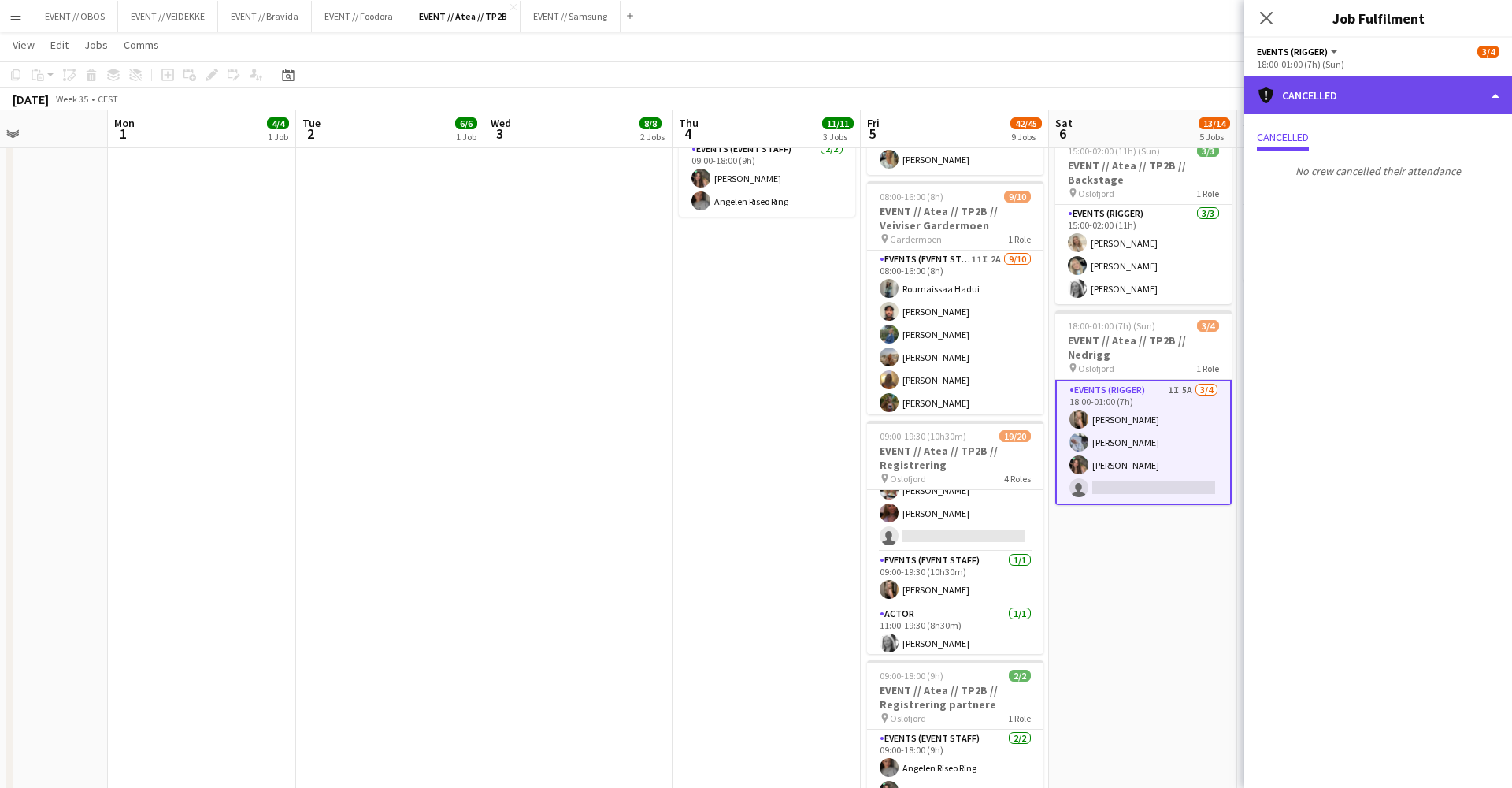
click at [976, 104] on div "cancellation Cancelled" at bounding box center [1378, 95] width 268 height 38
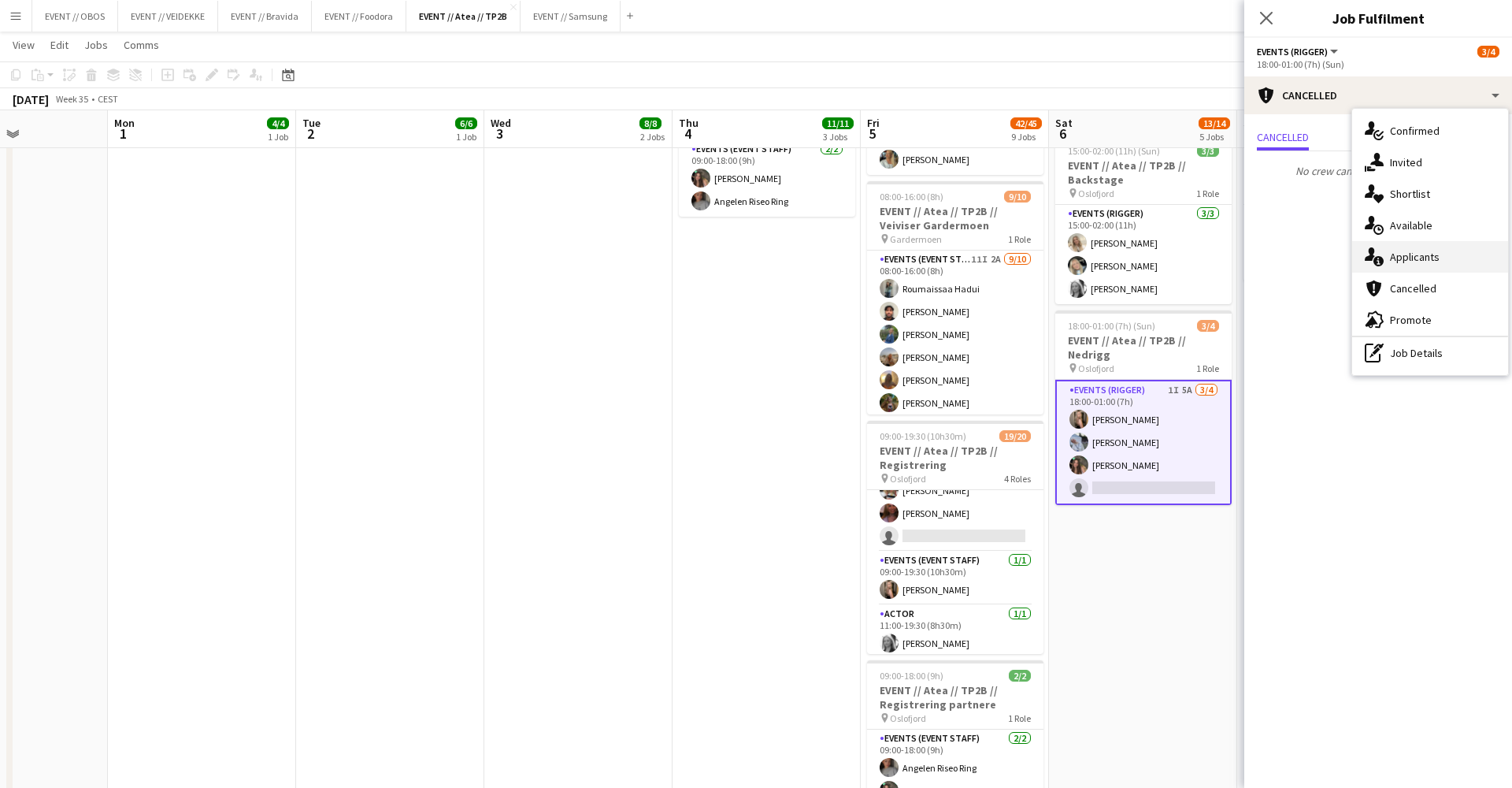
click at [976, 263] on div "single-neutral-actions-information Applicants" at bounding box center [1431, 257] width 156 height 31
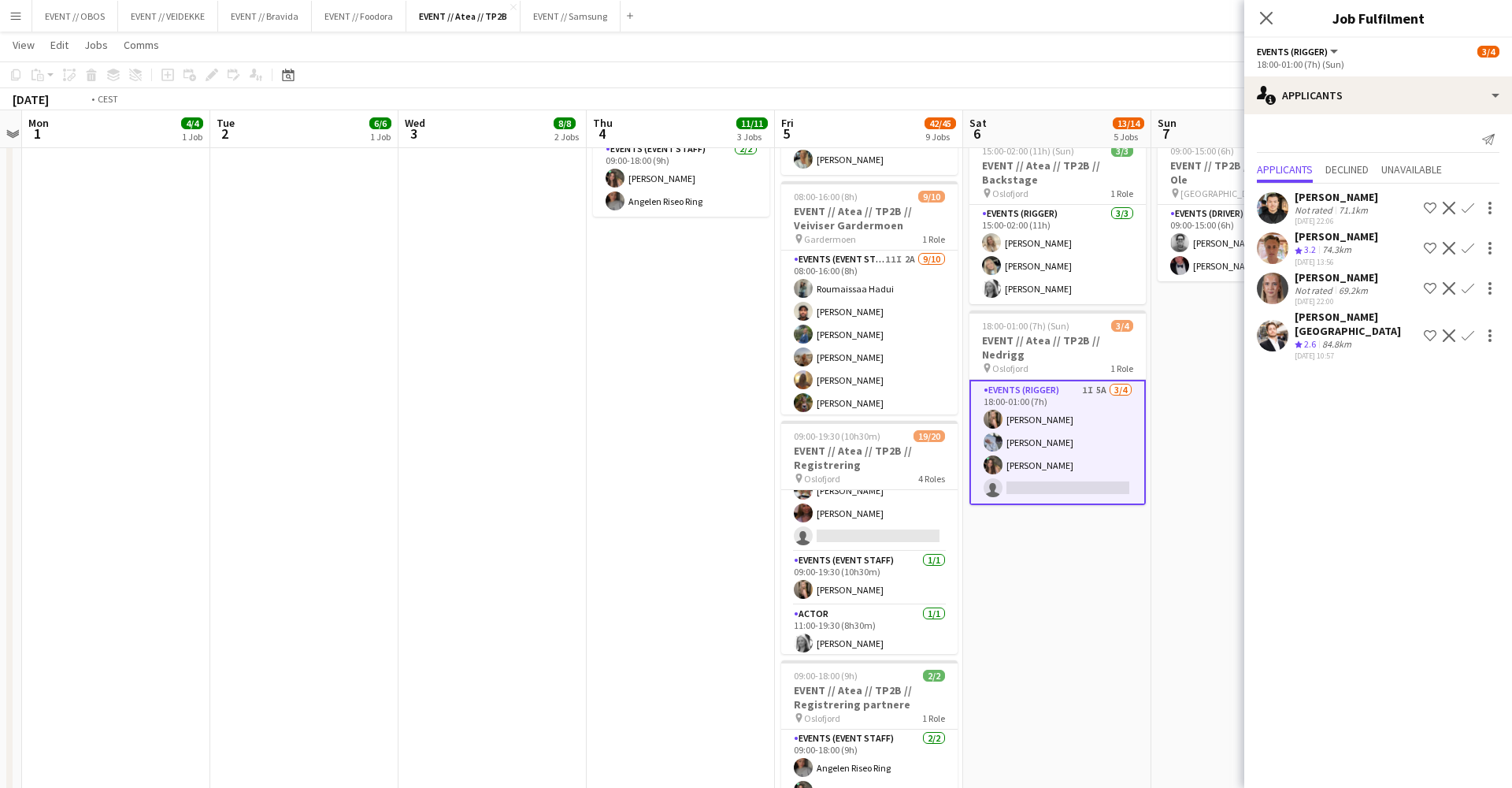
scroll to position [0, 776]
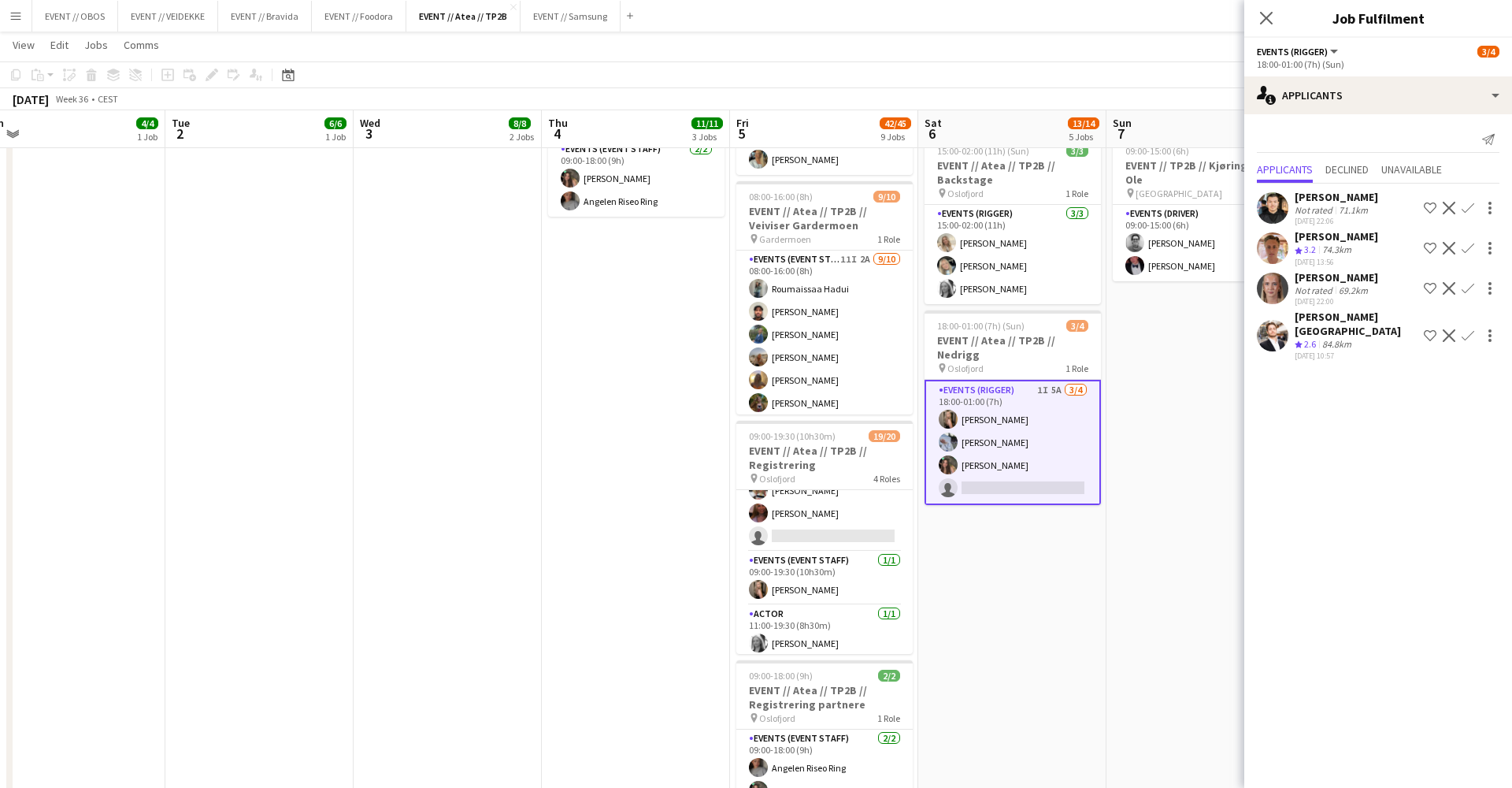
click at [976, 253] on app-user-avatar at bounding box center [1273, 248] width 31 height 31
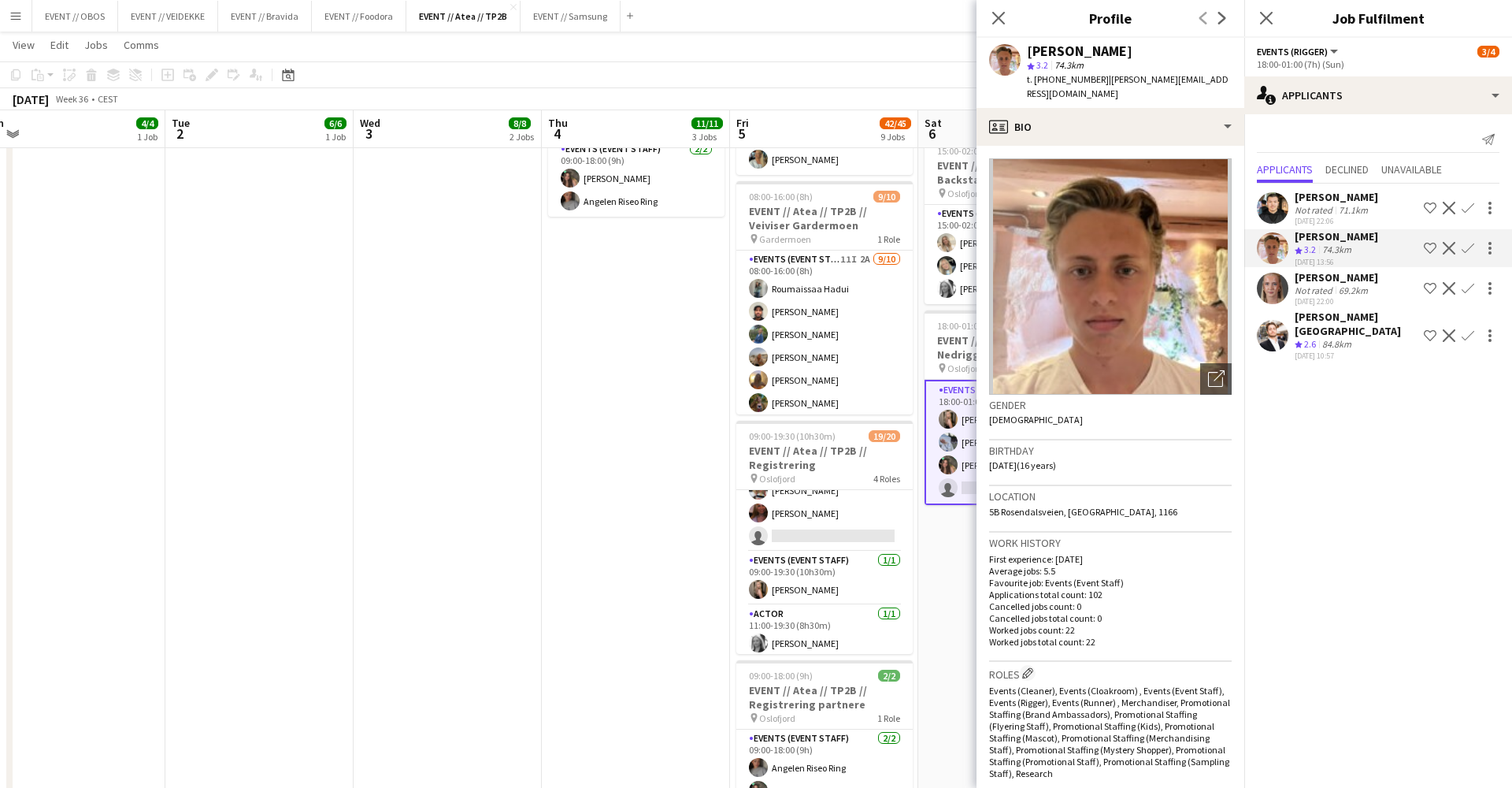
click at [654, 440] on app-date-cell "08:00-18:00 (10h) 3/3 EVENT // Atea // TP2B // Dekorering og backstage oppsett …" at bounding box center [635, 453] width 189 height 1606
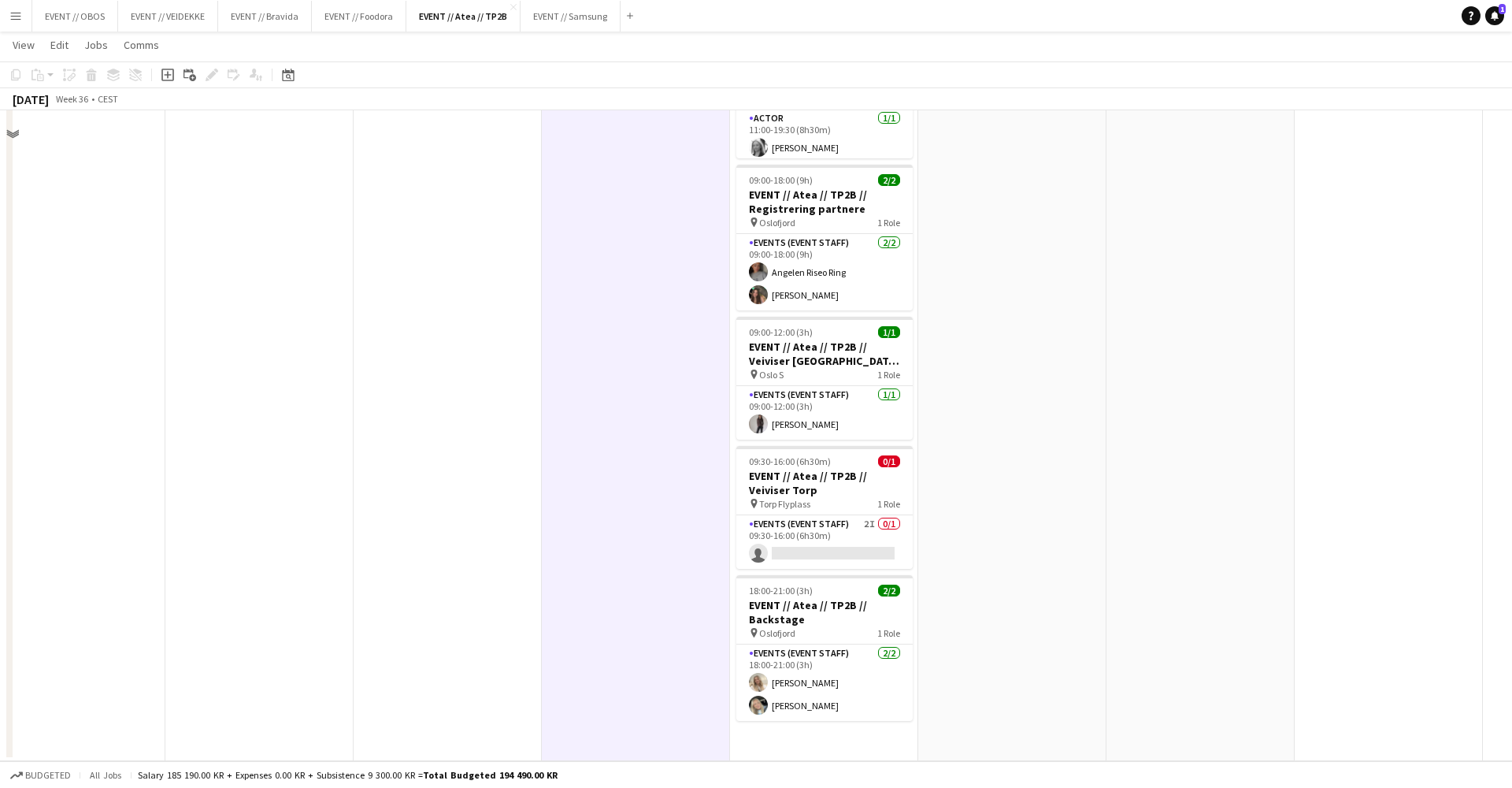
scroll to position [293, 0]
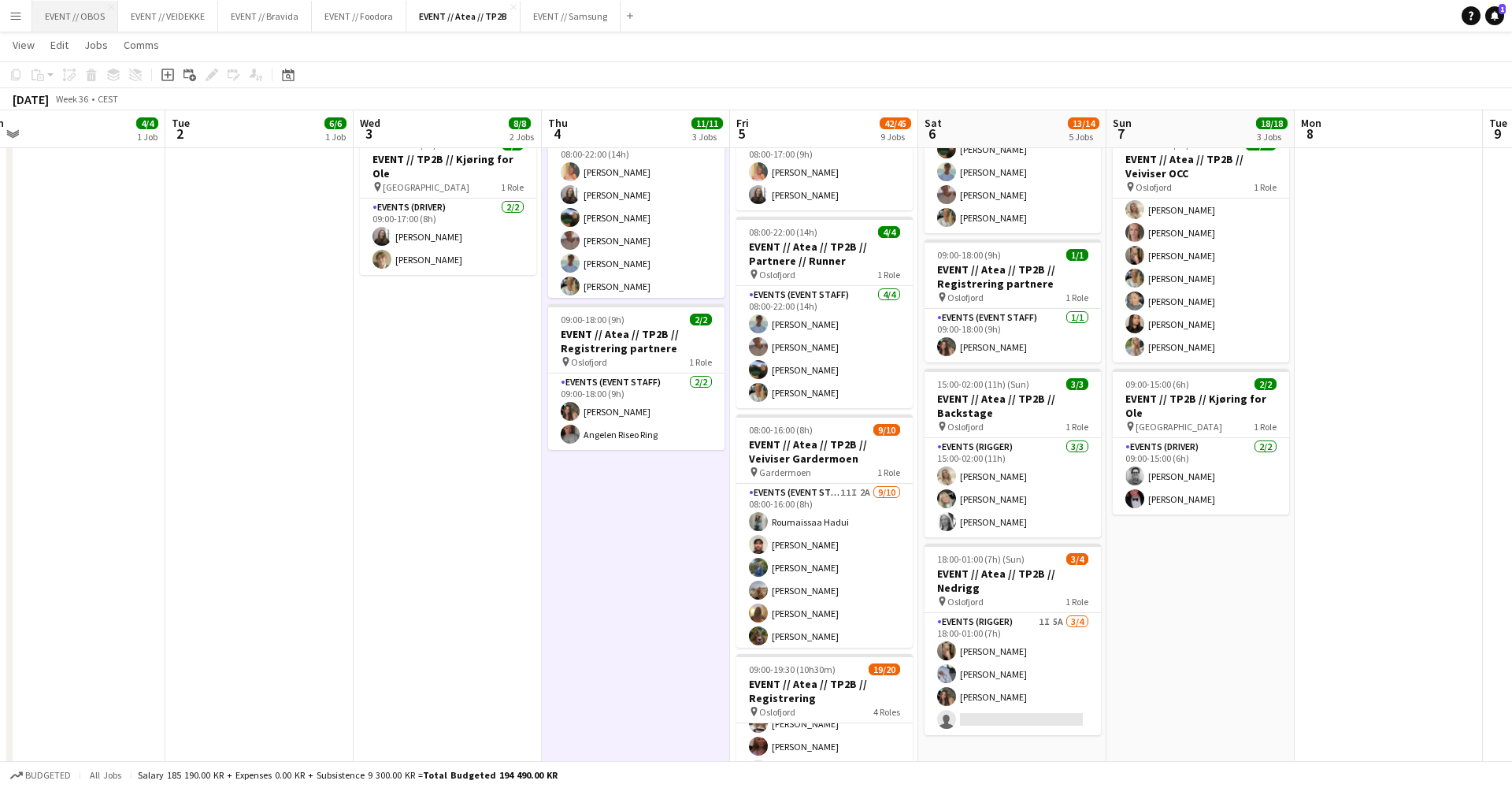
click at [58, 11] on button "EVENT // OBOS Close" at bounding box center [75, 16] width 86 height 30
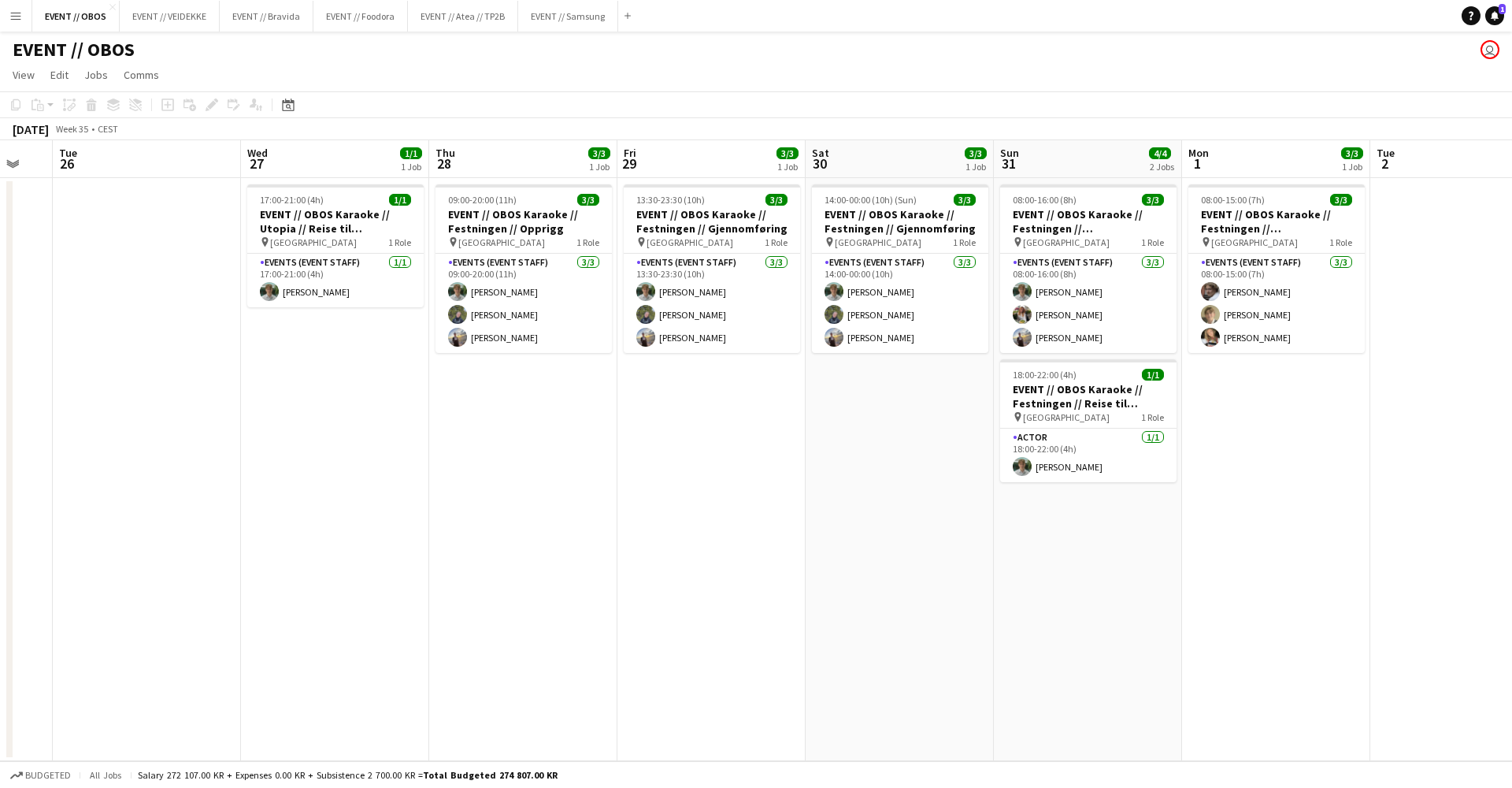
scroll to position [0, 749]
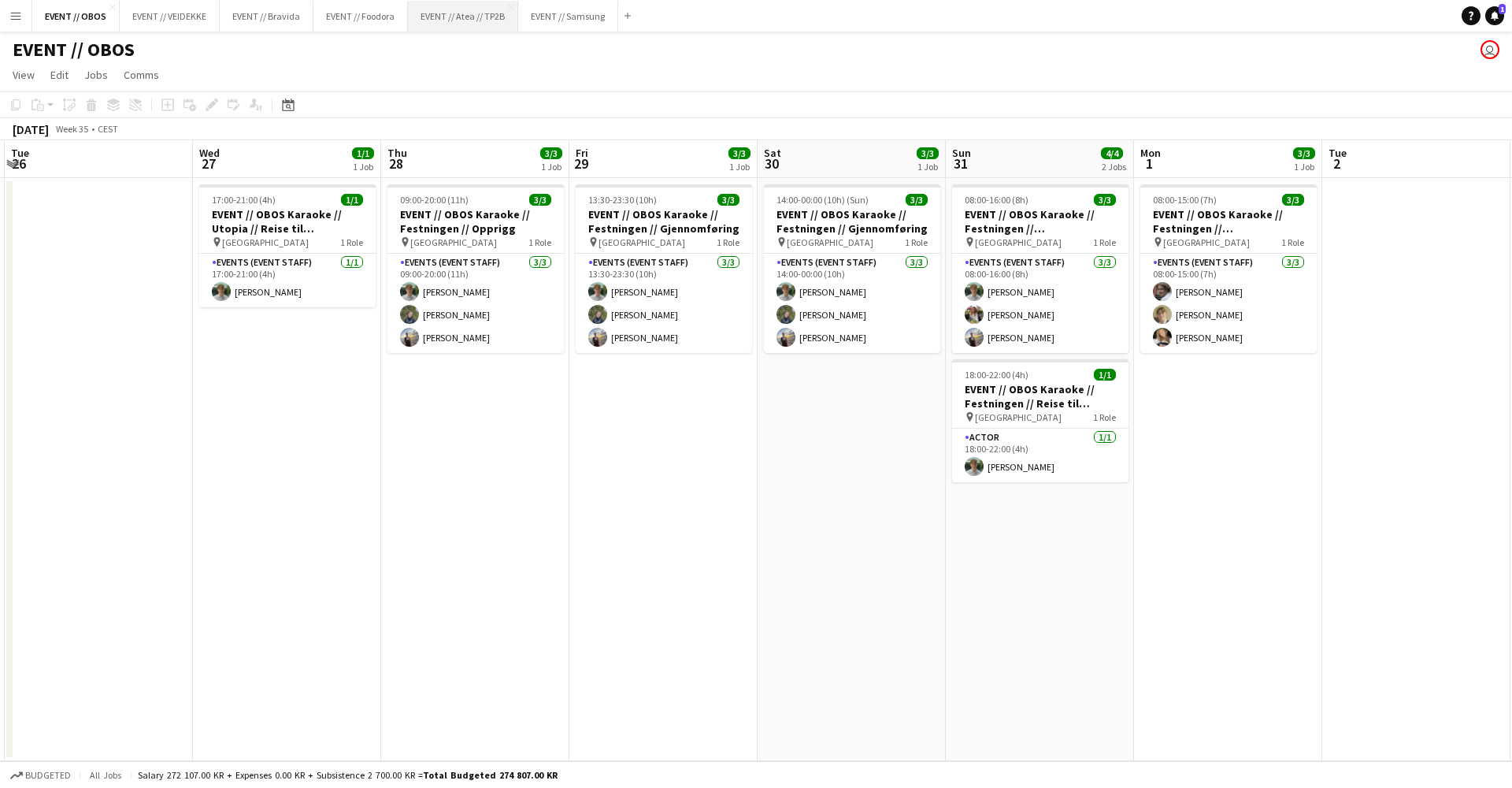
click at [457, 23] on button "EVENT // Atea // TP2B Close" at bounding box center [462, 16] width 110 height 30
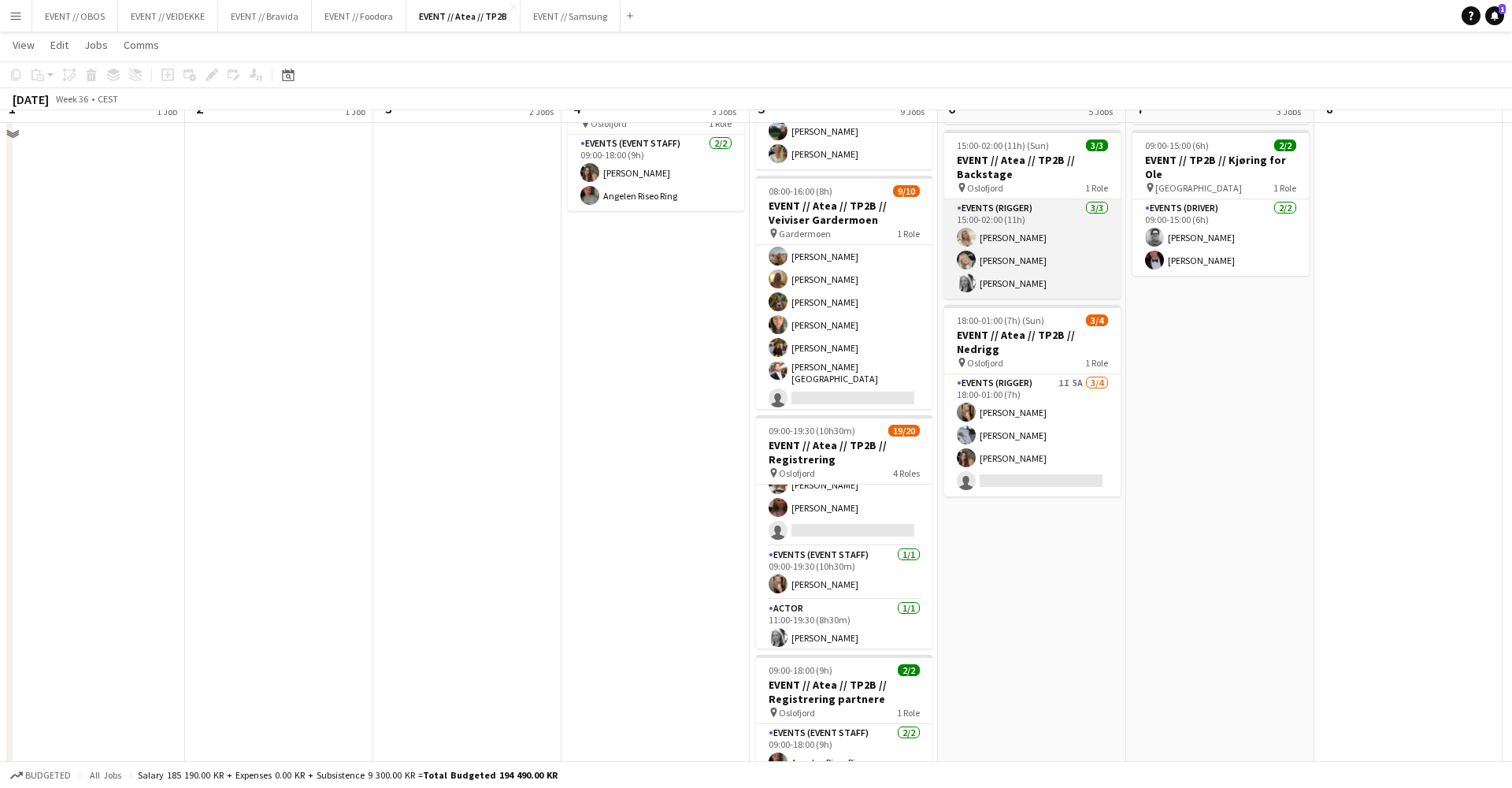
scroll to position [534, 0]
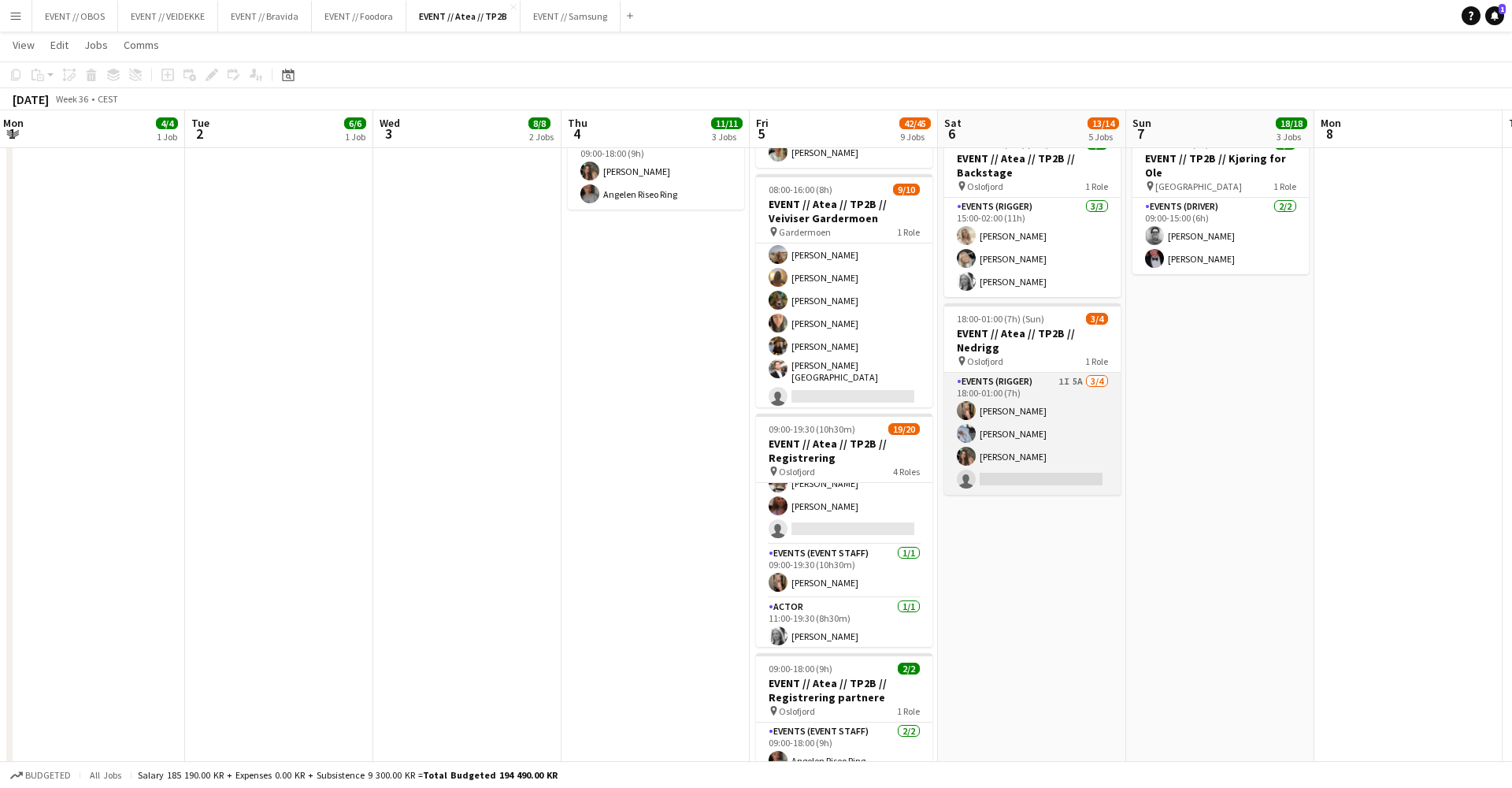
click at [976, 464] on app-card-role "Events (Rigger) 1I 5A [DATE] 18:00-01:00 (7h) [PERSON_NAME] [PERSON_NAME] [PERS…" at bounding box center [1032, 433] width 177 height 122
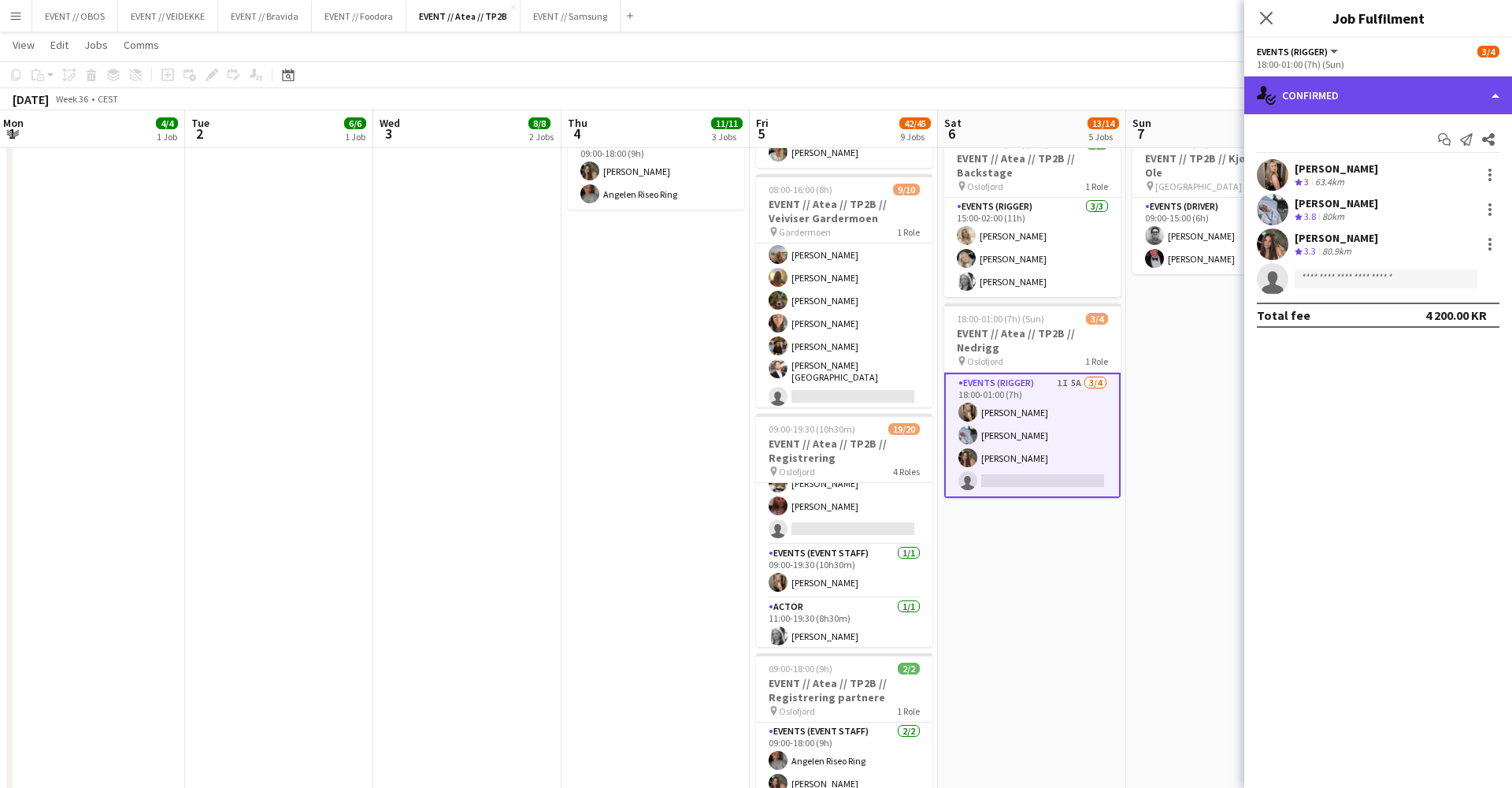
click at [976, 93] on icon "single-neutral-actions-check-2" at bounding box center [1266, 95] width 19 height 19
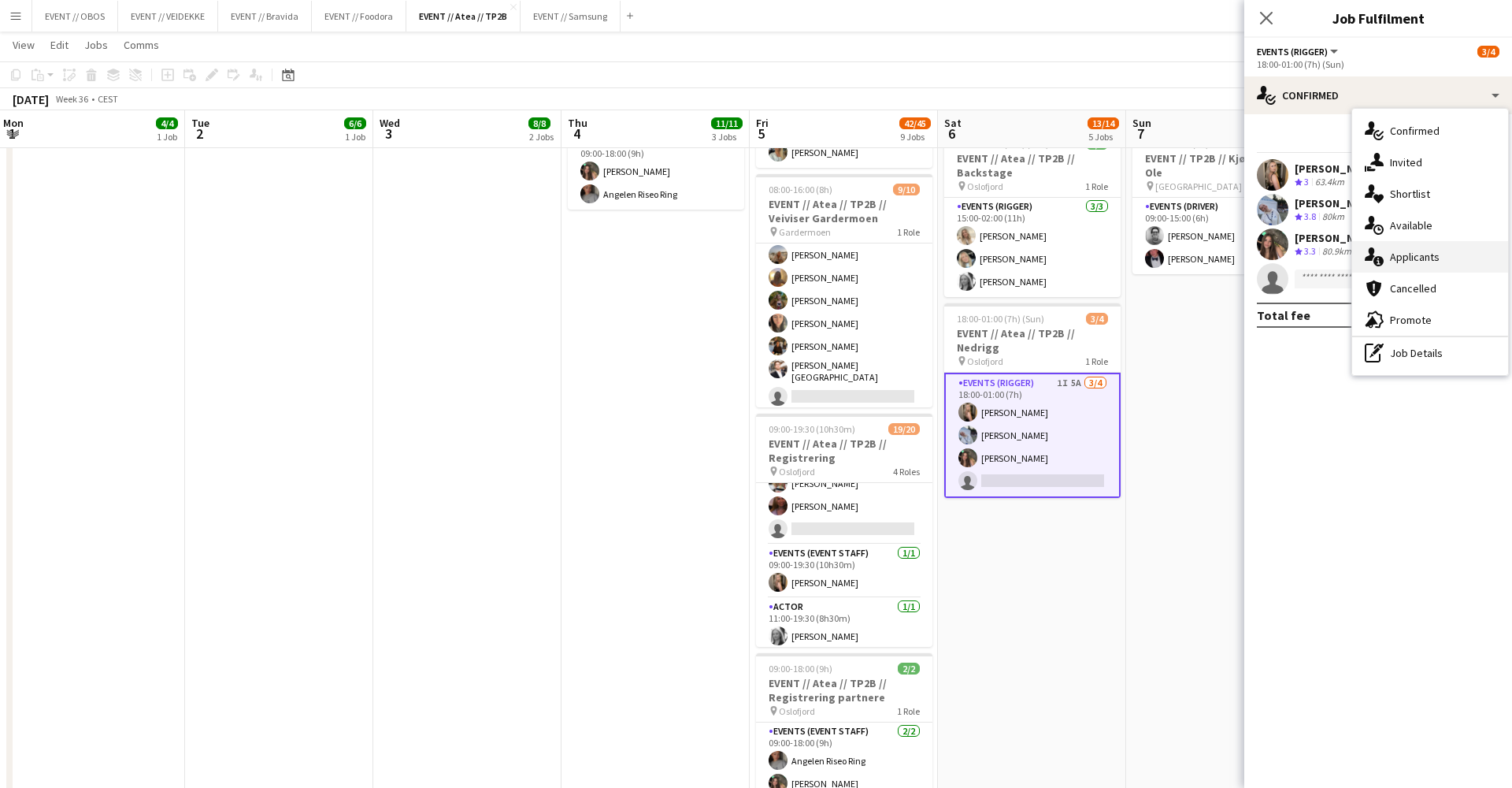
click at [976, 241] on div "single-neutral-actions-information Applicants" at bounding box center [1431, 257] width 156 height 31
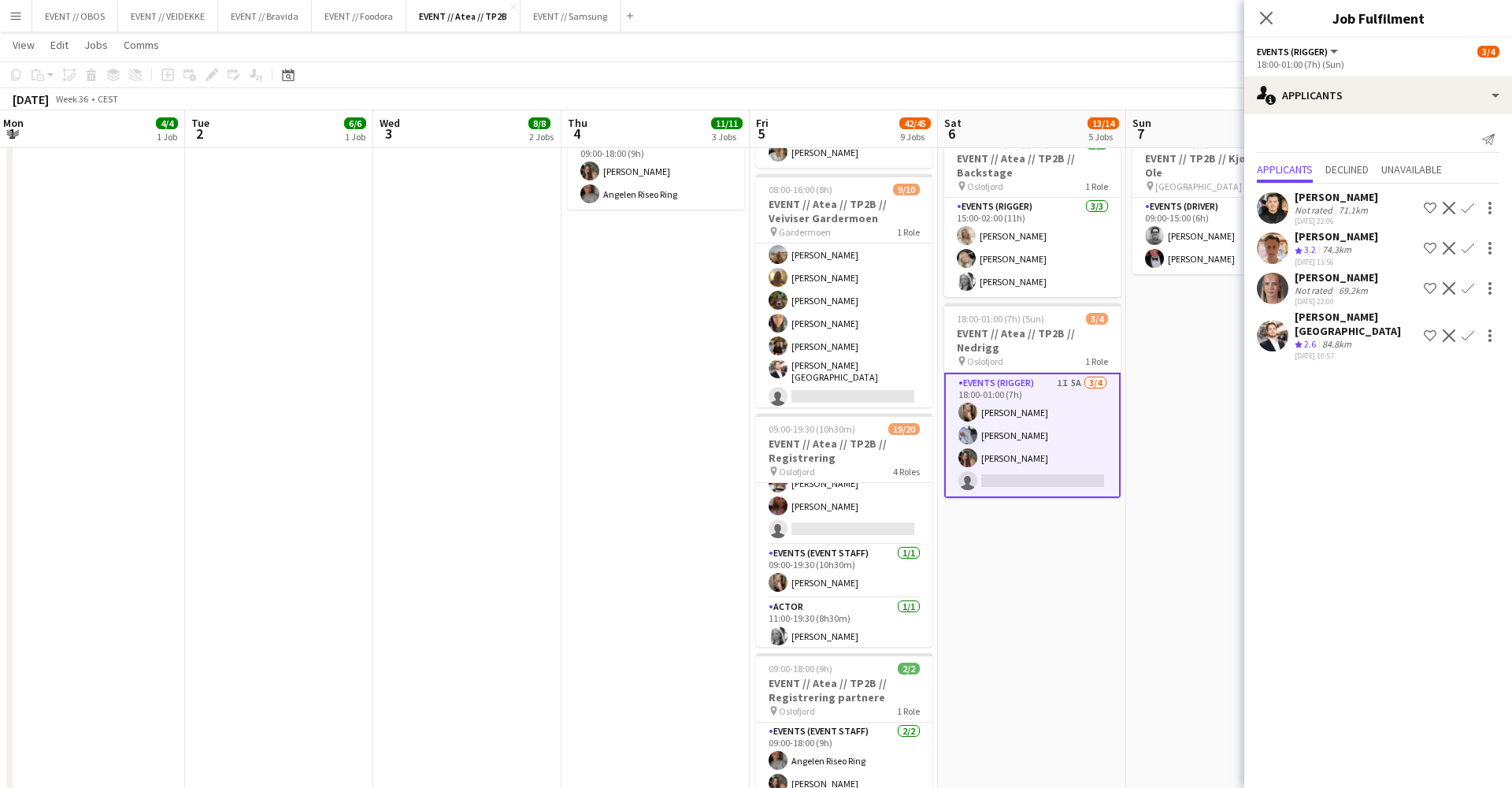
click at [976, 638] on app-date-cell "08:00-17:00 (9h) 2/2 EVENT // Atea // TP2B // Partnere // Expo pin Oslofjord 1 …" at bounding box center [1032, 446] width 189 height 1606
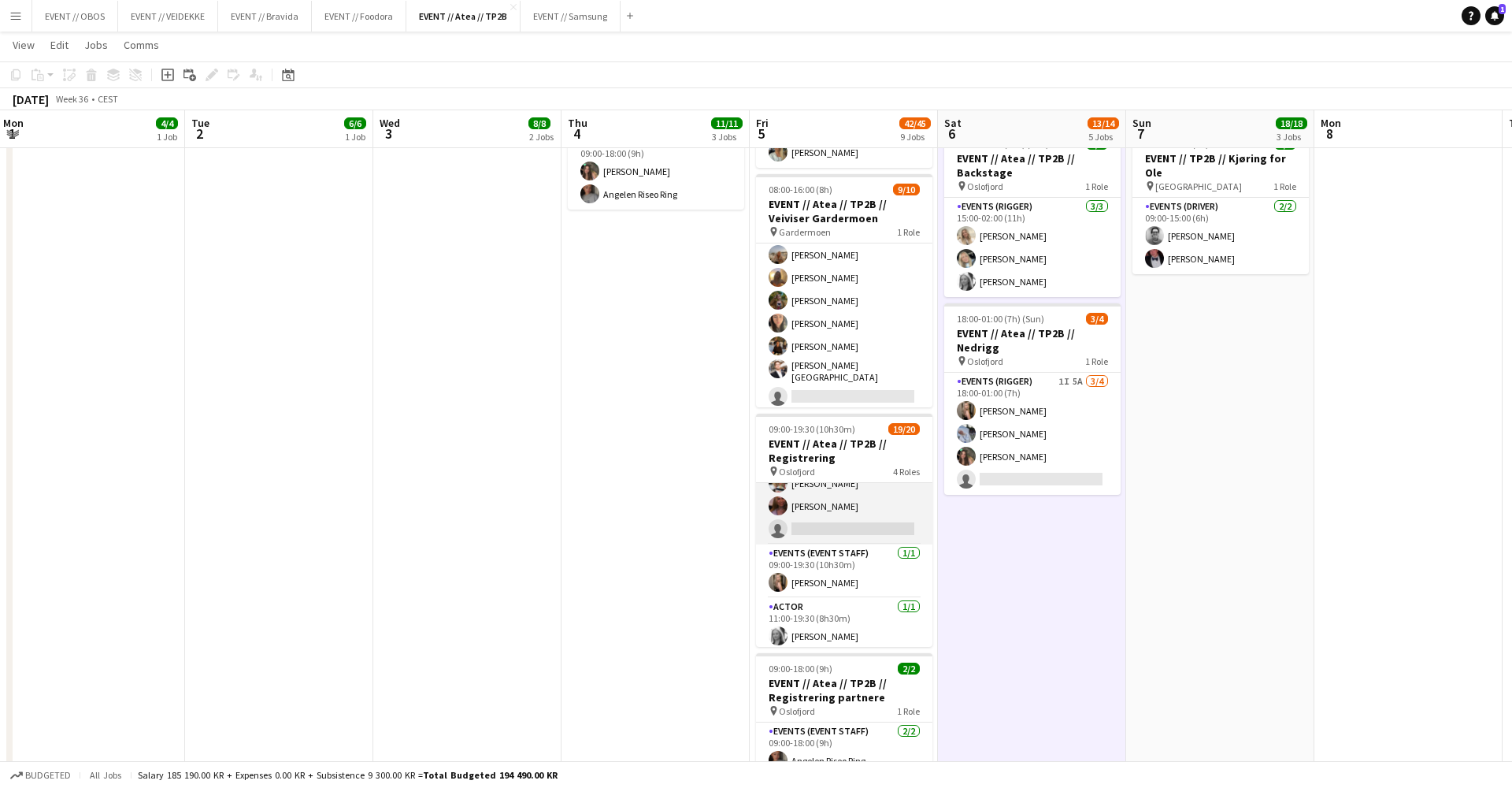
click at [849, 510] on app-card-role "Events (Event Staff) 6I 1A [DATE] 09:00-18:00 (9h) [PERSON_NAME] [PERSON_NAME] …" at bounding box center [844, 423] width 177 height 241
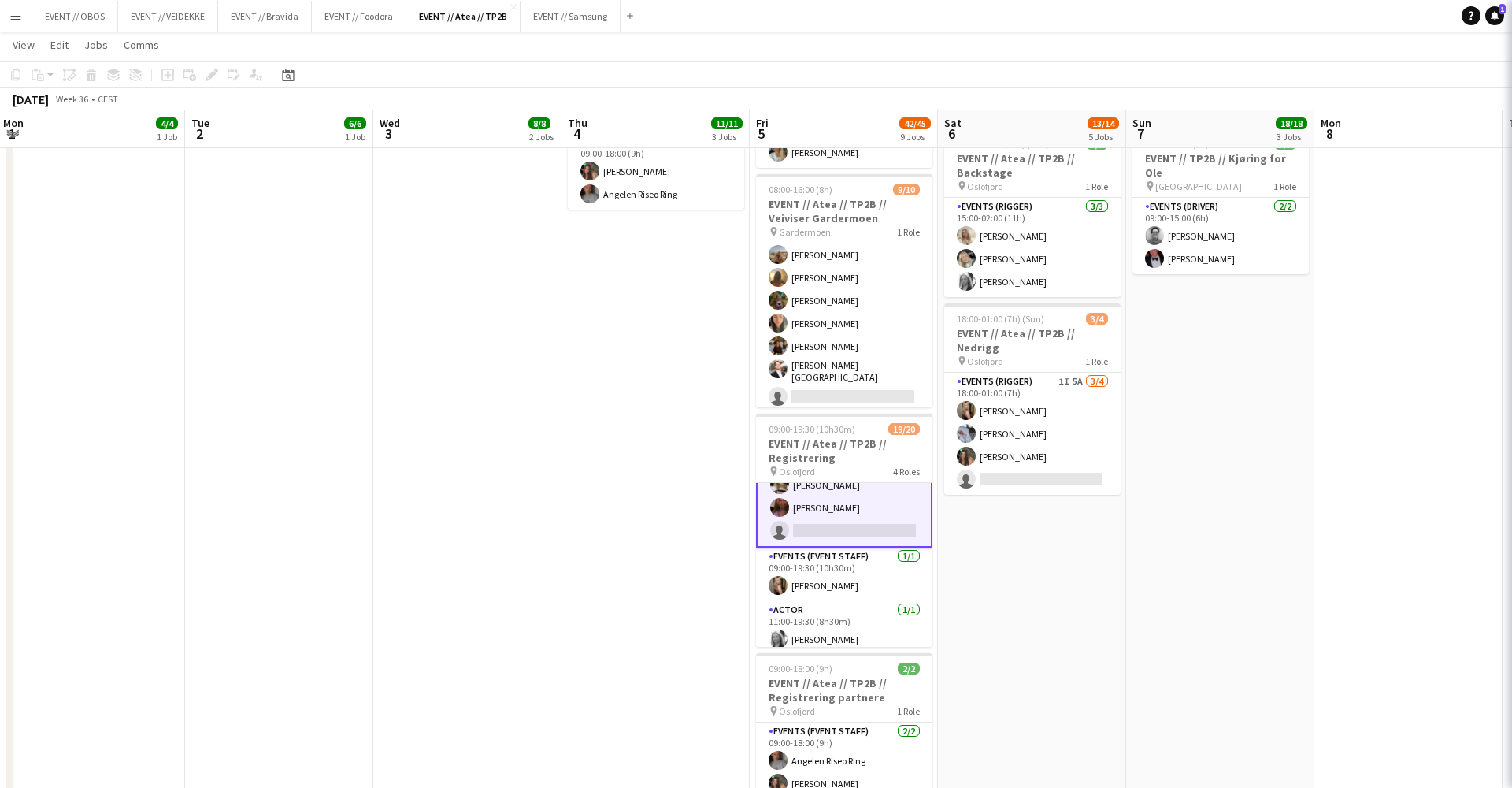
scroll to position [0, 757]
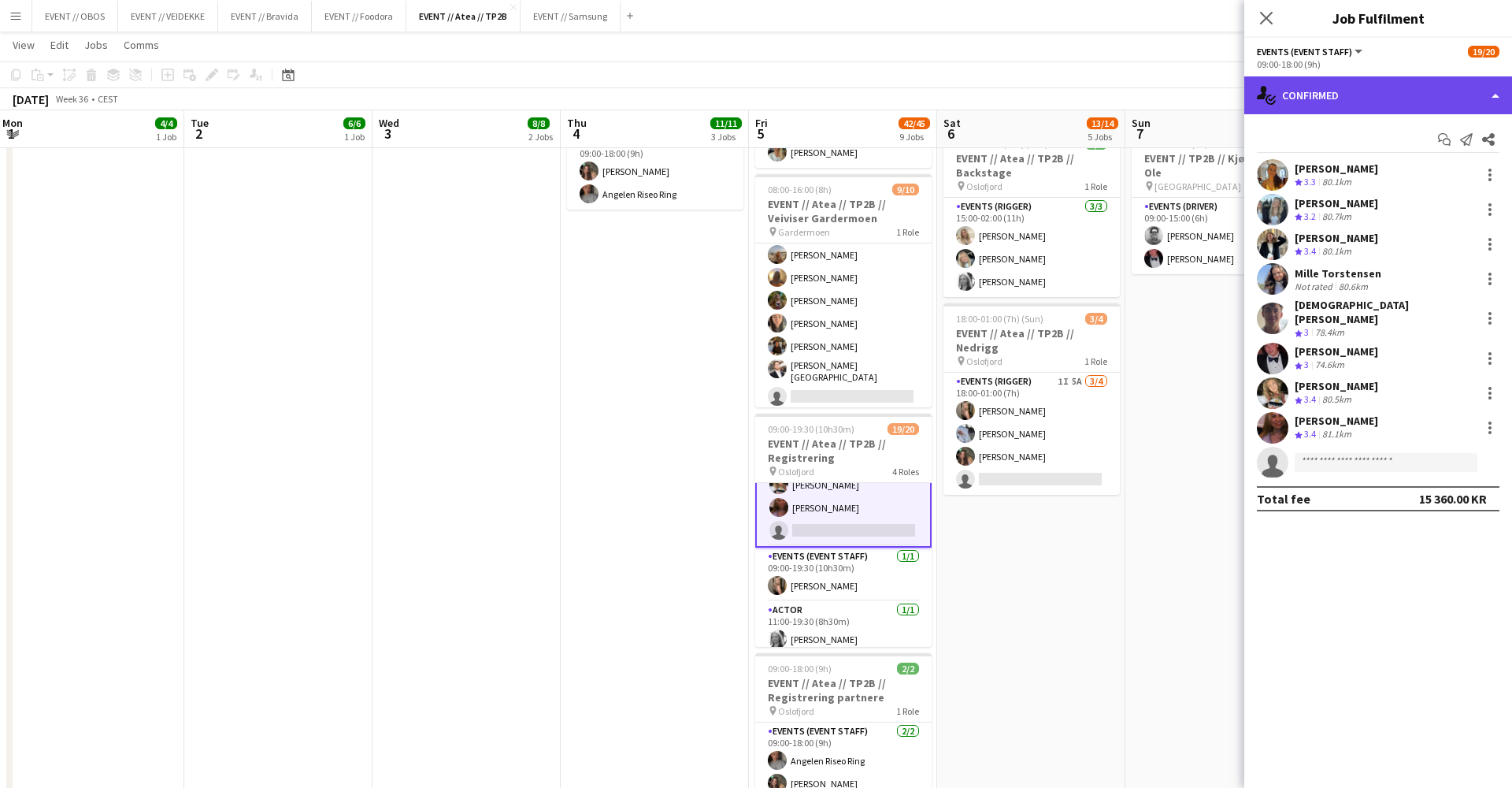
click at [976, 97] on div "single-neutral-actions-check-2 Confirmed" at bounding box center [1378, 95] width 268 height 38
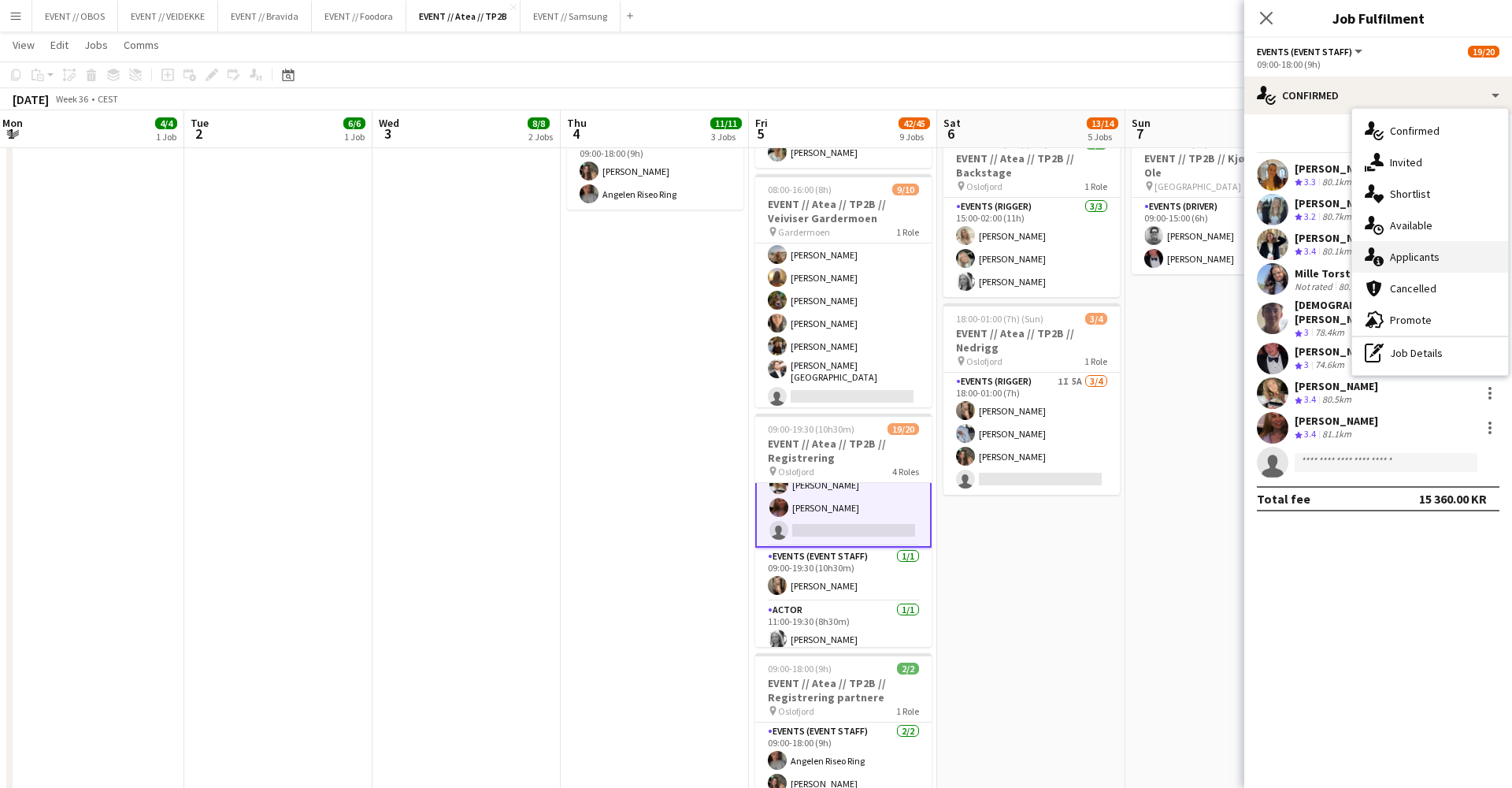
click at [976, 260] on div "single-neutral-actions-information Applicants" at bounding box center [1431, 257] width 156 height 31
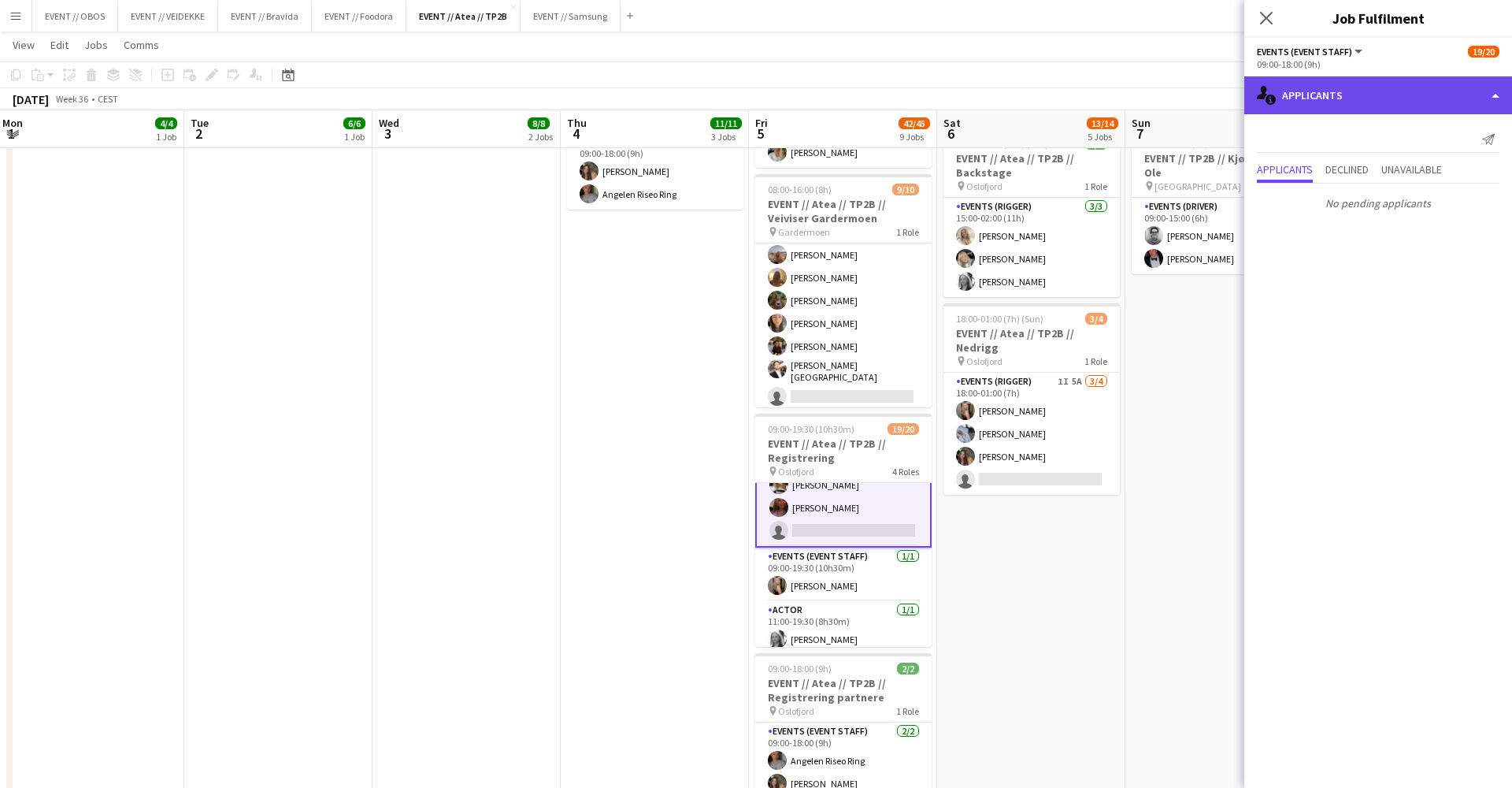
click at [976, 80] on div "single-neutral-actions-information Applicants" at bounding box center [1378, 95] width 268 height 38
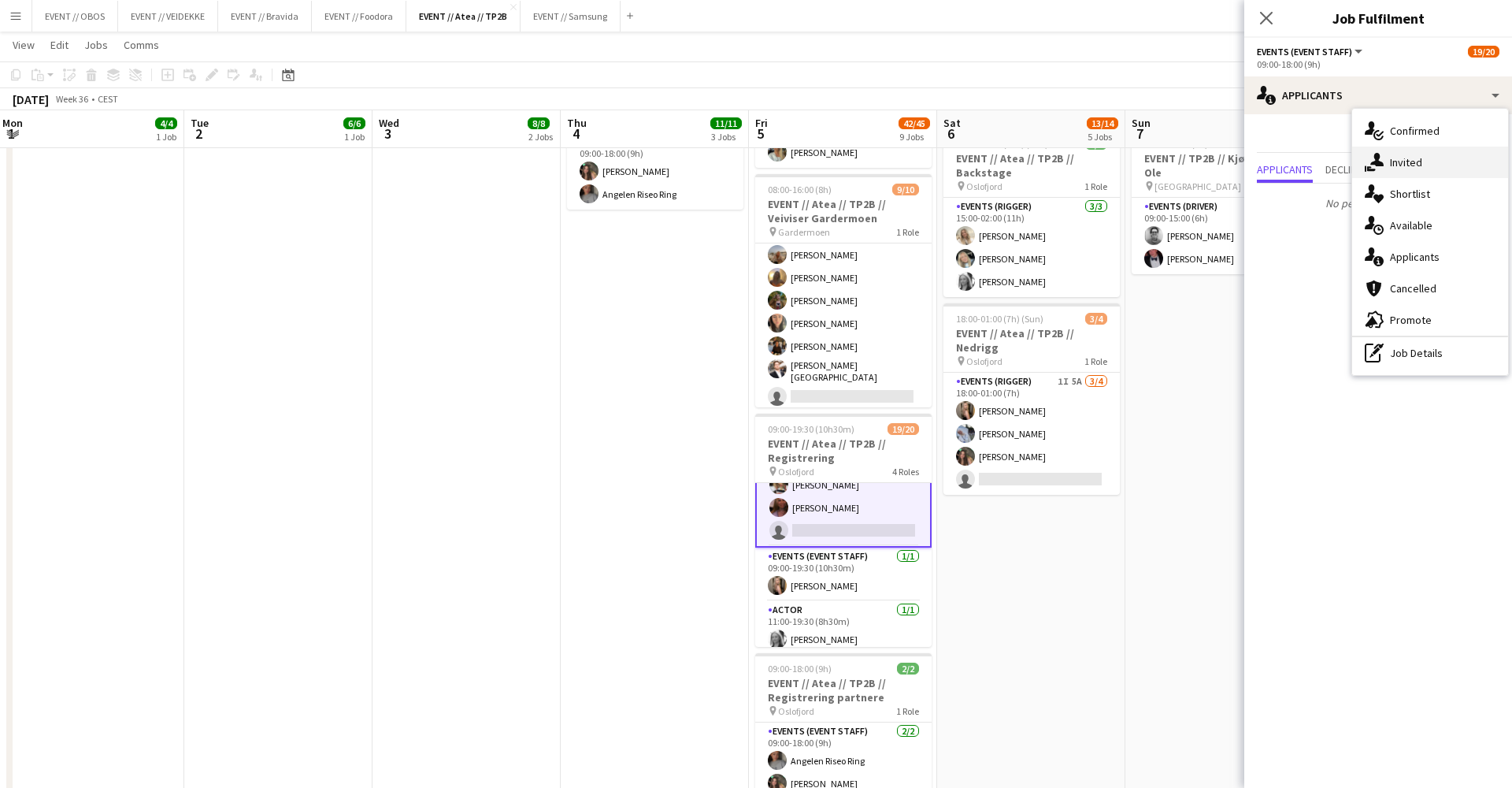
click at [976, 170] on div "single-neutral-actions-share-1 Invited" at bounding box center [1431, 162] width 156 height 31
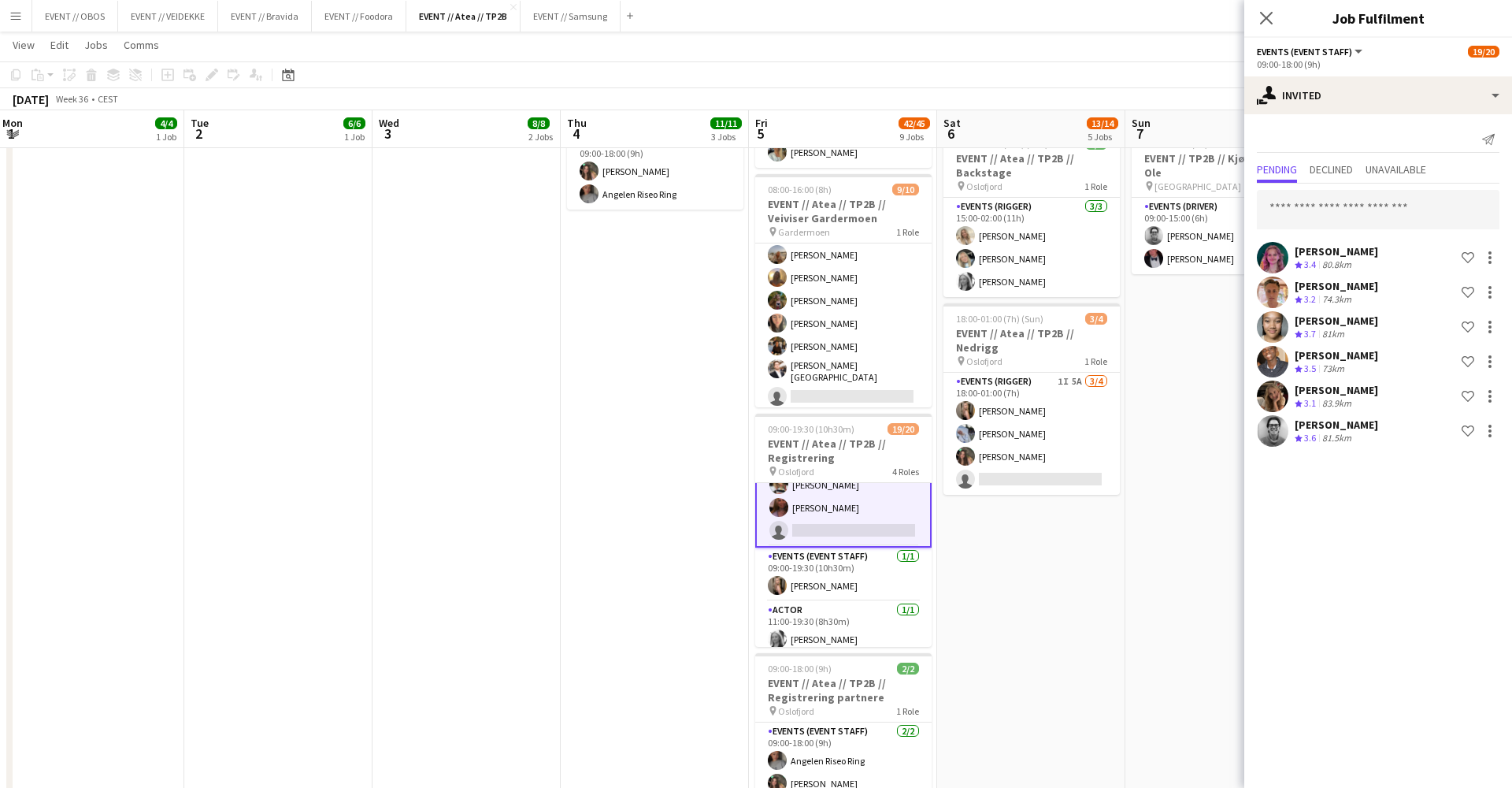
click at [976, 611] on app-date-cell "08:00-17:00 (9h) 2/2 EVENT // Atea // TP2B // Partnere // Expo pin Oslofjord 1 …" at bounding box center [1031, 446] width 189 height 1606
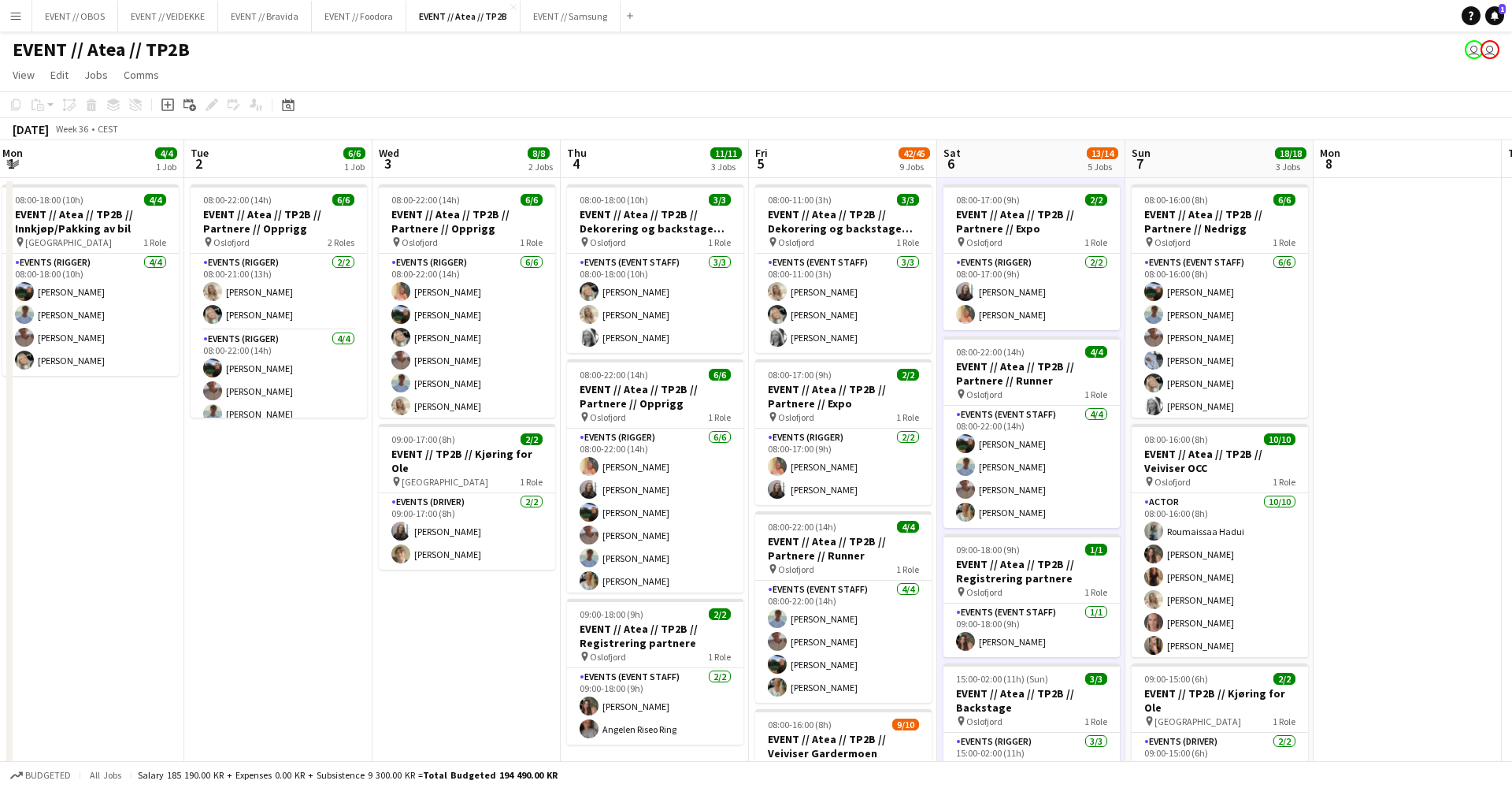
scroll to position [0, 0]
